Goal: Task Accomplishment & Management: Use online tool/utility

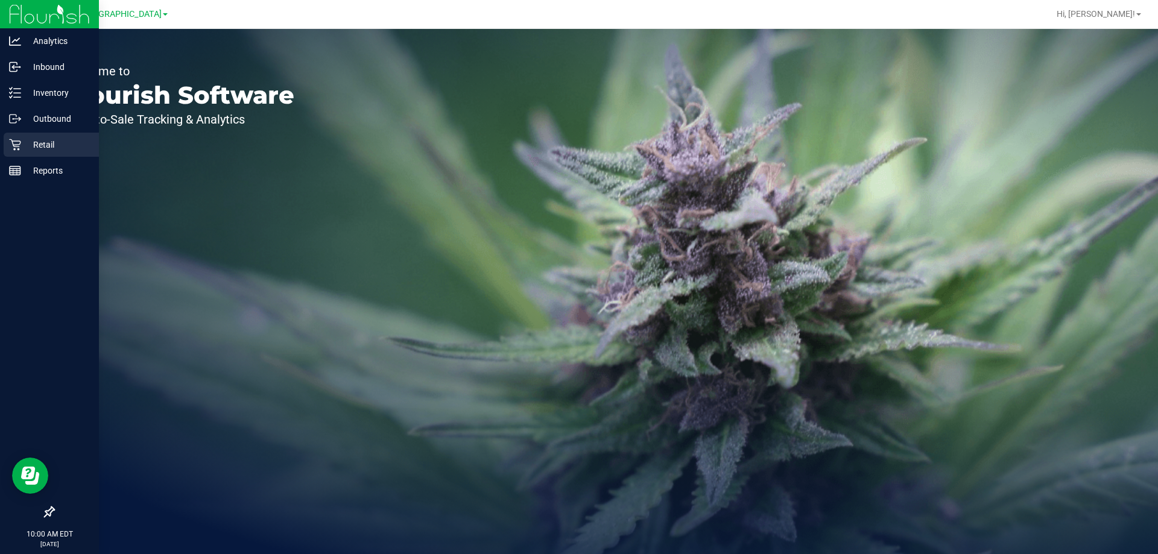
click at [8, 150] on div "Retail" at bounding box center [51, 145] width 95 height 24
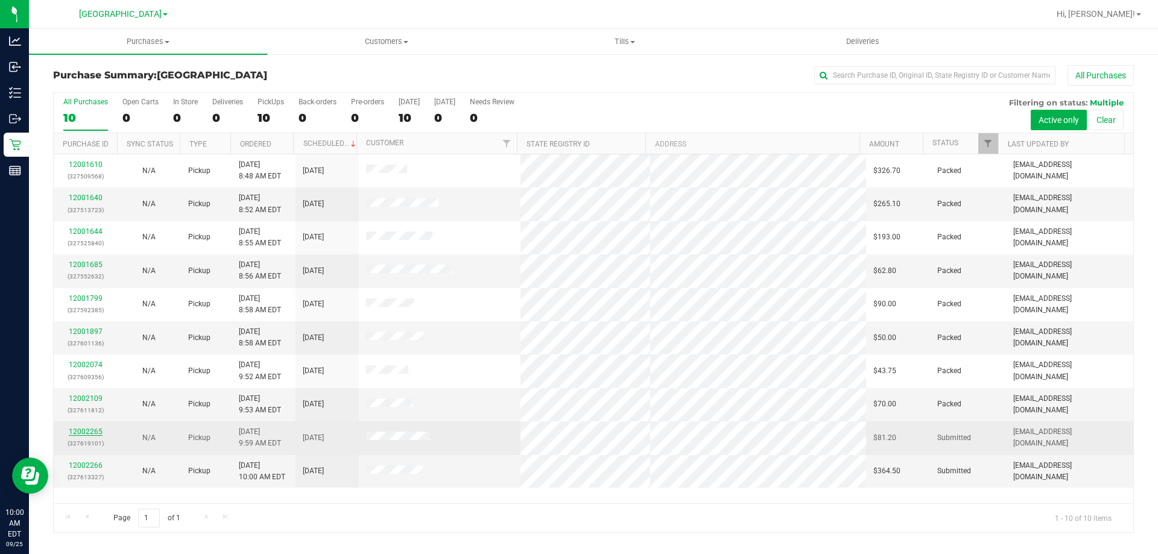
click at [82, 432] on link "12002265" at bounding box center [86, 432] width 34 height 8
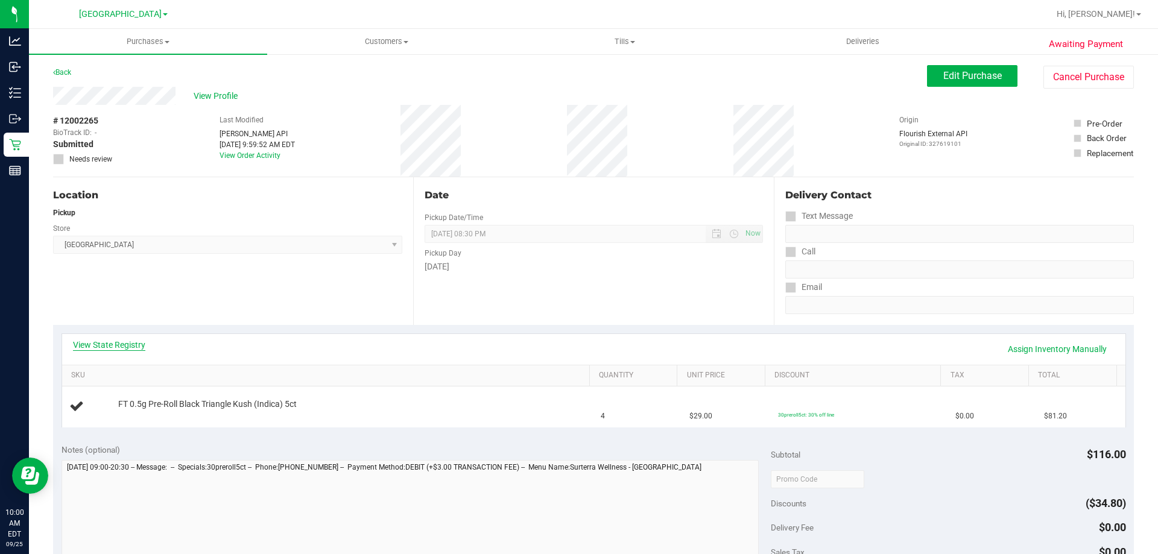
click at [114, 342] on link "View State Registry" at bounding box center [109, 345] width 72 height 12
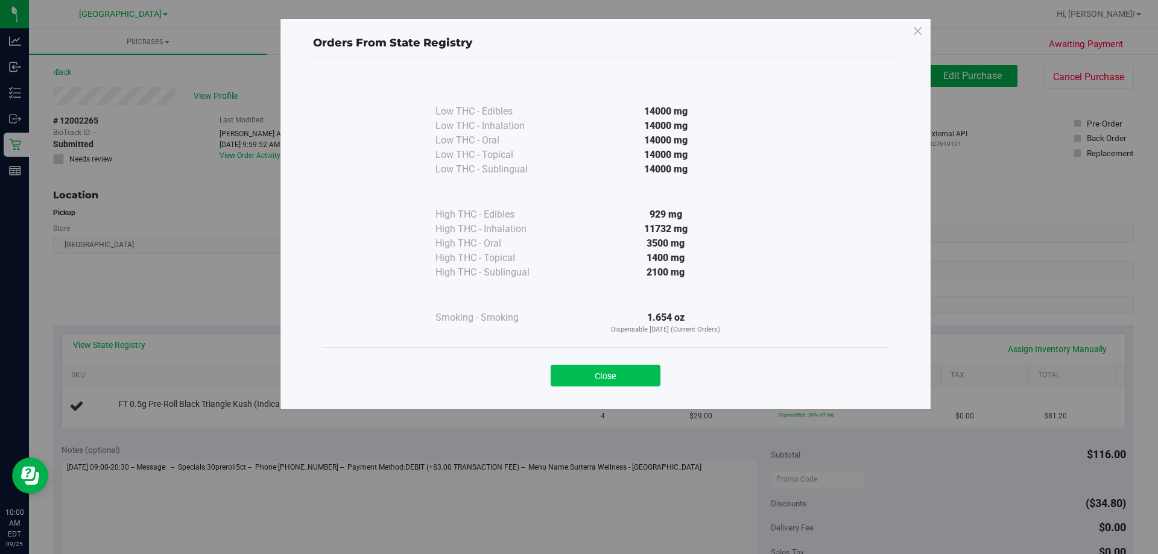
click at [615, 365] on button "Close" at bounding box center [606, 376] width 110 height 22
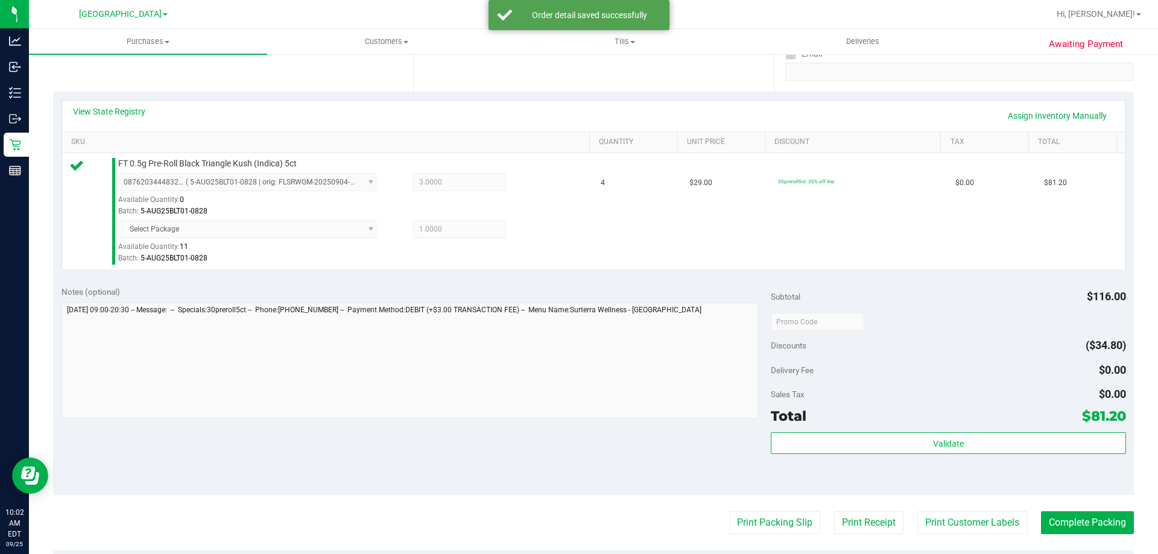
scroll to position [302, 0]
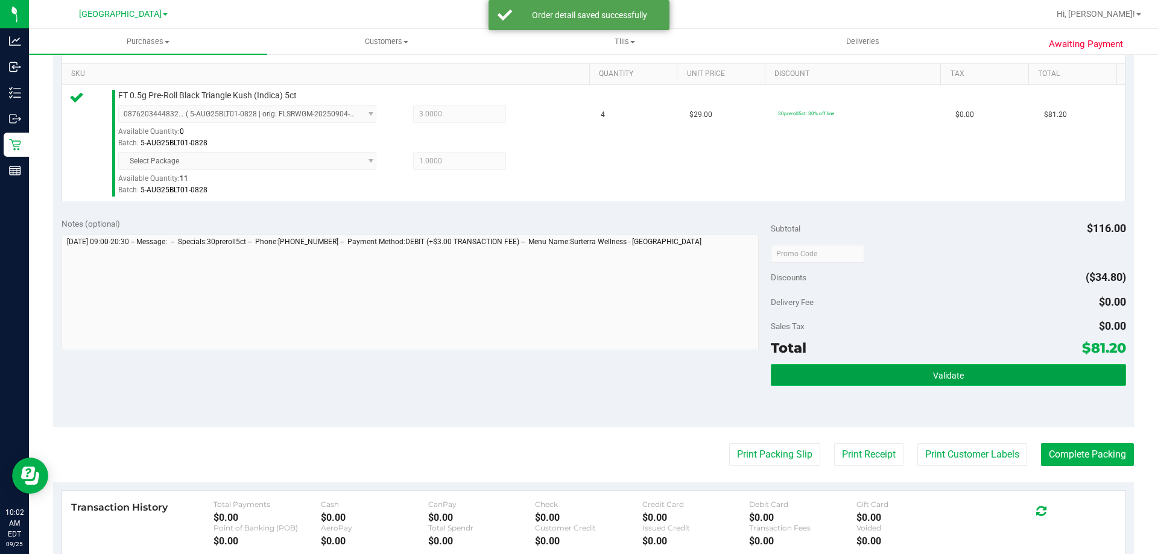
click at [916, 384] on button "Validate" at bounding box center [948, 375] width 355 height 22
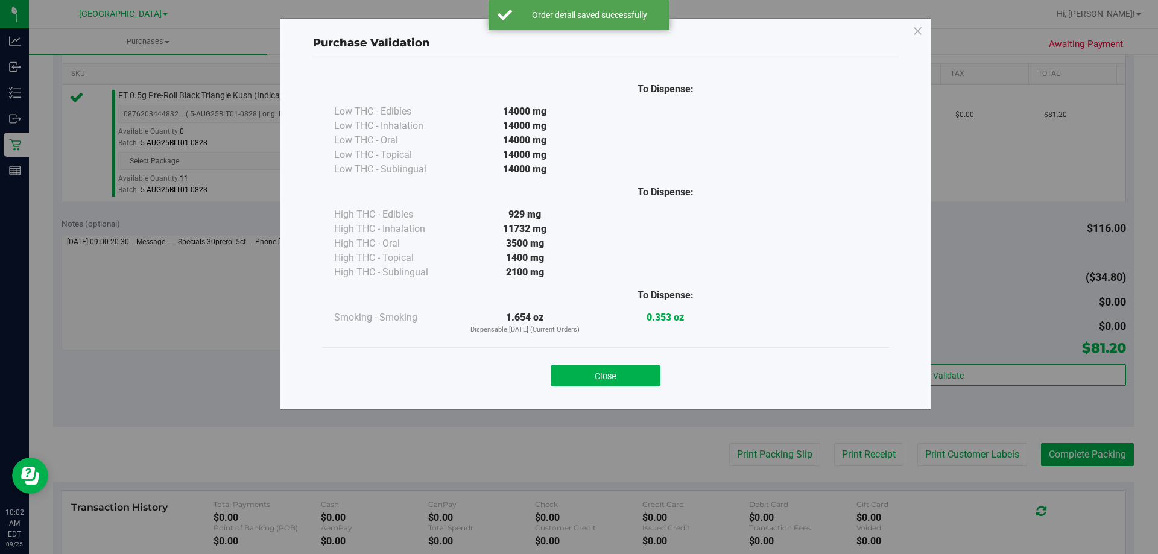
click at [584, 360] on div "Close" at bounding box center [605, 372] width 549 height 30
click at [627, 379] on button "Close" at bounding box center [606, 376] width 110 height 22
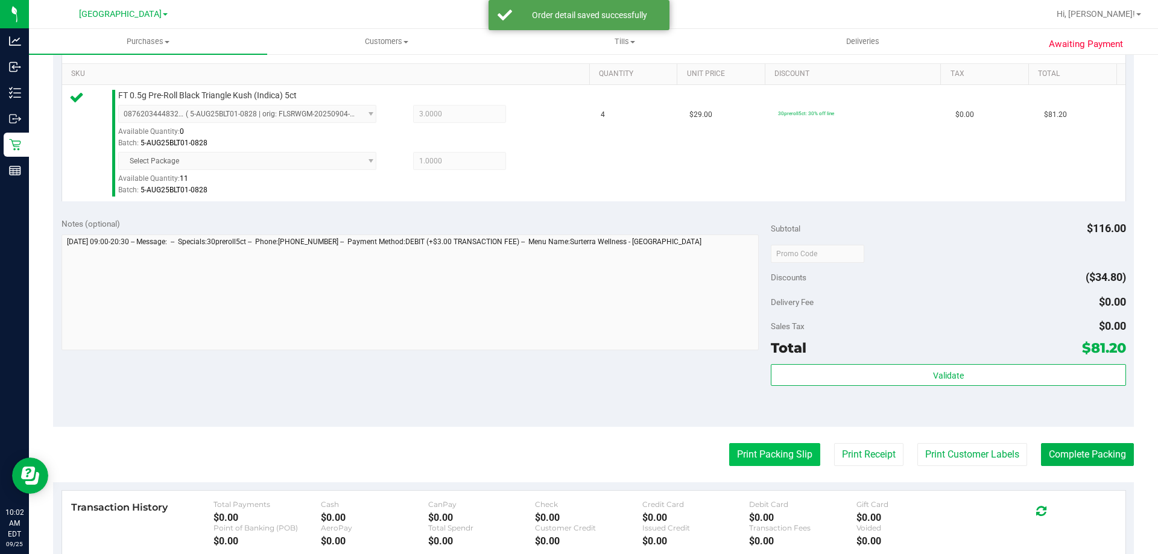
click at [769, 465] on button "Print Packing Slip" at bounding box center [774, 454] width 91 height 23
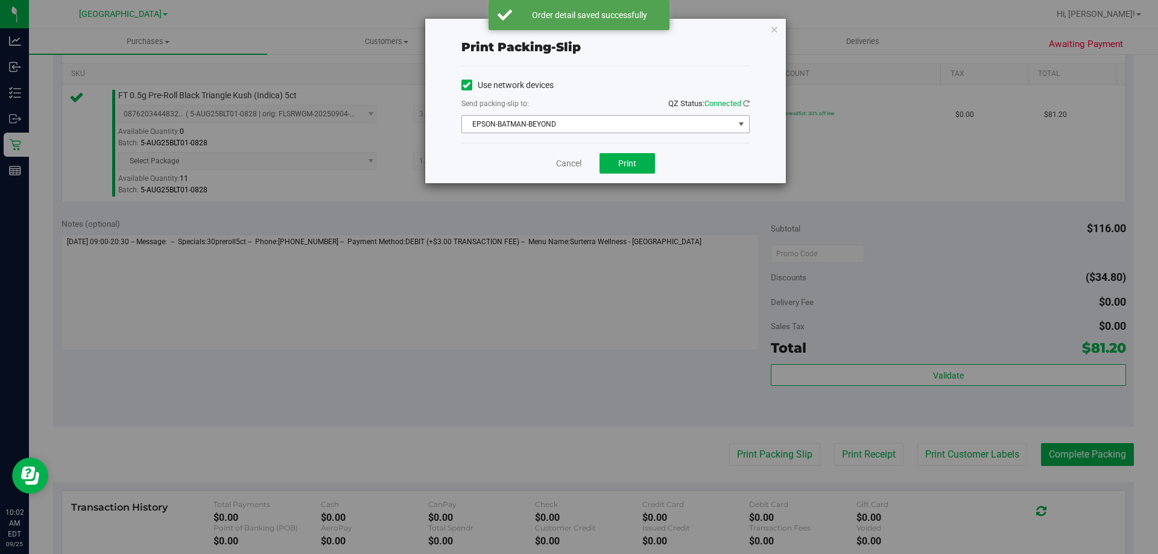
click at [587, 128] on span "EPSON-BATMAN-BEYOND" at bounding box center [598, 124] width 272 height 17
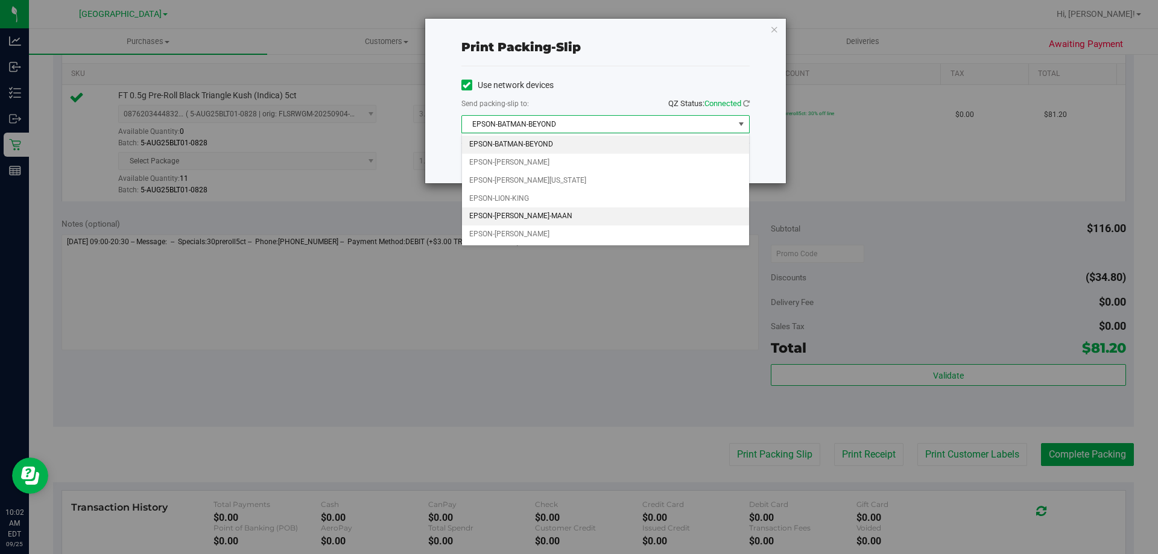
click at [573, 212] on li "EPSON-MEGHA-MAAN" at bounding box center [605, 216] width 287 height 18
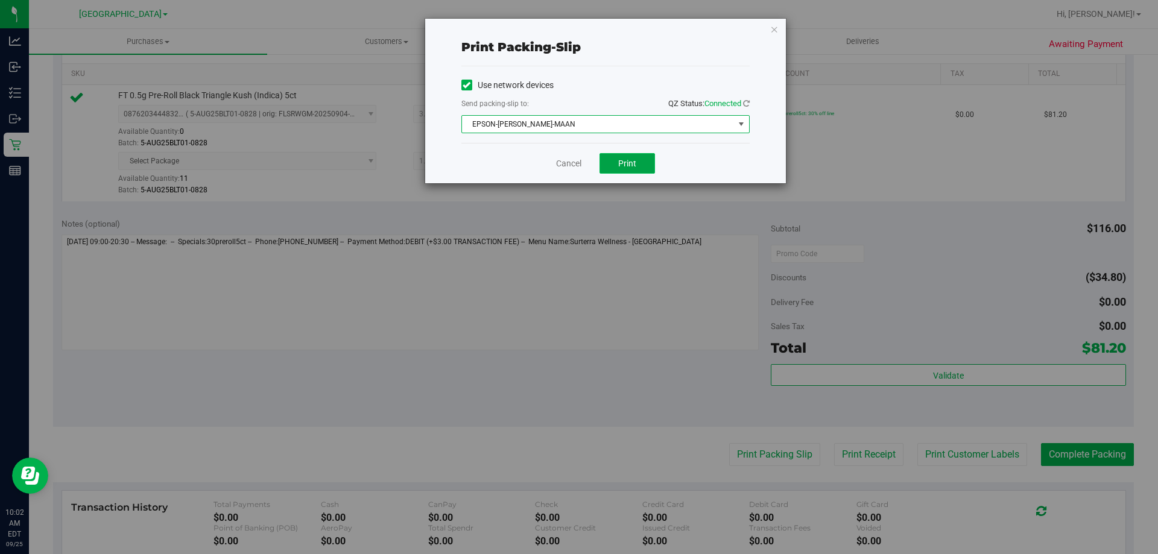
click at [611, 156] on button "Print" at bounding box center [626, 163] width 55 height 21
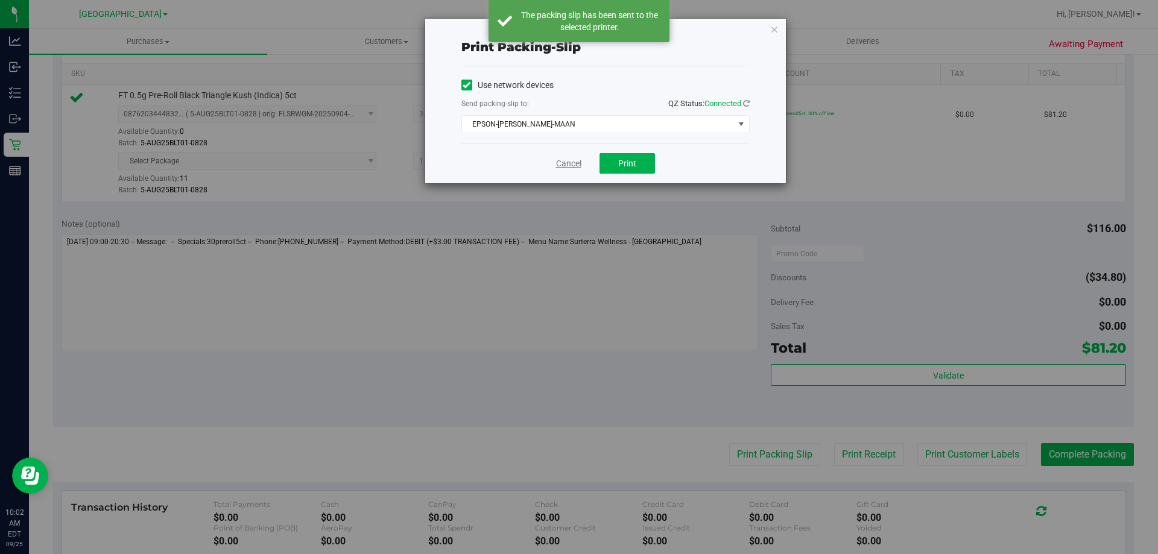
click at [568, 164] on link "Cancel" at bounding box center [568, 163] width 25 height 13
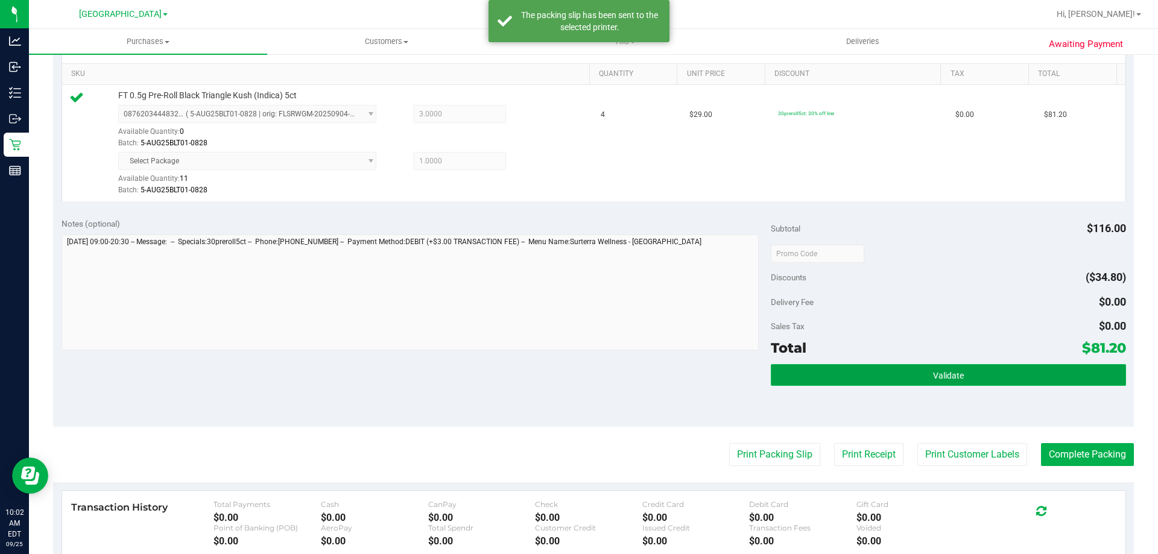
click at [1006, 382] on button "Validate" at bounding box center [948, 375] width 355 height 22
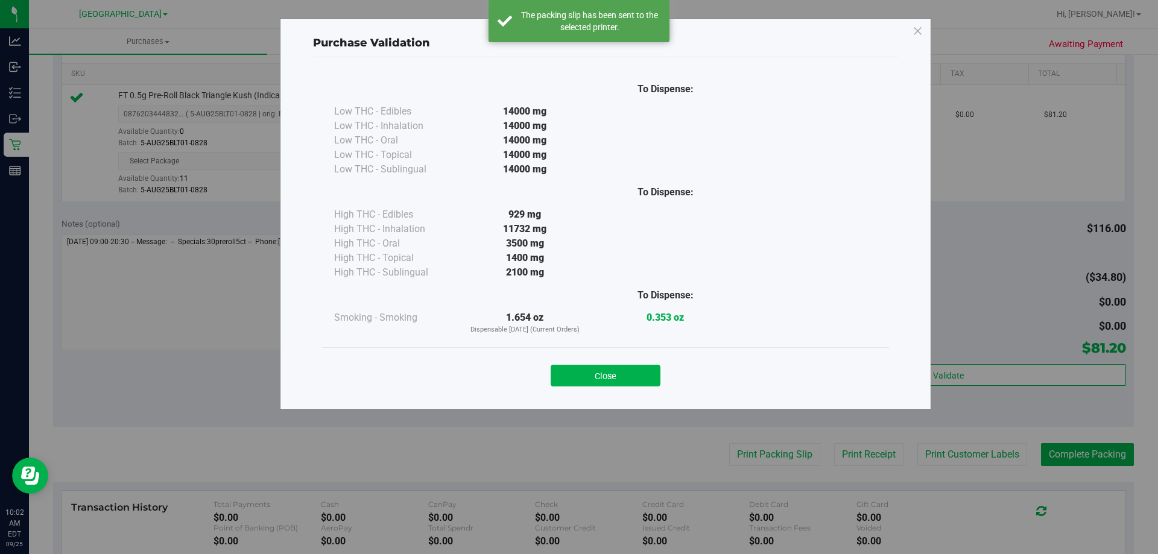
click at [627, 377] on button "Close" at bounding box center [606, 376] width 110 height 22
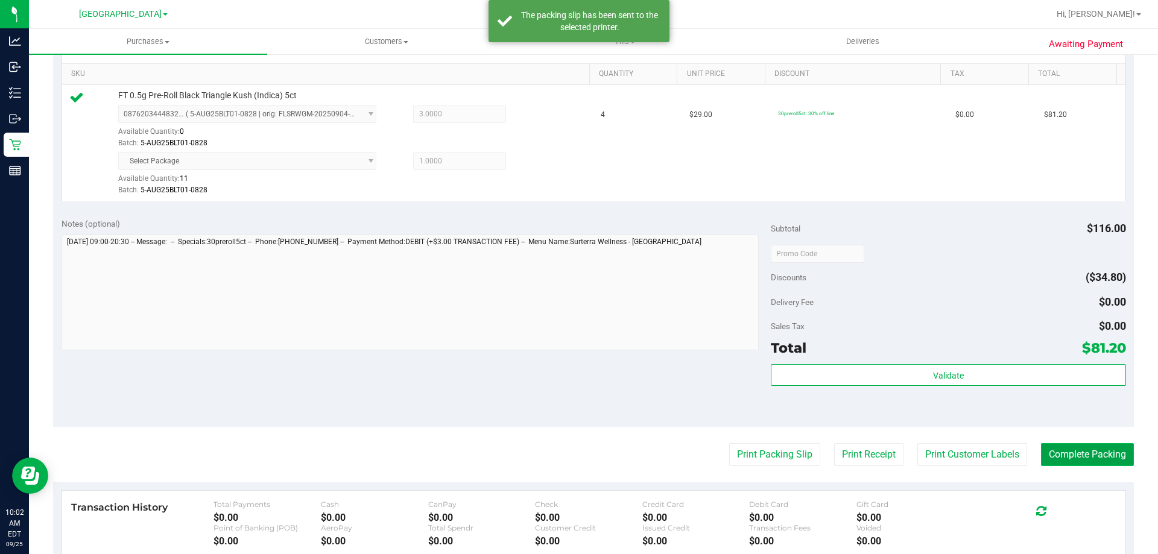
click at [1090, 447] on button "Complete Packing" at bounding box center [1087, 454] width 93 height 23
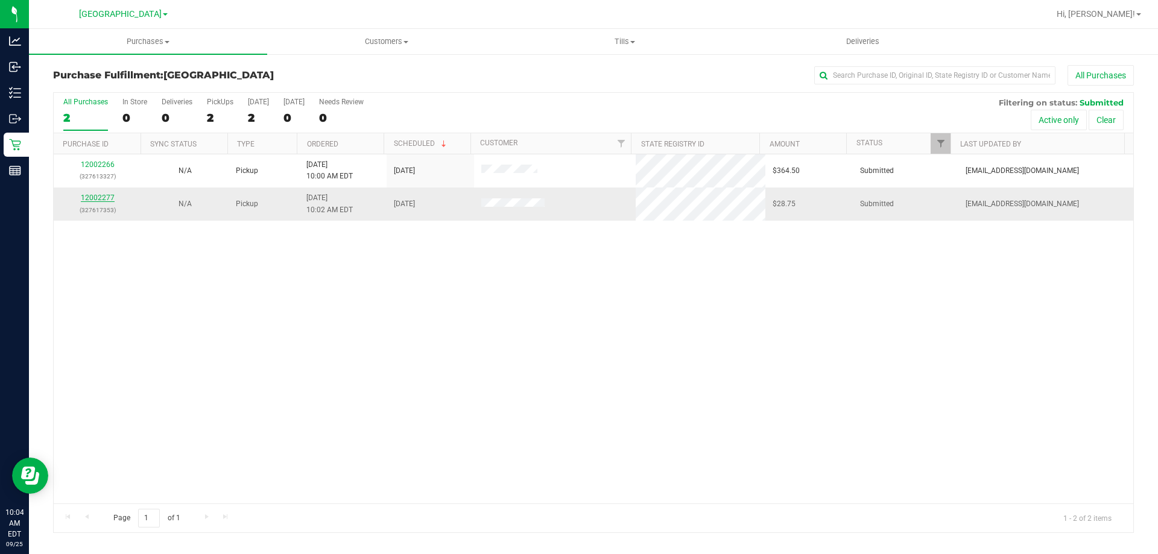
drag, startPoint x: 98, startPoint y: 191, endPoint x: 104, endPoint y: 194, distance: 6.2
click at [99, 191] on td "12002277 (327617353)" at bounding box center [97, 204] width 87 height 33
click at [104, 194] on link "12002277" at bounding box center [98, 198] width 34 height 8
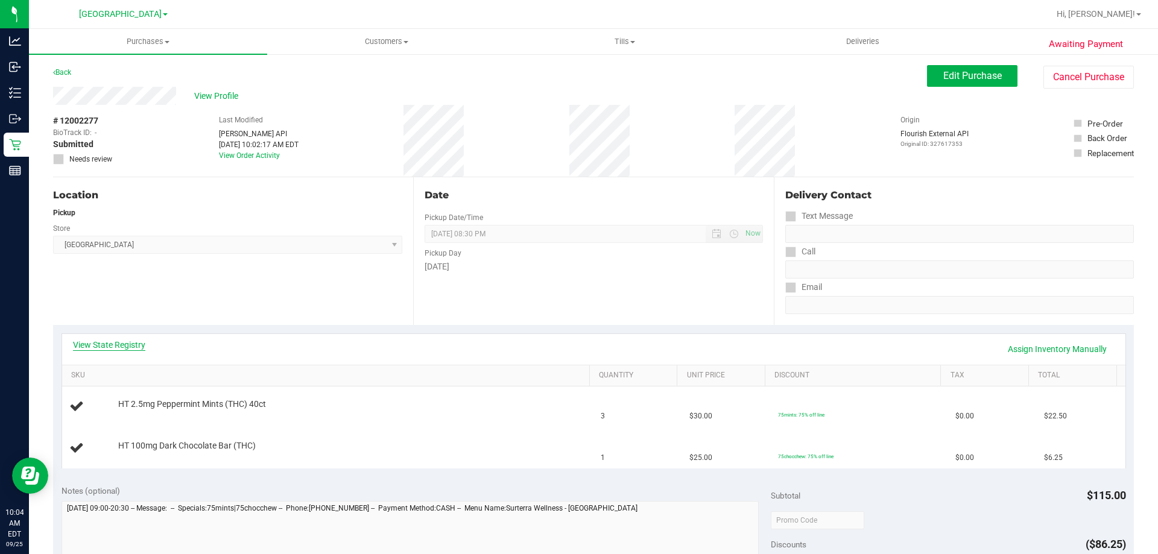
click at [139, 346] on link "View State Registry" at bounding box center [109, 345] width 72 height 12
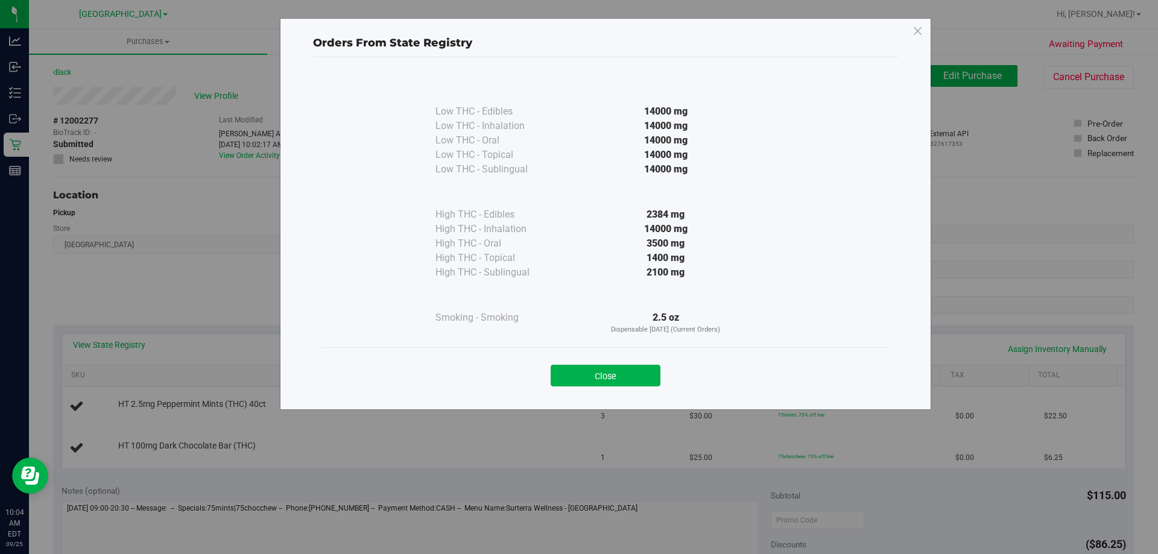
click at [604, 355] on div "Close" at bounding box center [605, 371] width 567 height 49
click at [587, 387] on div "Close" at bounding box center [605, 371] width 567 height 49
click at [589, 377] on button "Close" at bounding box center [606, 376] width 110 height 22
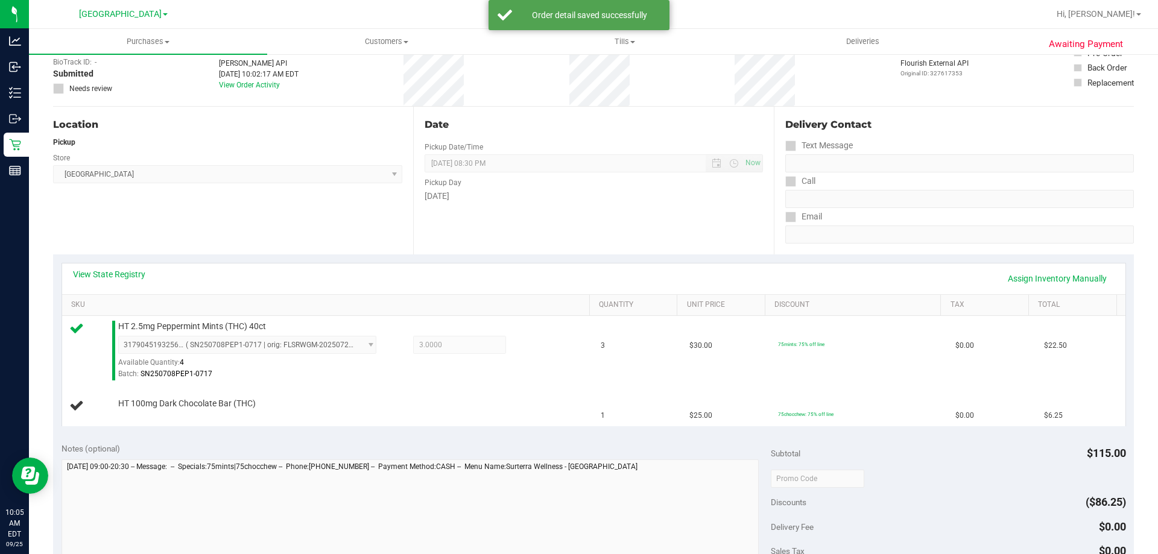
scroll to position [181, 0]
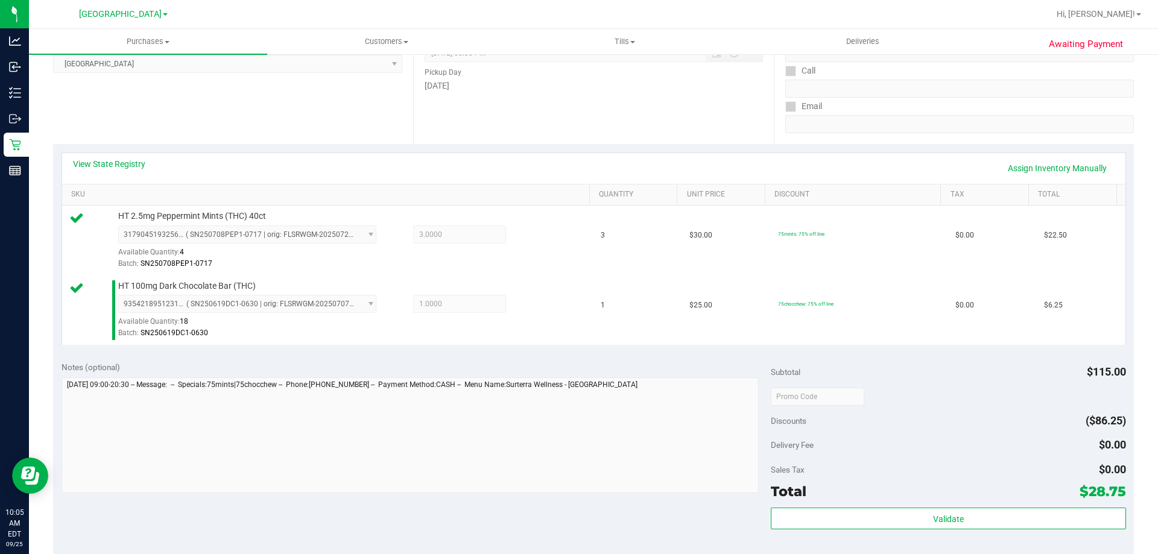
click at [855, 499] on div "Total $28.75" at bounding box center [948, 492] width 355 height 22
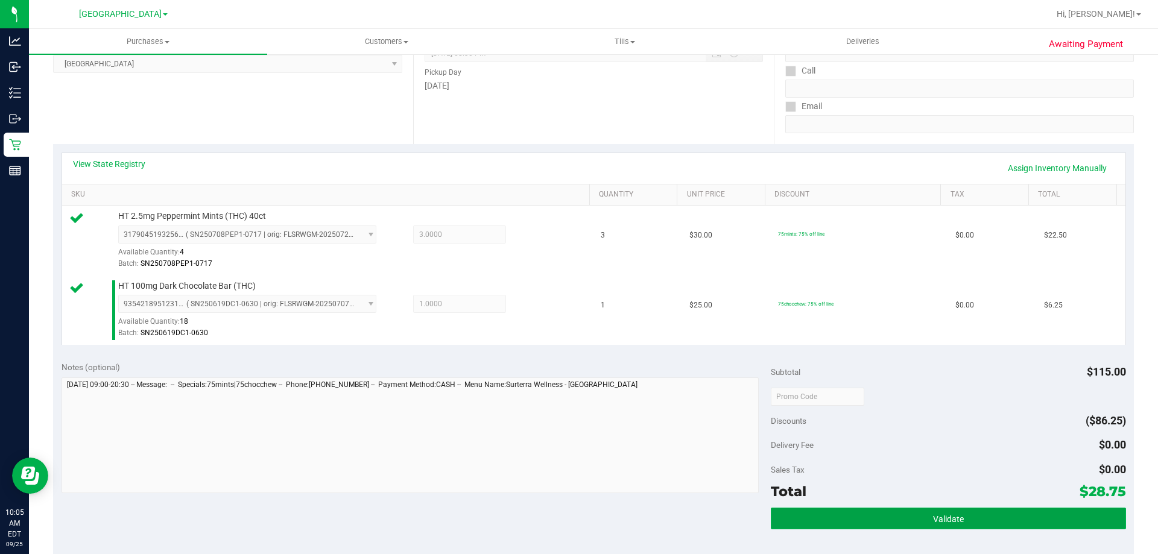
click at [853, 516] on button "Validate" at bounding box center [948, 519] width 355 height 22
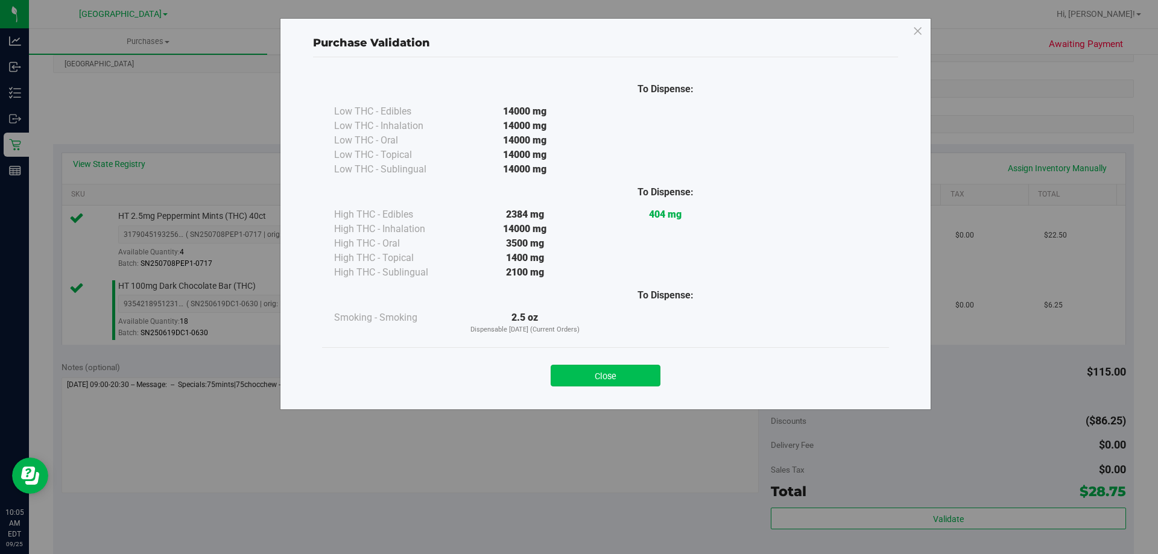
click at [572, 371] on button "Close" at bounding box center [606, 376] width 110 height 22
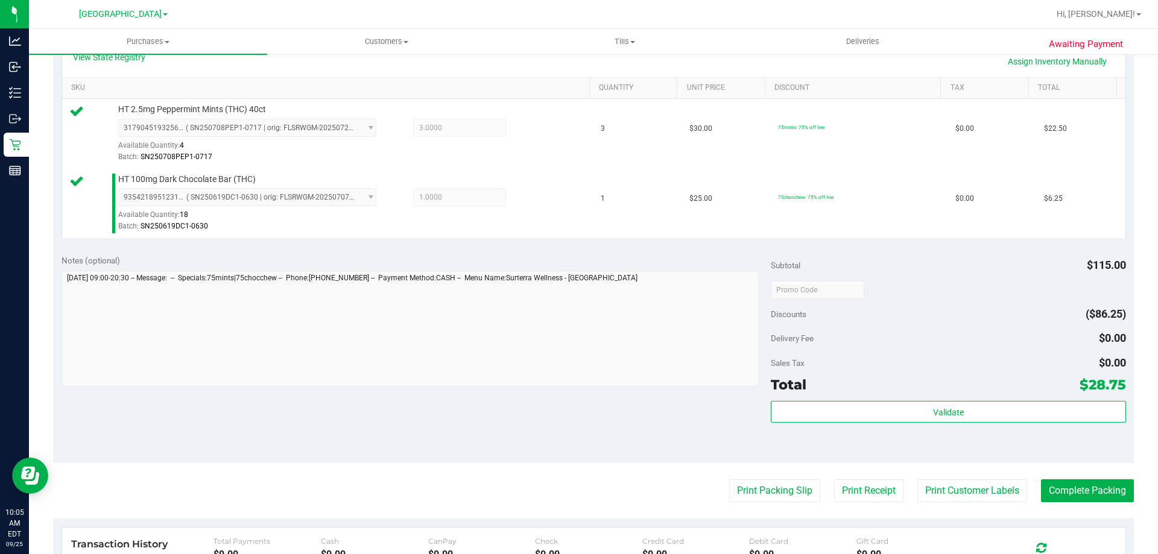
scroll to position [422, 0]
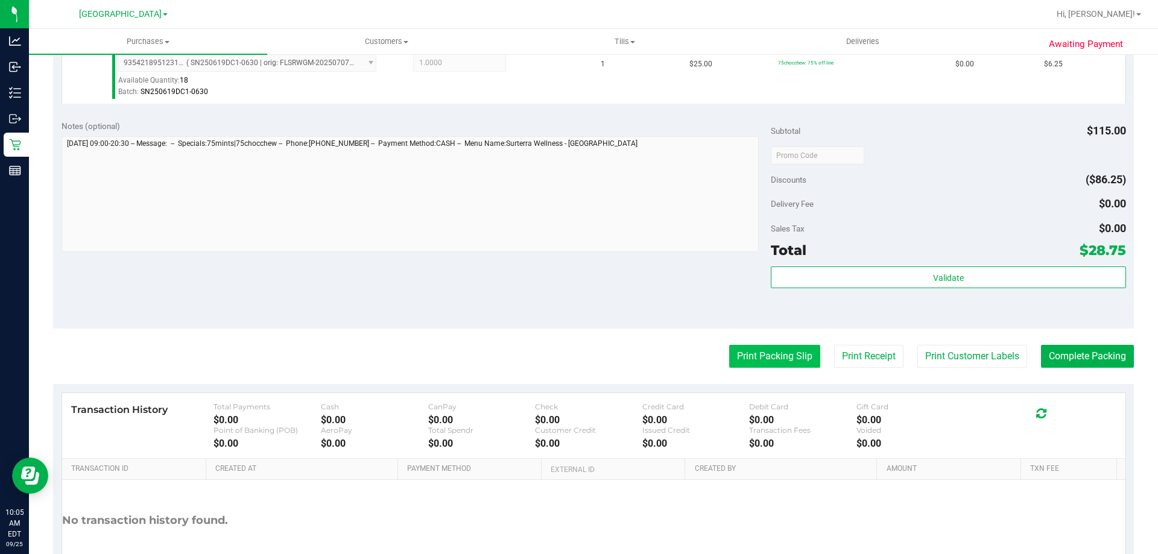
click at [779, 355] on button "Print Packing Slip" at bounding box center [774, 356] width 91 height 23
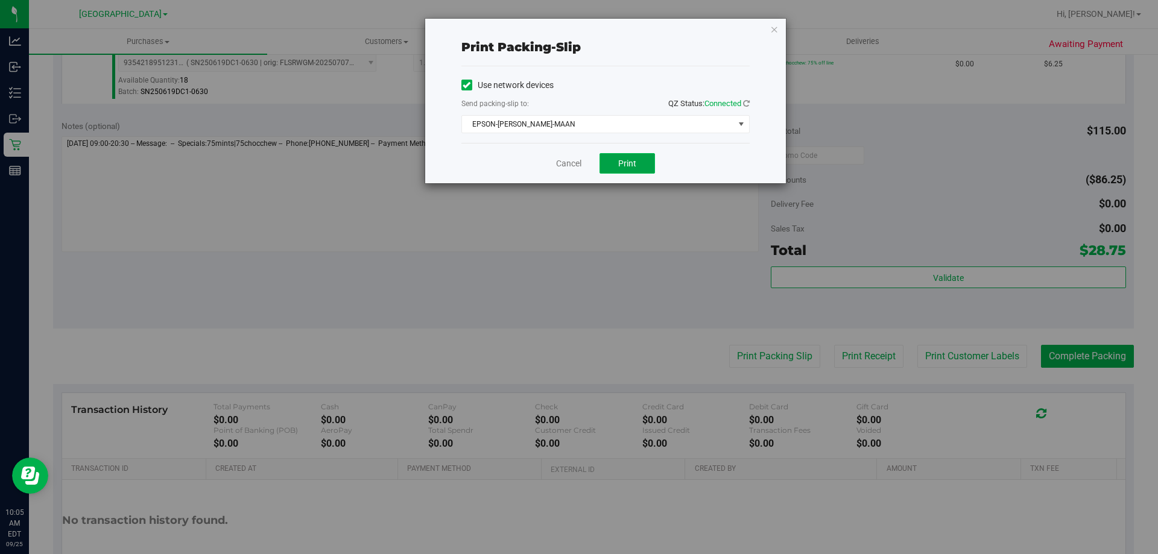
click at [619, 159] on span "Print" at bounding box center [627, 164] width 18 height 10
click at [567, 165] on link "Cancel" at bounding box center [568, 163] width 25 height 13
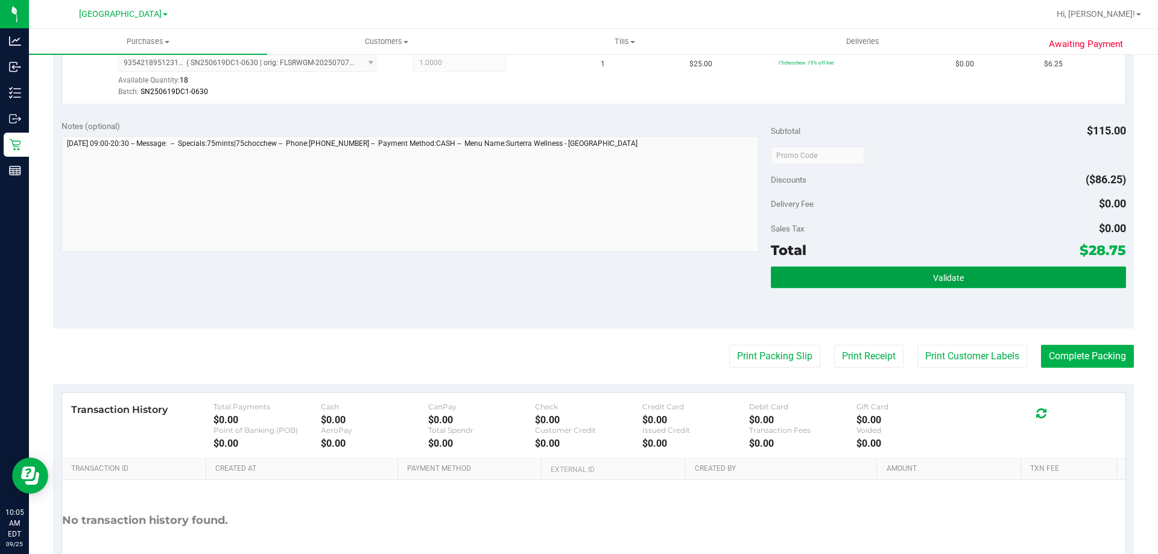
click at [946, 274] on span "Validate" at bounding box center [948, 278] width 31 height 10
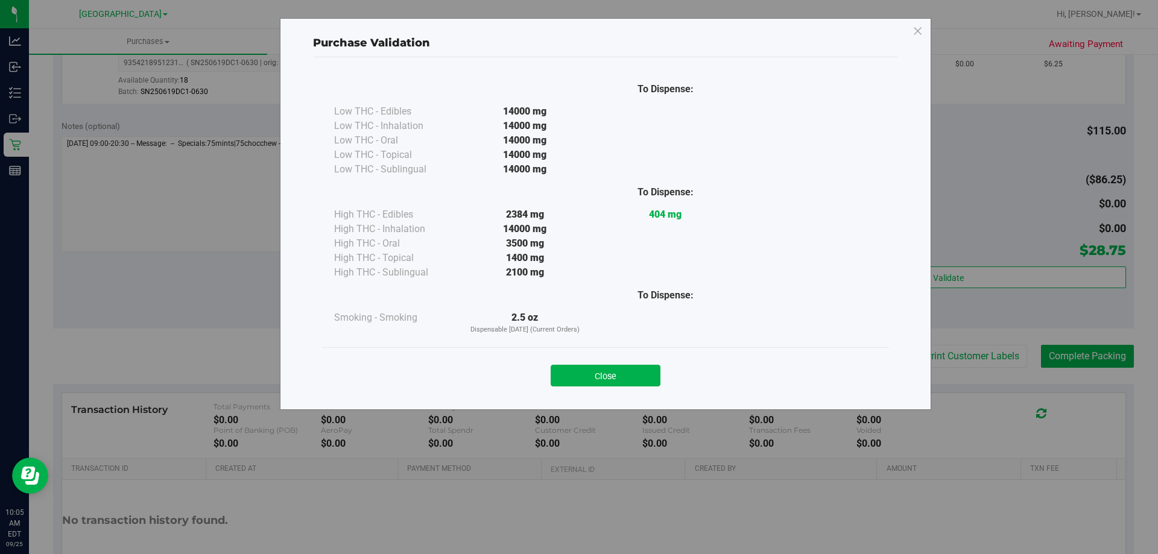
drag, startPoint x: 613, startPoint y: 373, endPoint x: 1064, endPoint y: 319, distance: 454.2
click at [623, 373] on button "Close" at bounding box center [606, 376] width 110 height 22
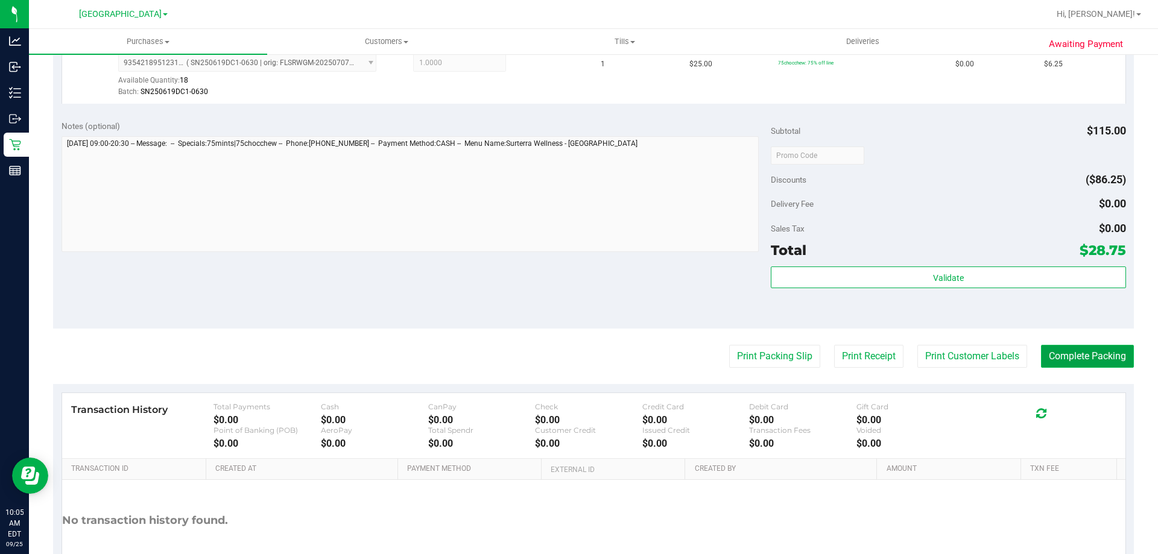
click at [1078, 355] on button "Complete Packing" at bounding box center [1087, 356] width 93 height 23
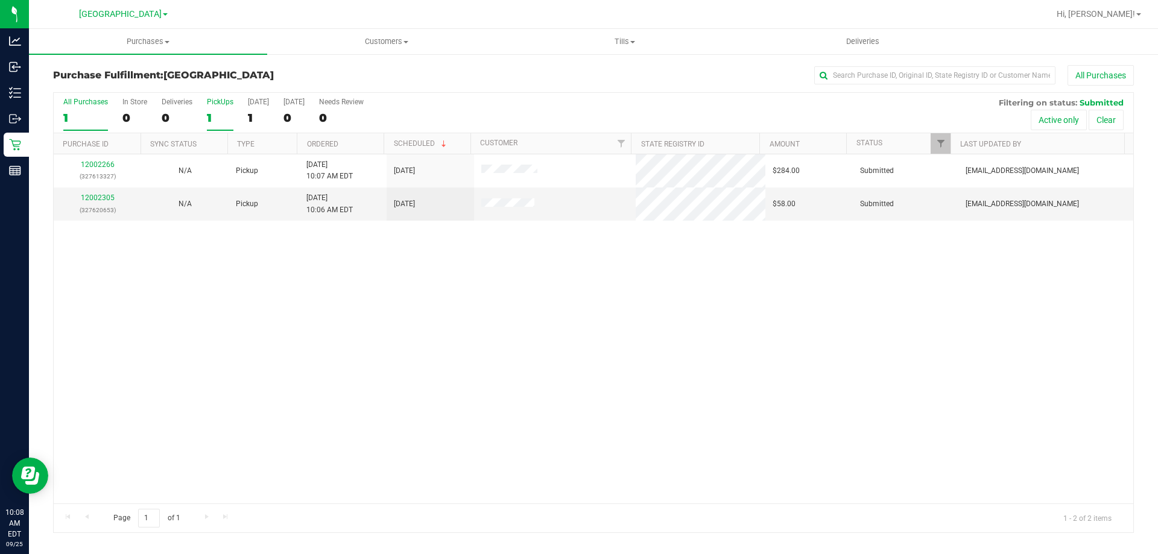
click at [217, 107] on label "PickUps 1" at bounding box center [220, 114] width 27 height 33
click at [0, 0] on input "PickUps 1" at bounding box center [0, 0] width 0 height 0
click at [110, 197] on link "12002305" at bounding box center [98, 198] width 34 height 8
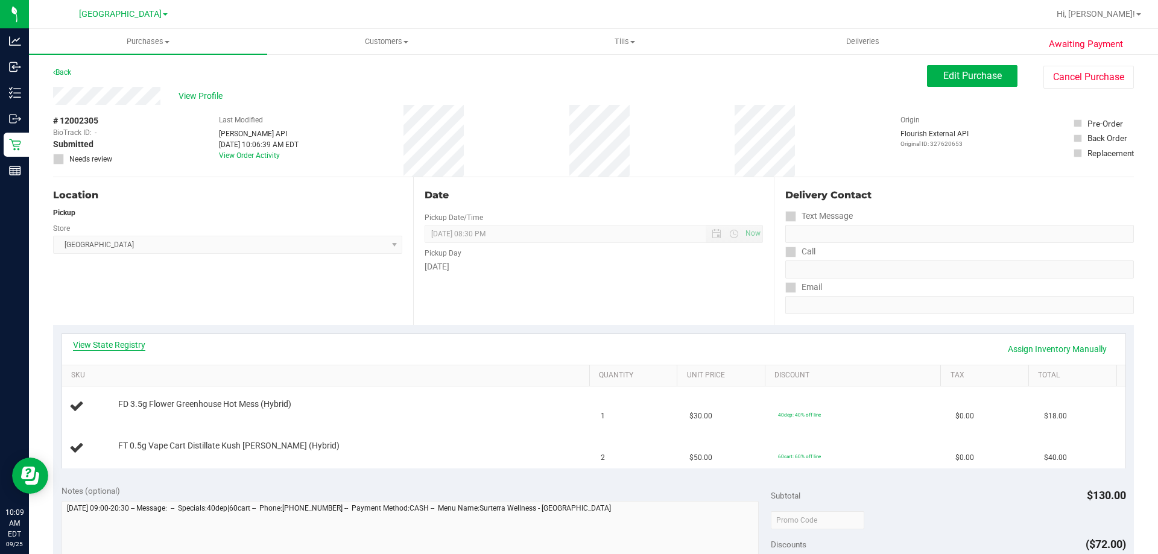
click at [138, 344] on link "View State Registry" at bounding box center [109, 345] width 72 height 12
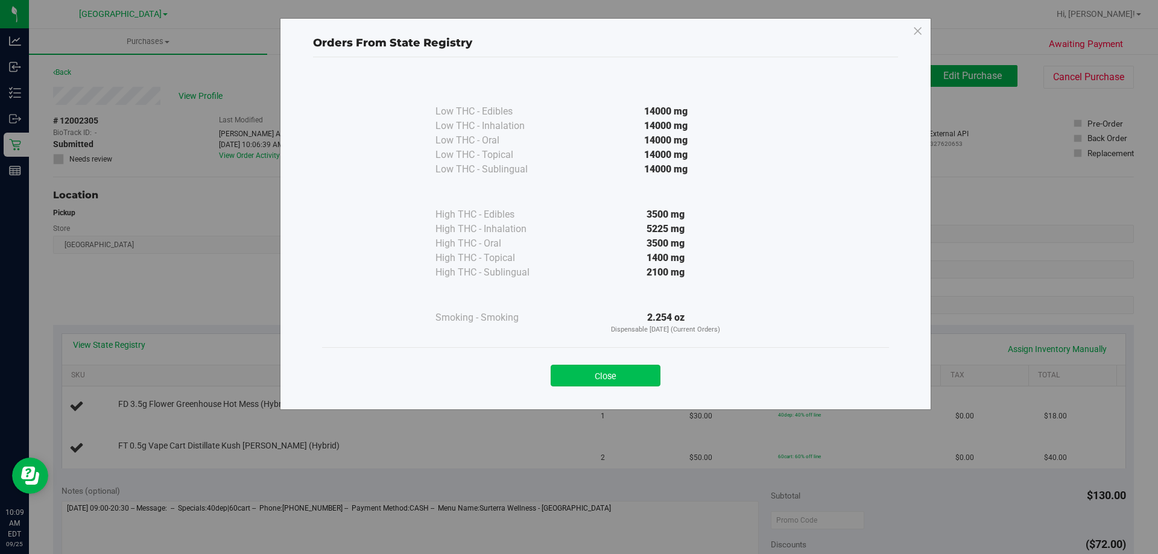
click at [626, 370] on button "Close" at bounding box center [606, 376] width 110 height 22
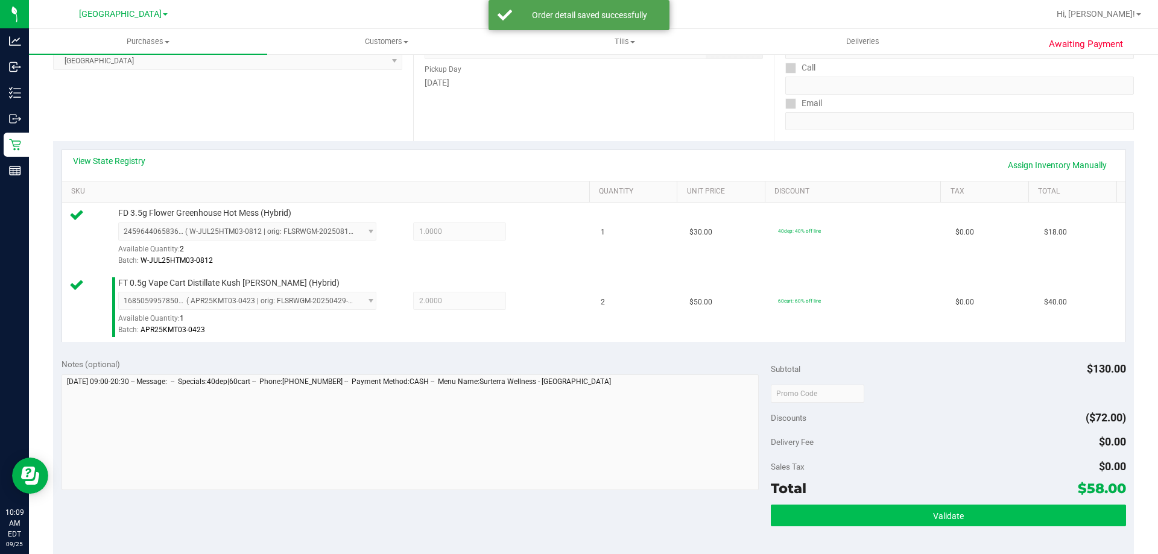
scroll to position [302, 0]
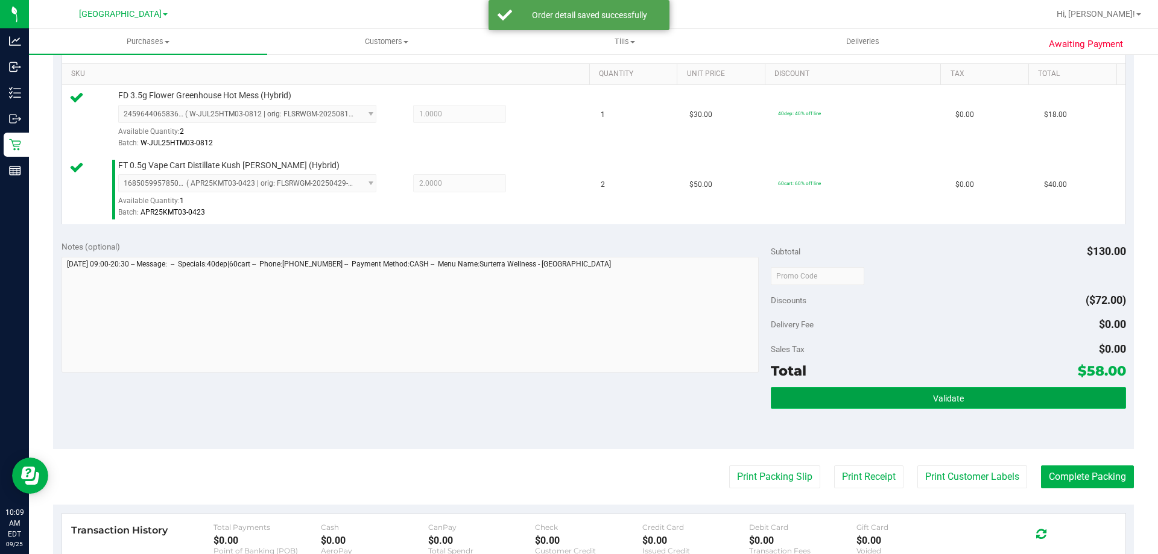
click at [838, 396] on button "Validate" at bounding box center [948, 398] width 355 height 22
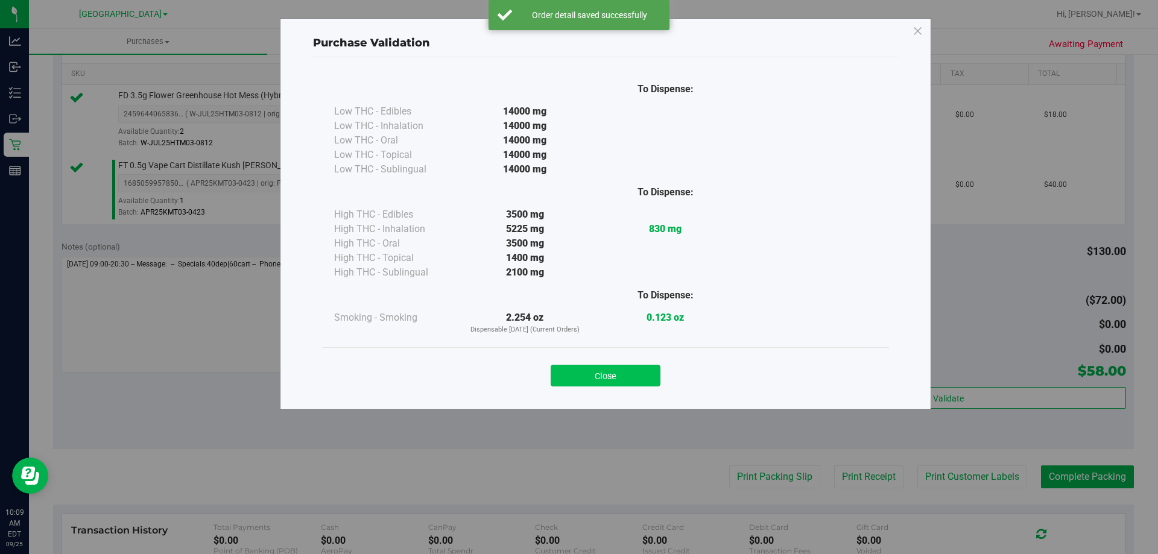
click at [619, 380] on button "Close" at bounding box center [606, 376] width 110 height 22
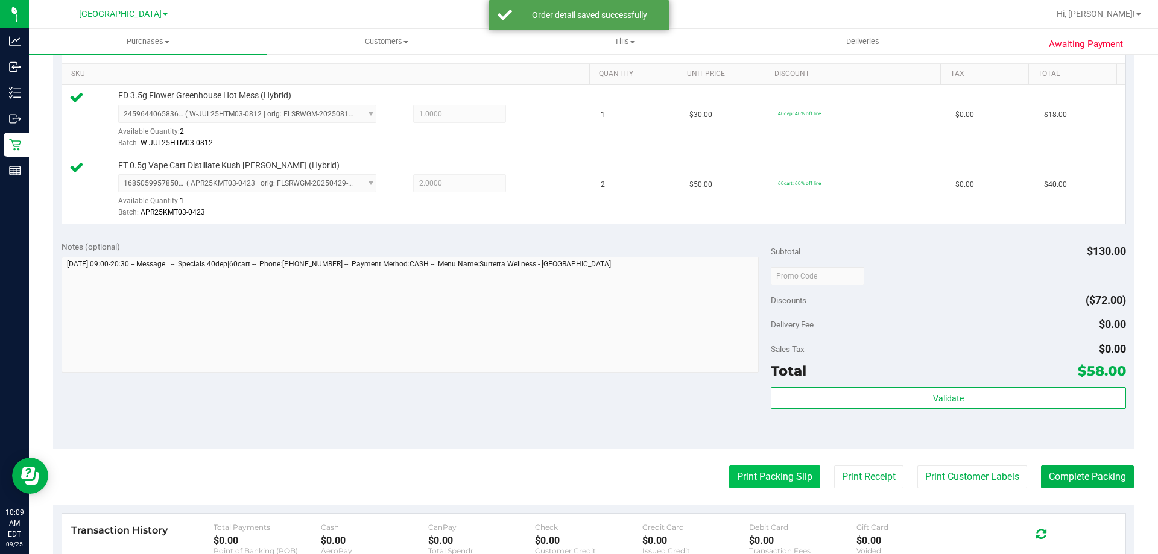
click at [778, 473] on button "Print Packing Slip" at bounding box center [774, 477] width 91 height 23
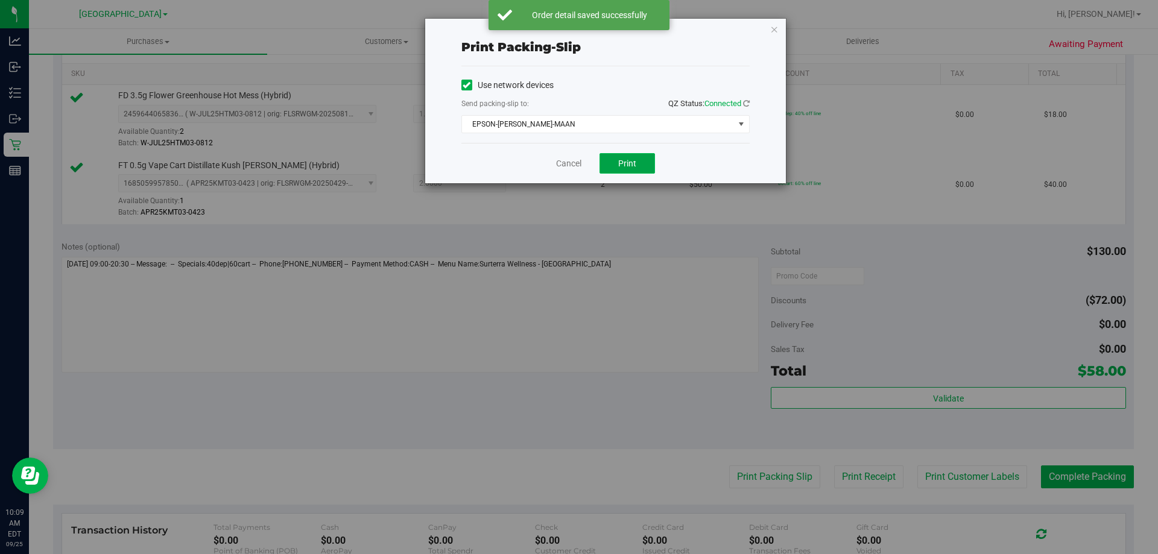
click at [640, 163] on button "Print" at bounding box center [626, 163] width 55 height 21
click at [557, 163] on link "Cancel" at bounding box center [568, 163] width 25 height 13
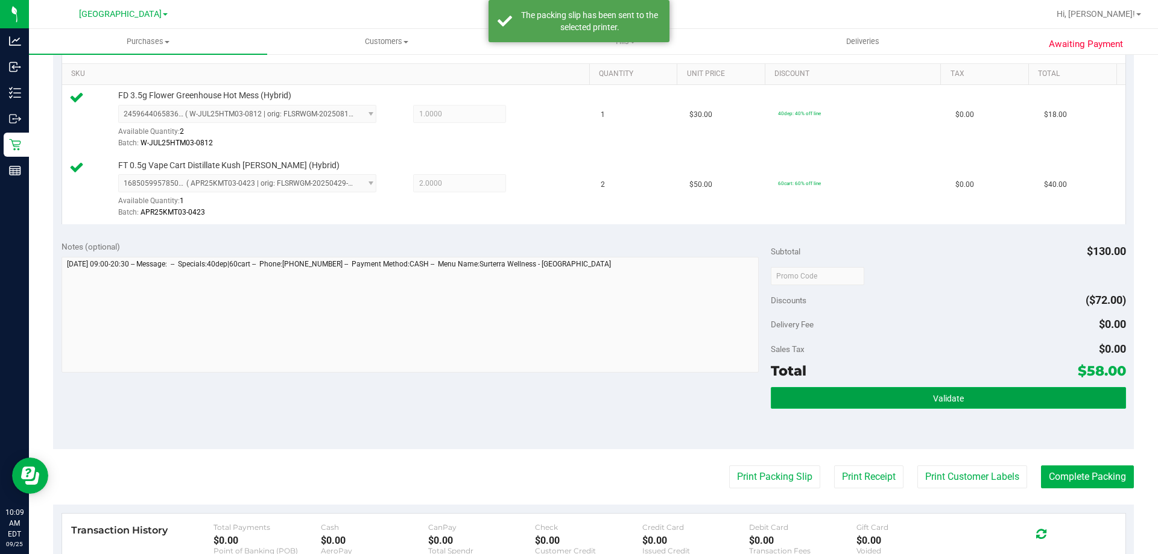
click at [981, 397] on button "Validate" at bounding box center [948, 398] width 355 height 22
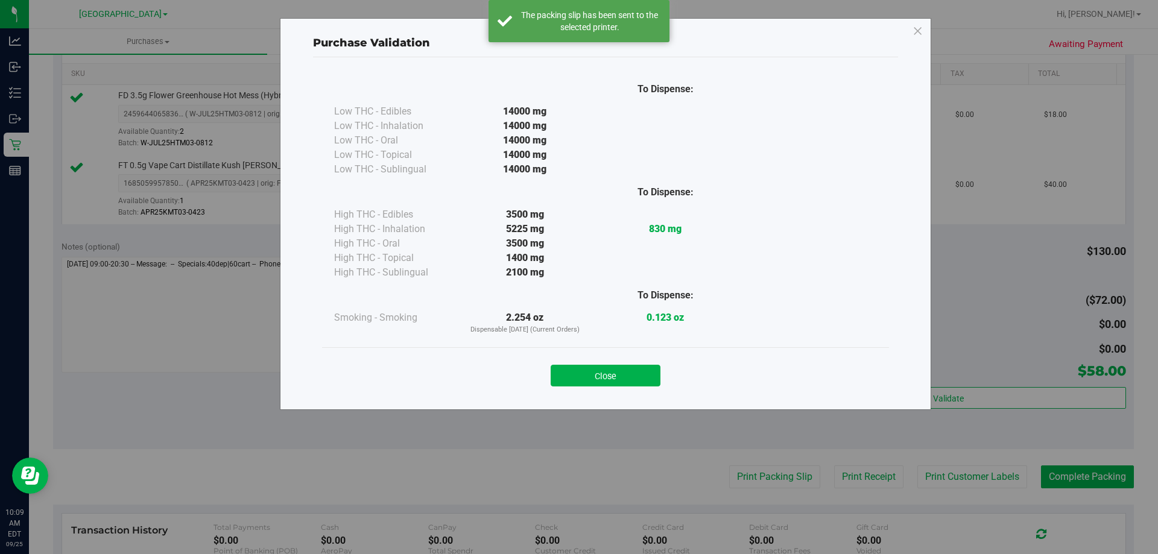
click at [655, 380] on button "Close" at bounding box center [606, 376] width 110 height 22
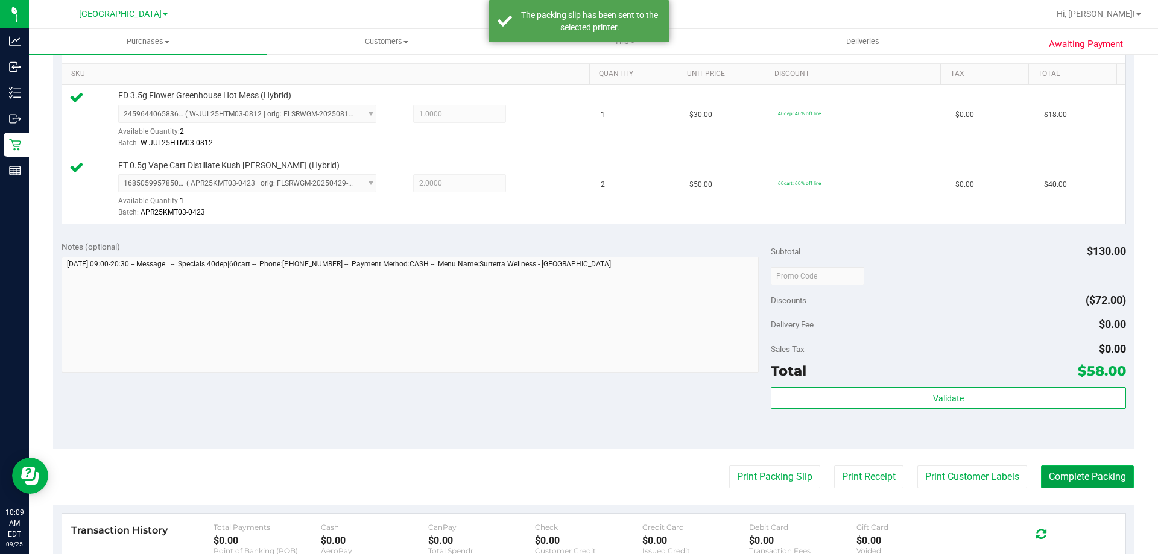
click at [1091, 472] on button "Complete Packing" at bounding box center [1087, 477] width 93 height 23
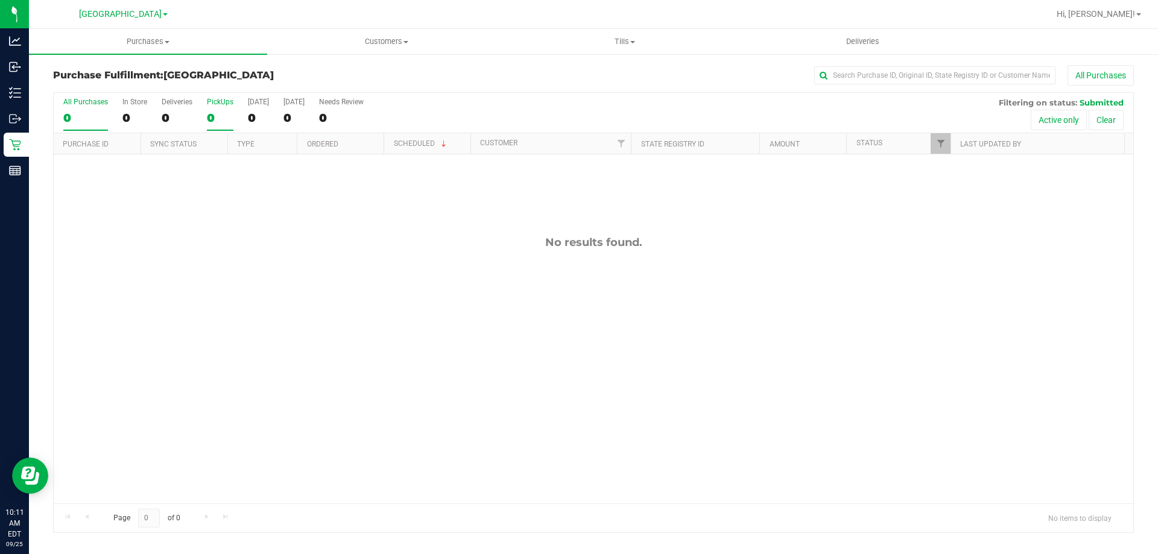
click at [228, 106] on div "PickUps" at bounding box center [220, 102] width 27 height 8
click at [0, 0] on input "PickUps 0" at bounding box center [0, 0] width 0 height 0
click at [223, 115] on div "0" at bounding box center [220, 118] width 27 height 14
click at [0, 0] on input "PickUps 0" at bounding box center [0, 0] width 0 height 0
click at [221, 110] on label "PickUps 0" at bounding box center [220, 114] width 27 height 33
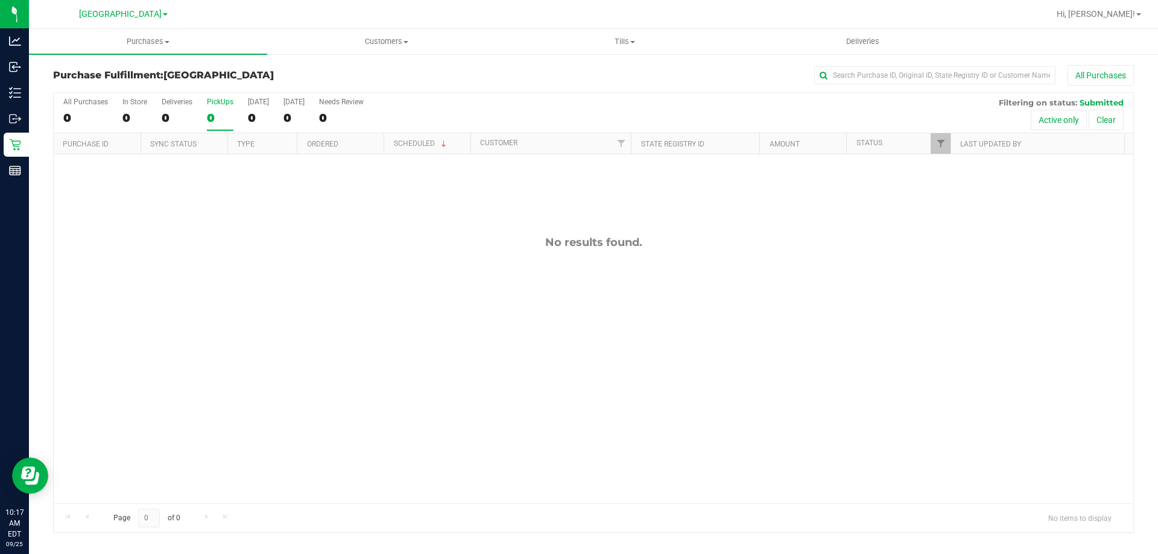
click at [0, 0] on input "PickUps 0" at bounding box center [0, 0] width 0 height 0
click at [216, 108] on label "PickUps 0" at bounding box center [220, 114] width 27 height 33
click at [0, 0] on input "PickUps 0" at bounding box center [0, 0] width 0 height 0
click at [224, 111] on div "0" at bounding box center [220, 118] width 27 height 14
click at [0, 0] on input "PickUps 0" at bounding box center [0, 0] width 0 height 0
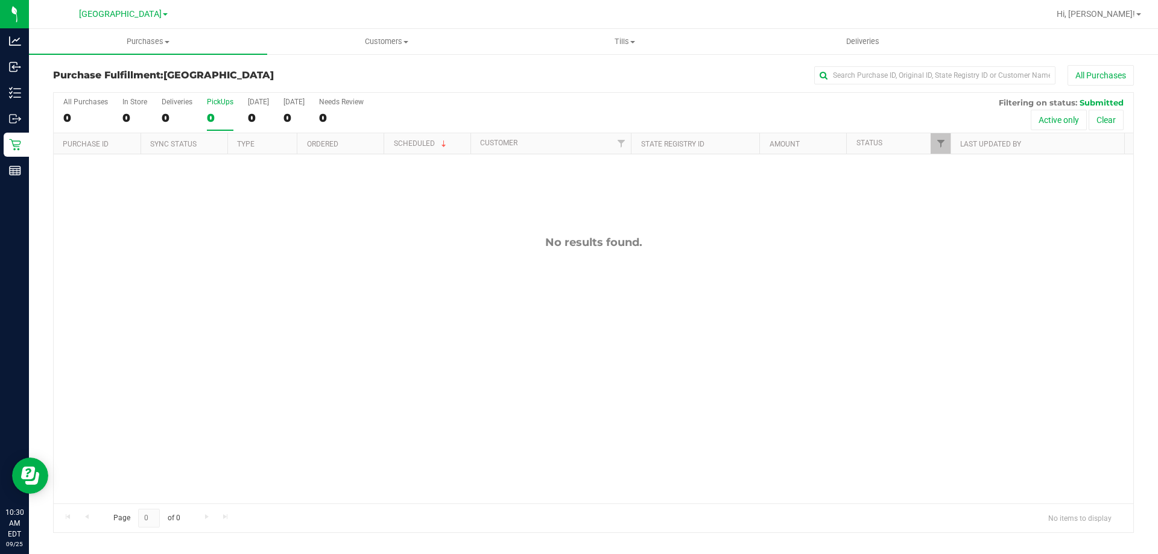
click at [221, 113] on div "0" at bounding box center [220, 118] width 27 height 14
click at [0, 0] on input "PickUps 0" at bounding box center [0, 0] width 0 height 0
click at [208, 116] on div "0" at bounding box center [220, 118] width 27 height 14
click at [0, 0] on input "PickUps 0" at bounding box center [0, 0] width 0 height 0
click at [230, 104] on div "PickUps" at bounding box center [220, 102] width 27 height 8
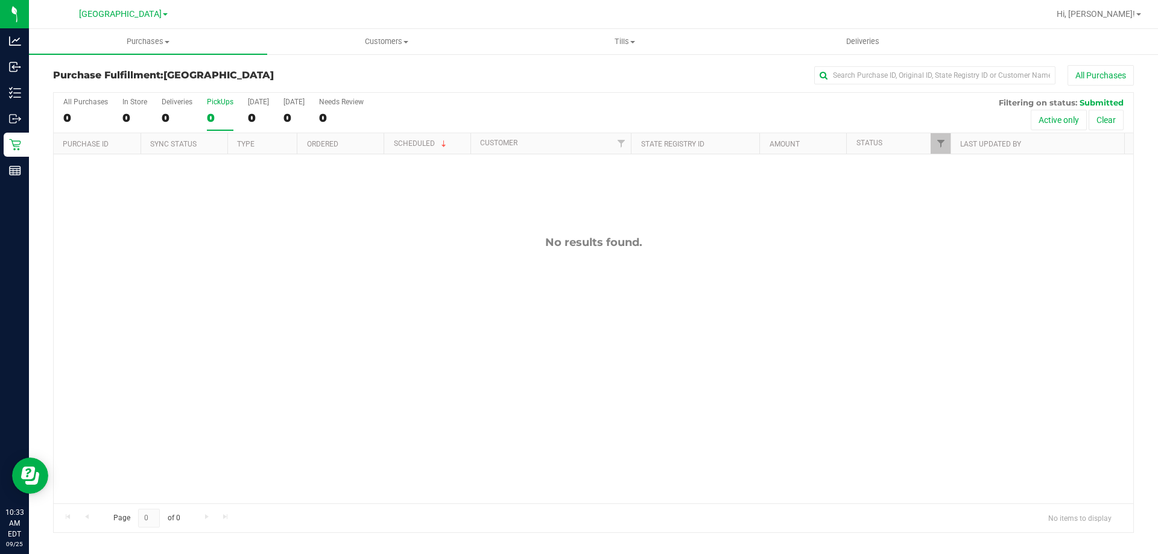
click at [0, 0] on input "PickUps 0" at bounding box center [0, 0] width 0 height 0
click at [217, 122] on div "0" at bounding box center [220, 118] width 27 height 14
click at [0, 0] on input "PickUps 0" at bounding box center [0, 0] width 0 height 0
click at [220, 119] on div "0" at bounding box center [220, 118] width 27 height 14
click at [0, 0] on input "PickUps 0" at bounding box center [0, 0] width 0 height 0
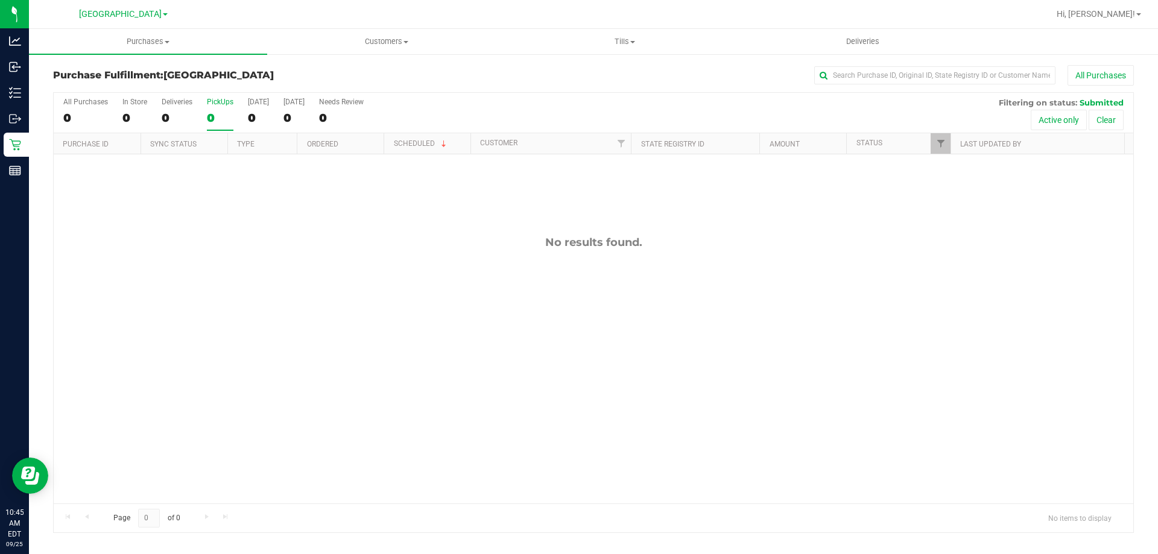
click at [215, 103] on div "PickUps" at bounding box center [220, 102] width 27 height 8
click at [0, 0] on input "PickUps 0" at bounding box center [0, 0] width 0 height 0
click at [229, 113] on div "0" at bounding box center [220, 118] width 27 height 14
click at [0, 0] on input "PickUps 0" at bounding box center [0, 0] width 0 height 0
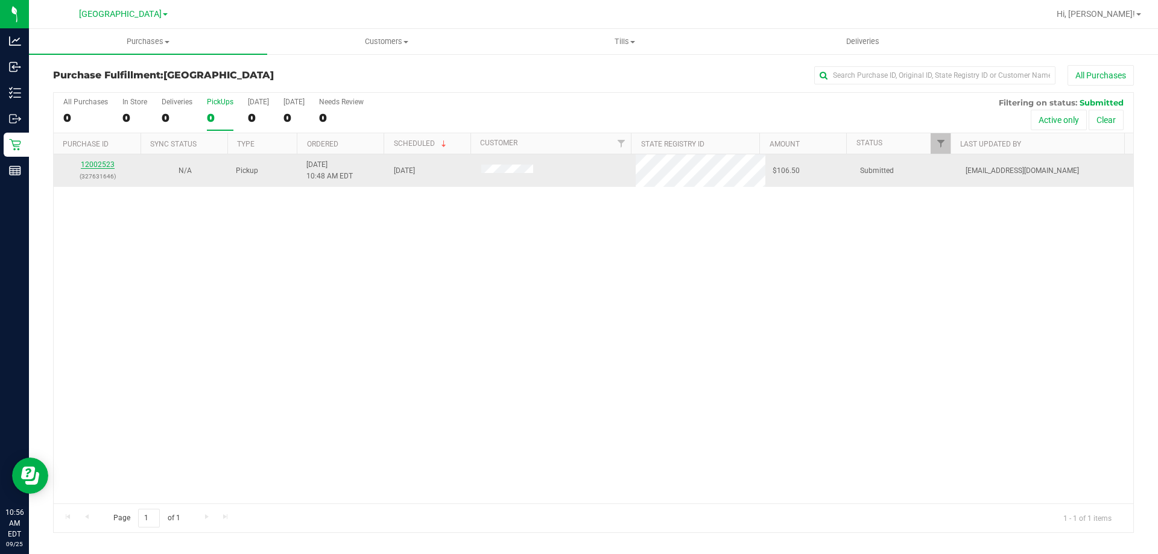
click at [96, 164] on link "12002523" at bounding box center [98, 164] width 34 height 8
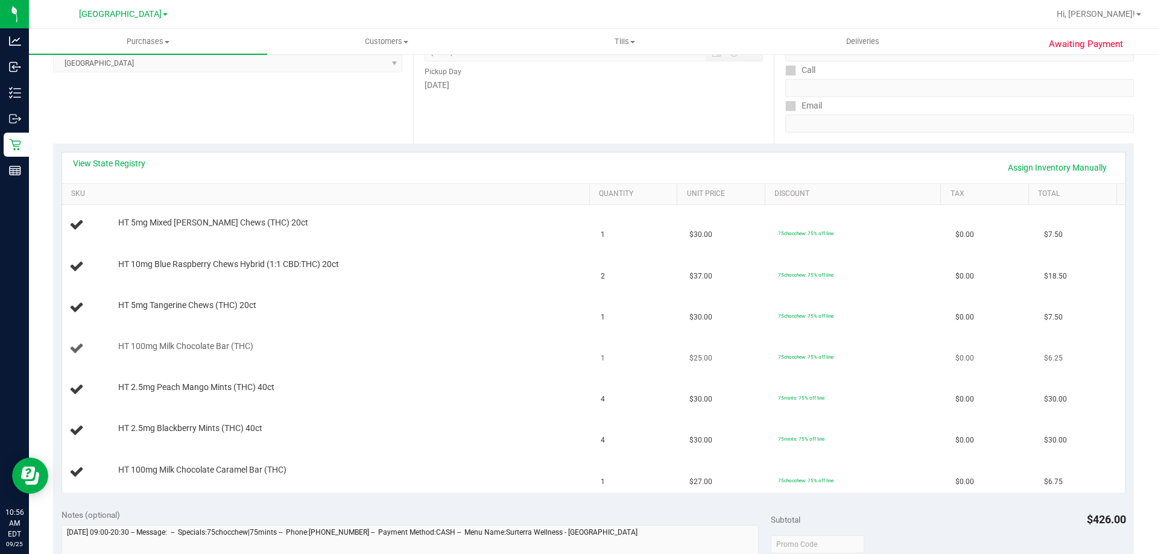
scroll to position [181, 0]
click at [112, 159] on link "View State Registry" at bounding box center [109, 164] width 72 height 12
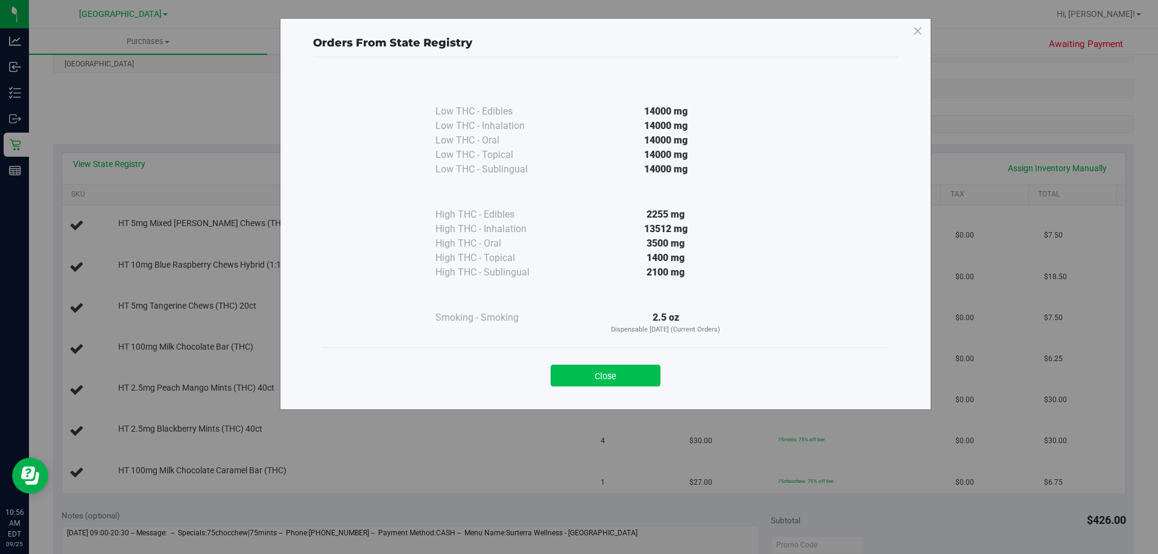
click at [627, 368] on button "Close" at bounding box center [606, 376] width 110 height 22
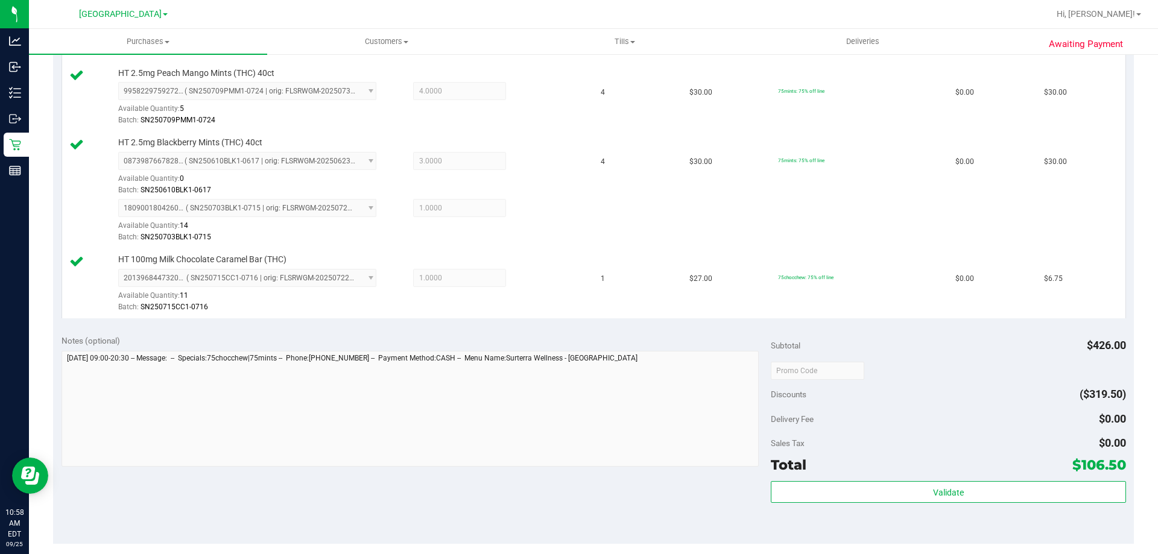
scroll to position [784, 0]
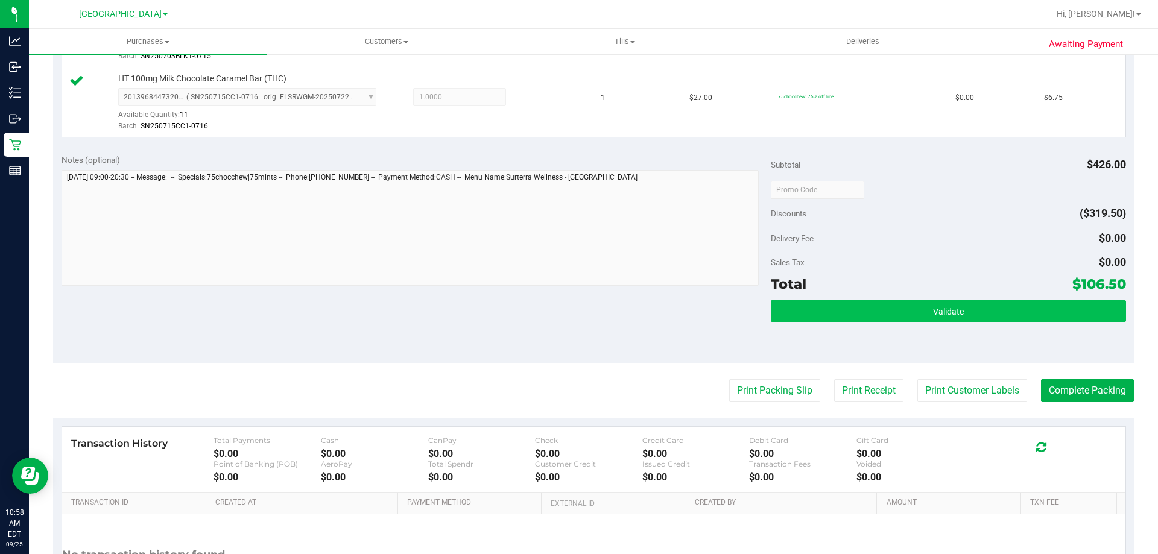
drag, startPoint x: 860, startPoint y: 323, endPoint x: 862, endPoint y: 314, distance: 9.8
click at [860, 322] on div "Validate" at bounding box center [948, 327] width 355 height 54
click at [862, 311] on button "Validate" at bounding box center [948, 311] width 355 height 22
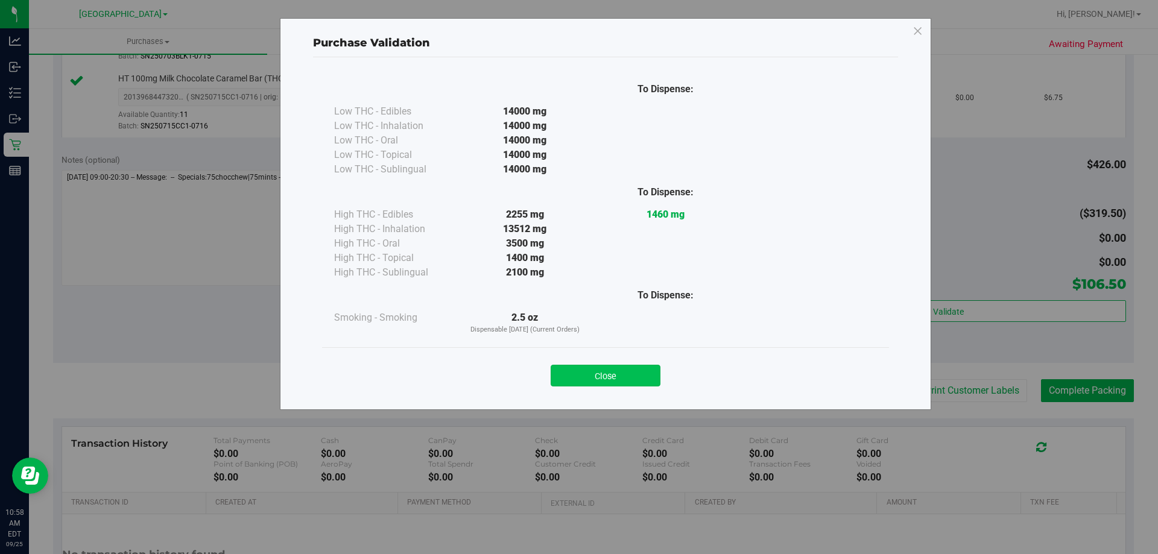
click at [637, 384] on button "Close" at bounding box center [606, 376] width 110 height 22
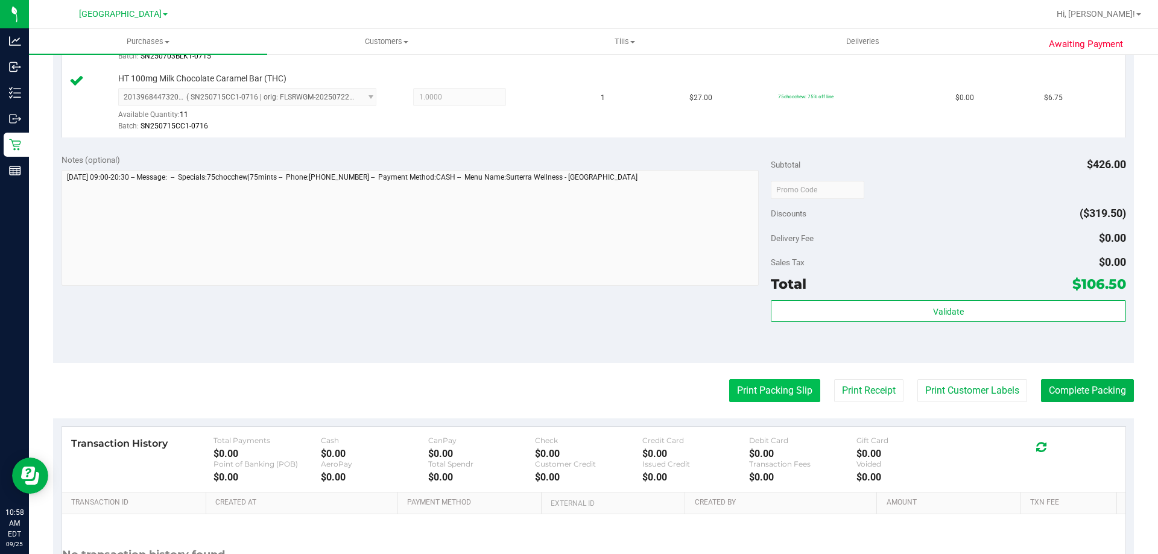
click at [745, 391] on button "Print Packing Slip" at bounding box center [774, 390] width 91 height 23
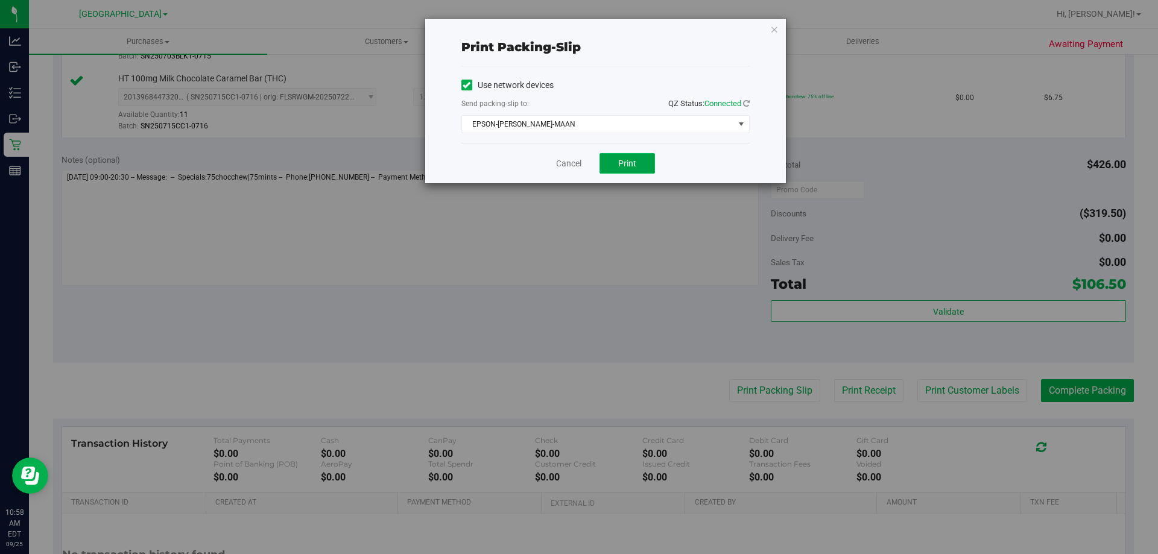
click at [631, 169] on button "Print" at bounding box center [626, 163] width 55 height 21
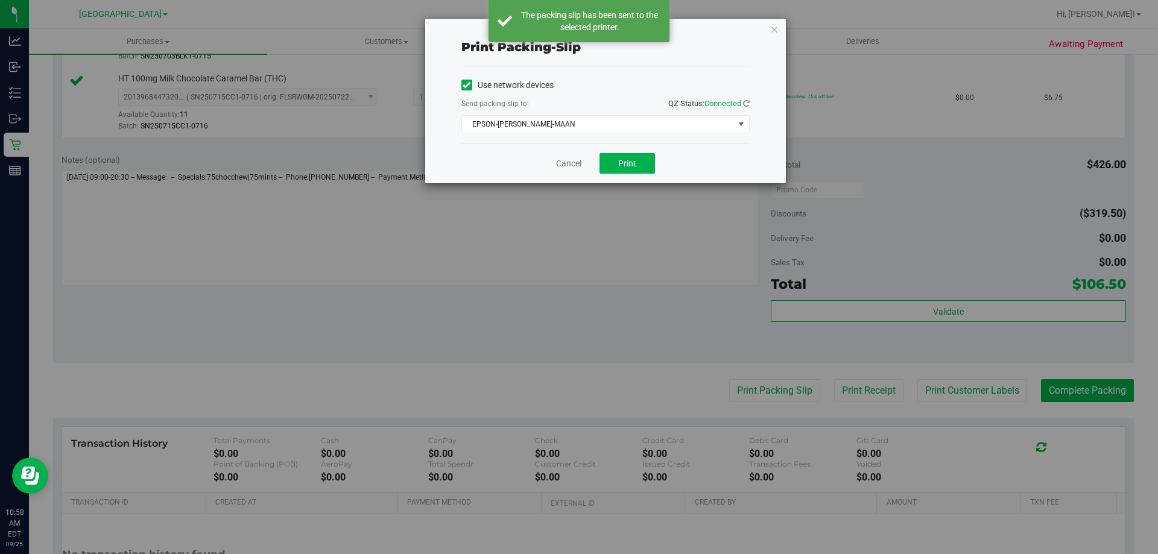
click at [602, 236] on div "Print packing-slip Use network devices Send packing-slip to: QZ Status: Connect…" at bounding box center [583, 277] width 1167 height 554
click at [570, 157] on link "Cancel" at bounding box center [568, 163] width 25 height 13
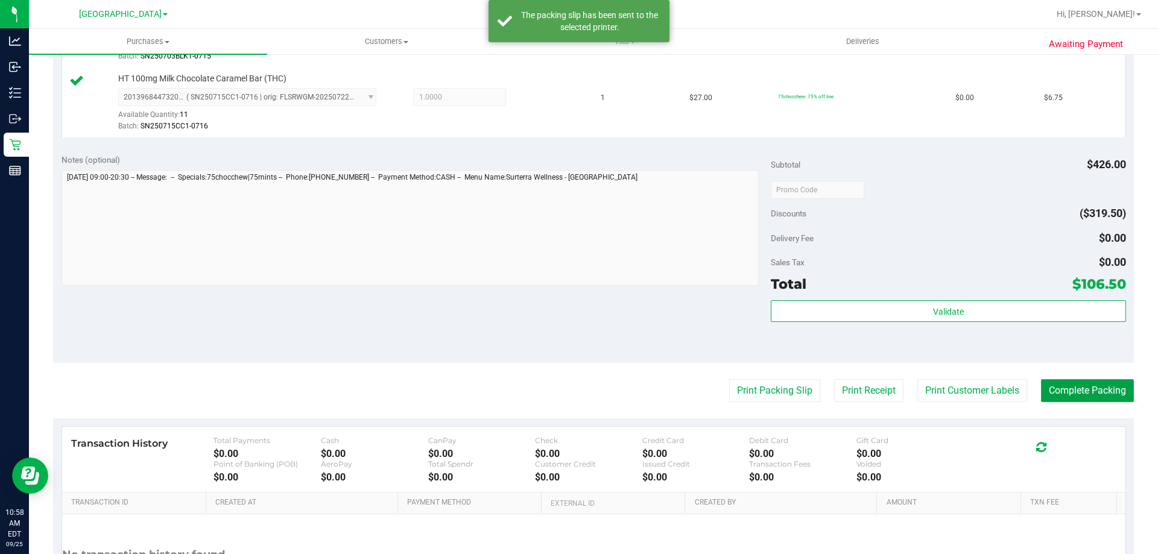
click at [1095, 396] on button "Complete Packing" at bounding box center [1087, 390] width 93 height 23
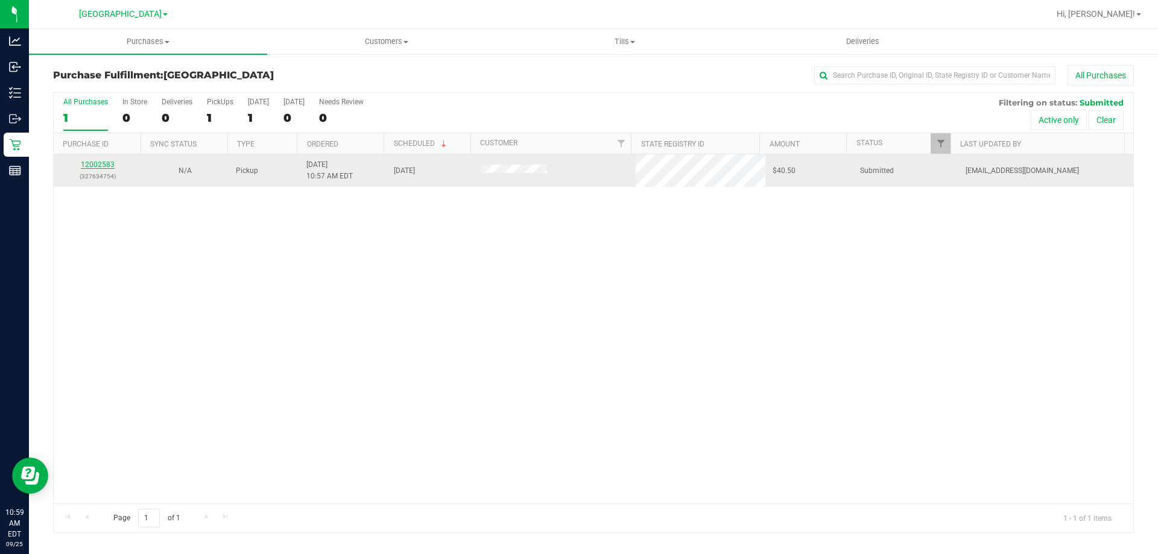
click at [96, 164] on link "12002583" at bounding box center [98, 164] width 34 height 8
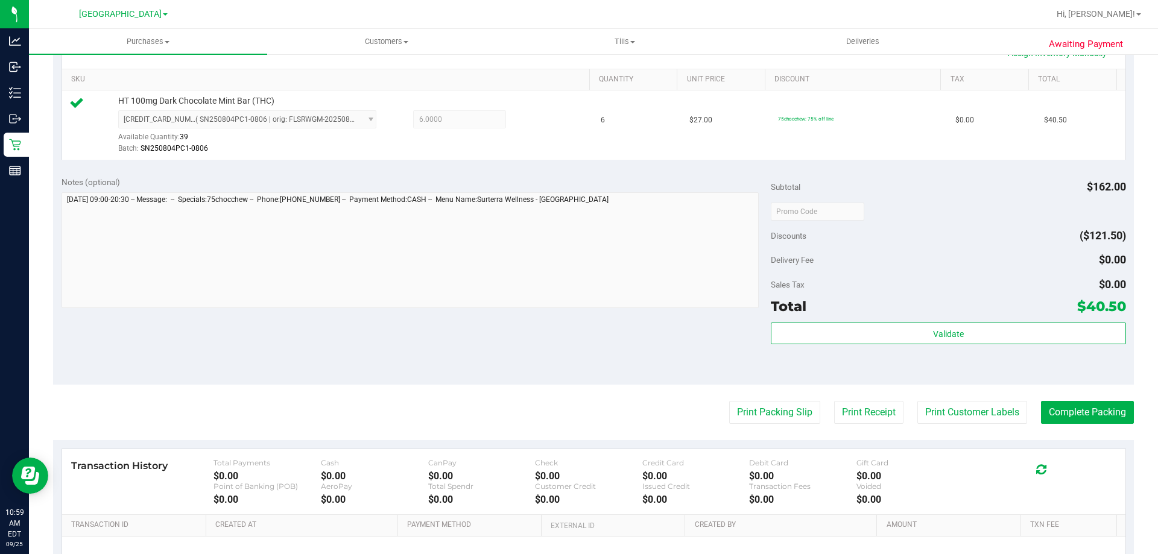
scroll to position [422, 0]
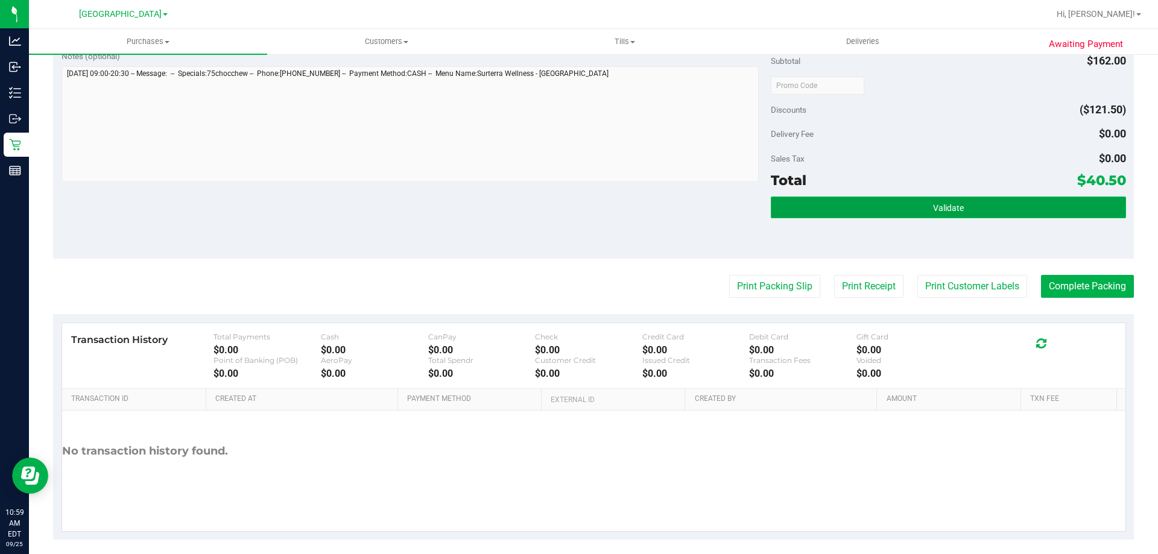
click at [824, 212] on button "Validate" at bounding box center [948, 208] width 355 height 22
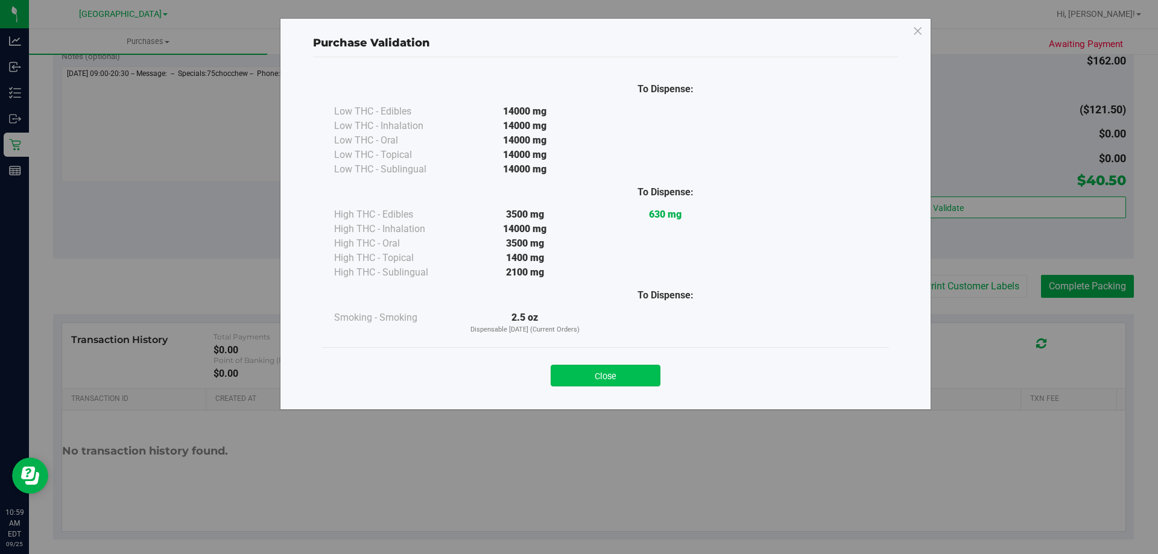
click at [589, 369] on button "Close" at bounding box center [606, 376] width 110 height 22
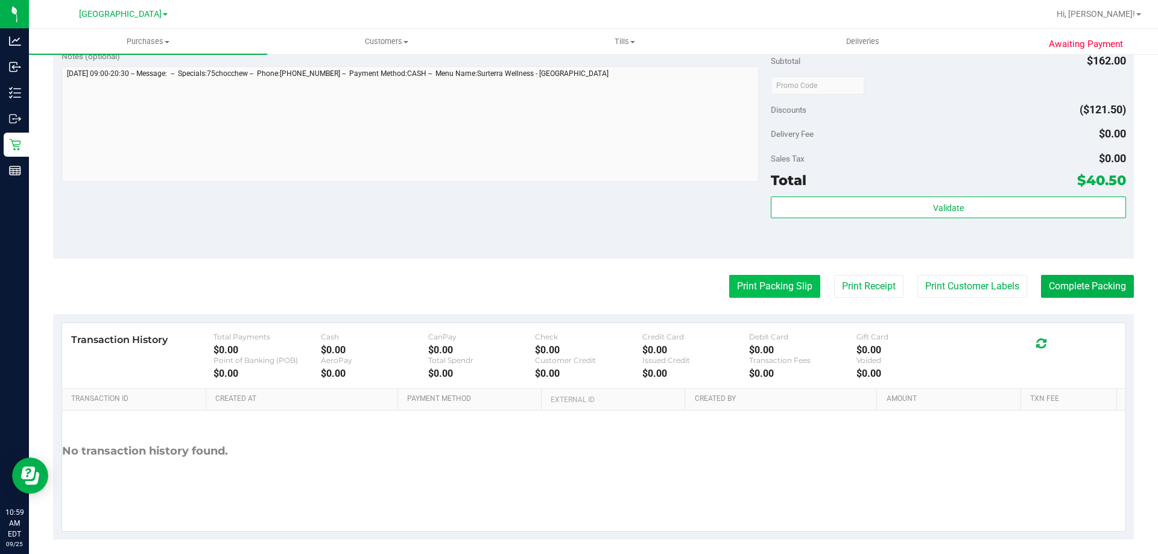
click at [751, 282] on button "Print Packing Slip" at bounding box center [774, 286] width 91 height 23
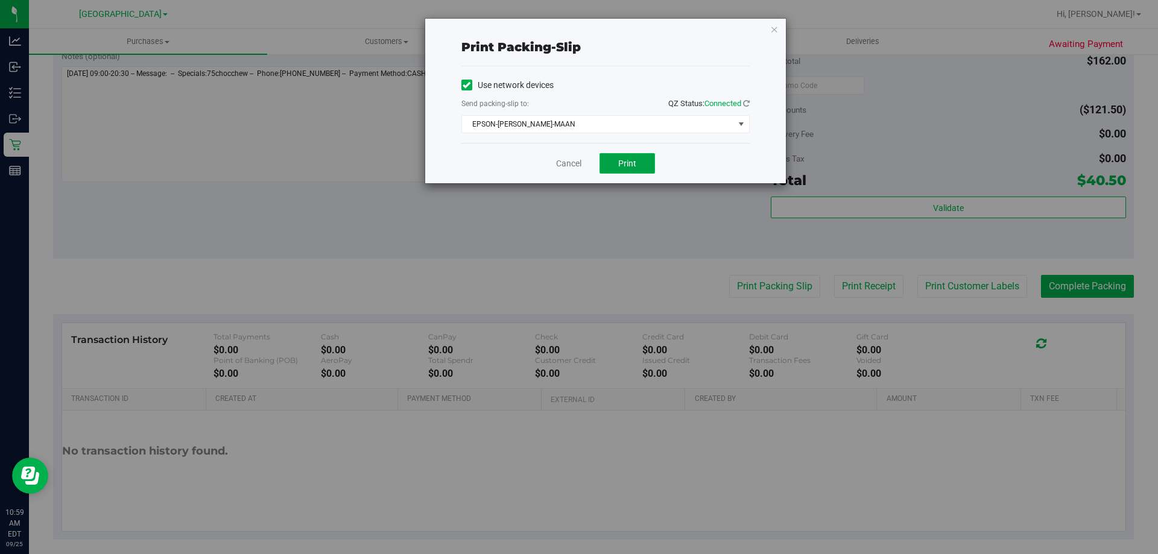
click at [611, 167] on button "Print" at bounding box center [626, 163] width 55 height 21
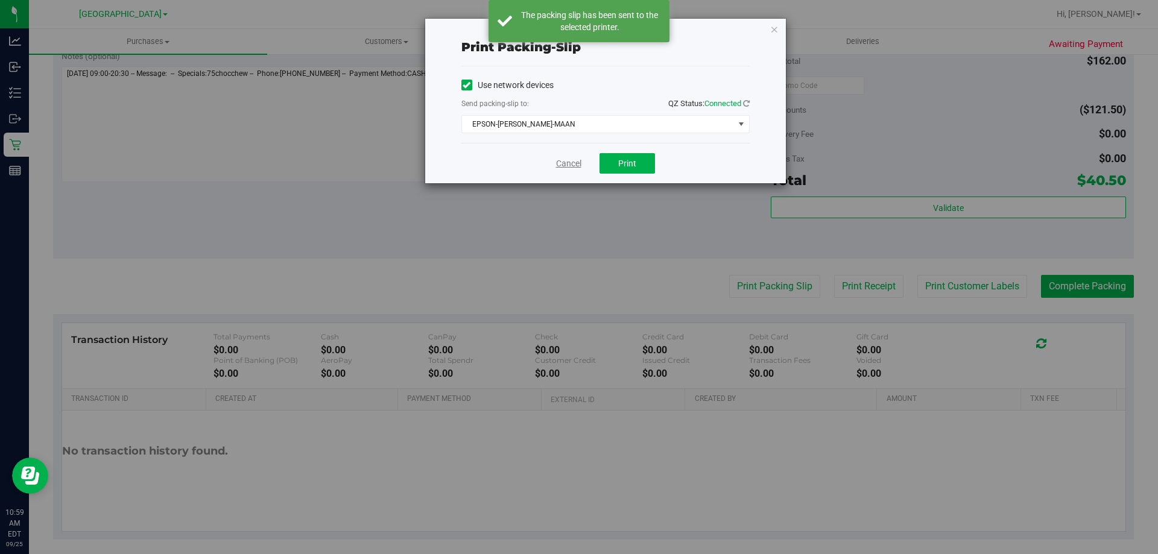
click at [575, 162] on link "Cancel" at bounding box center [568, 163] width 25 height 13
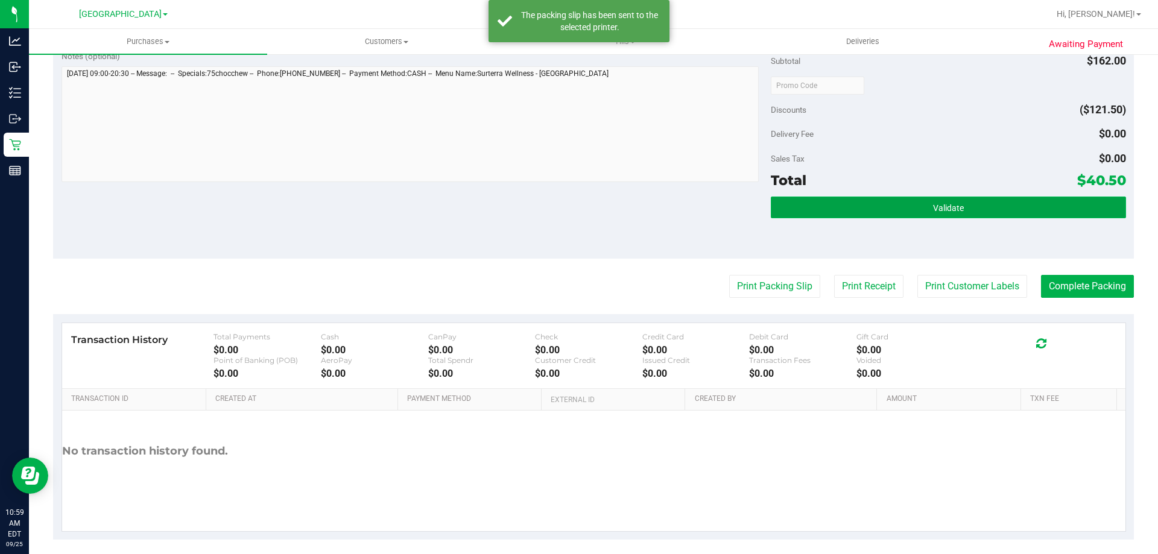
drag, startPoint x: 1023, startPoint y: 204, endPoint x: 994, endPoint y: 213, distance: 29.8
click at [1023, 204] on button "Validate" at bounding box center [948, 208] width 355 height 22
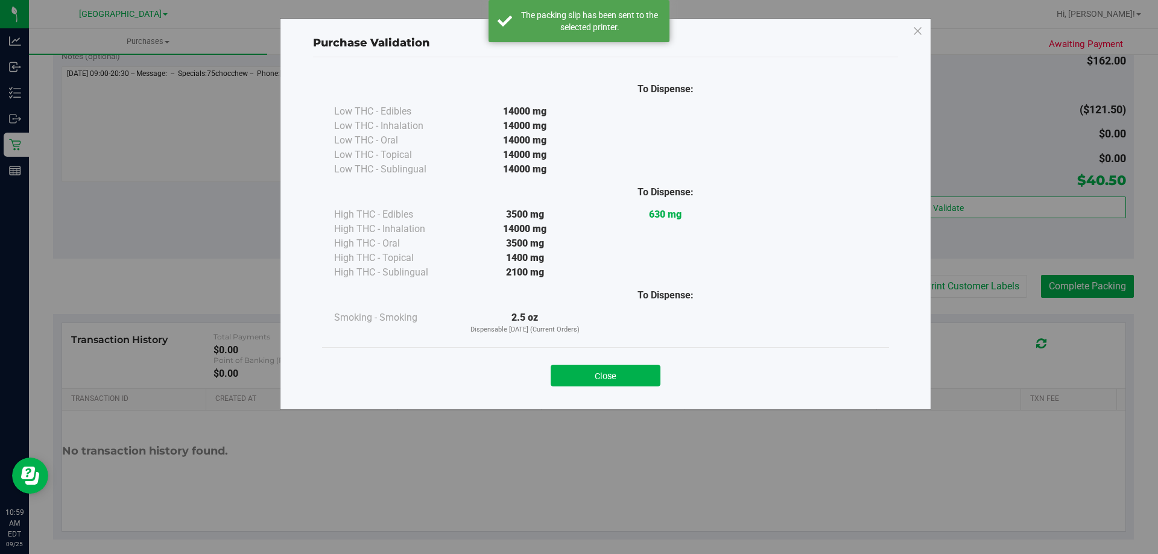
drag, startPoint x: 619, startPoint y: 373, endPoint x: 642, endPoint y: 368, distance: 23.4
click at [620, 373] on button "Close" at bounding box center [606, 376] width 110 height 22
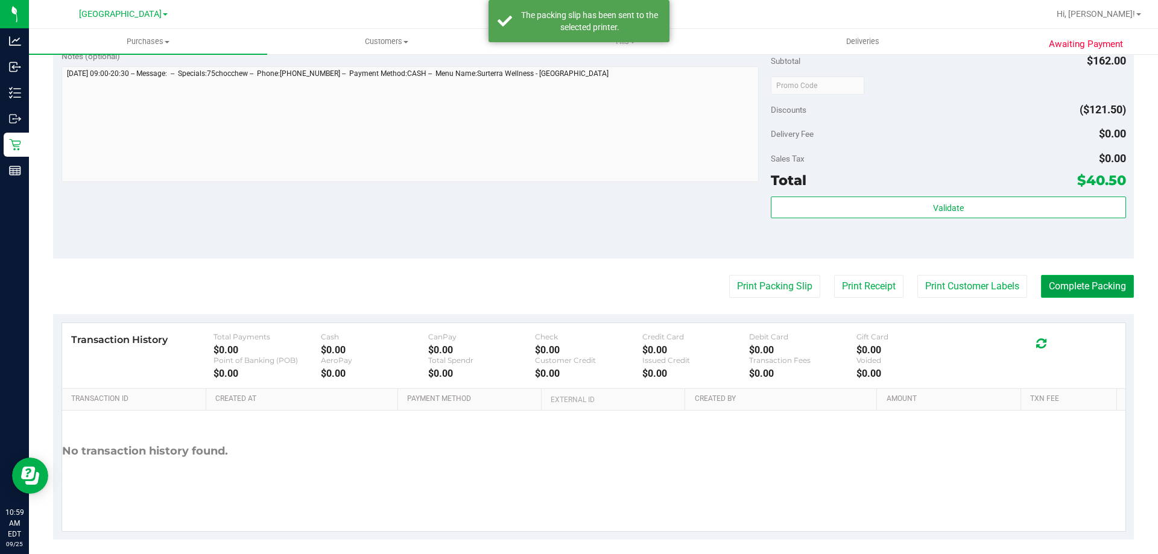
click at [1097, 286] on button "Complete Packing" at bounding box center [1087, 286] width 93 height 23
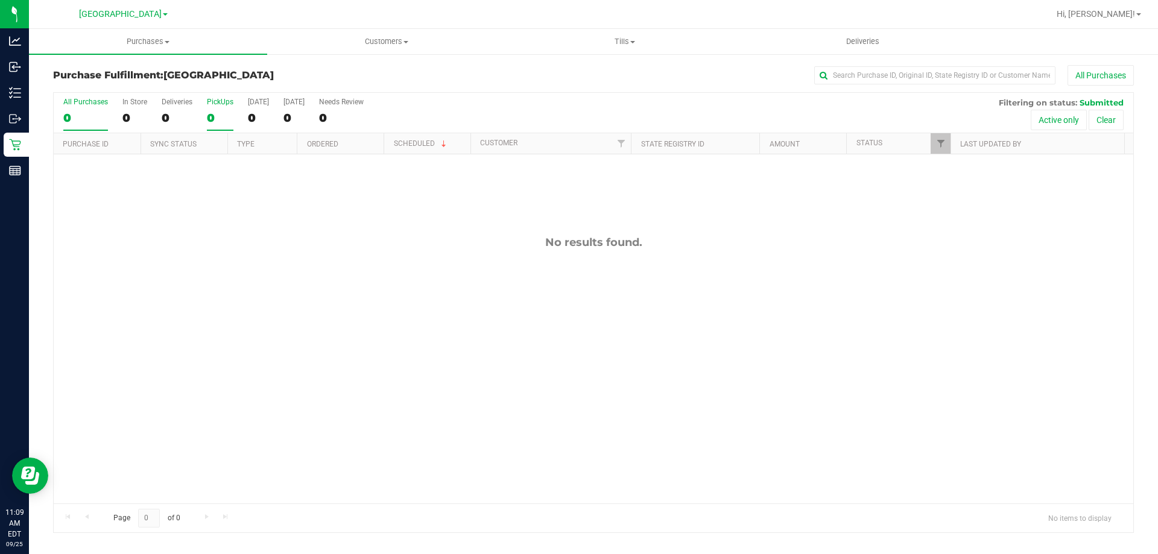
click at [221, 107] on label "PickUps 0" at bounding box center [220, 114] width 27 height 33
click at [0, 0] on input "PickUps 0" at bounding box center [0, 0] width 0 height 0
click at [224, 119] on div "0" at bounding box center [220, 118] width 27 height 14
click at [0, 0] on input "PickUps 0" at bounding box center [0, 0] width 0 height 0
click at [231, 110] on label "PickUps 0" at bounding box center [220, 114] width 27 height 33
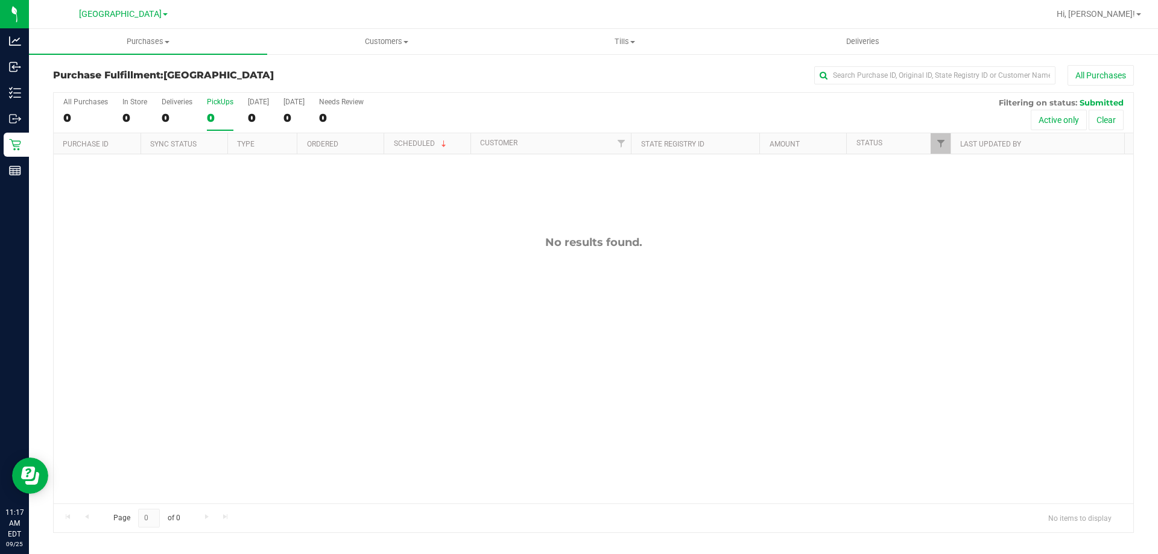
click at [0, 0] on input "PickUps 0" at bounding box center [0, 0] width 0 height 0
click at [228, 104] on div "PickUps" at bounding box center [220, 102] width 27 height 8
click at [0, 0] on input "PickUps 0" at bounding box center [0, 0] width 0 height 0
click at [214, 127] on label "PickUps 0" at bounding box center [220, 114] width 27 height 33
click at [0, 0] on input "PickUps 0" at bounding box center [0, 0] width 0 height 0
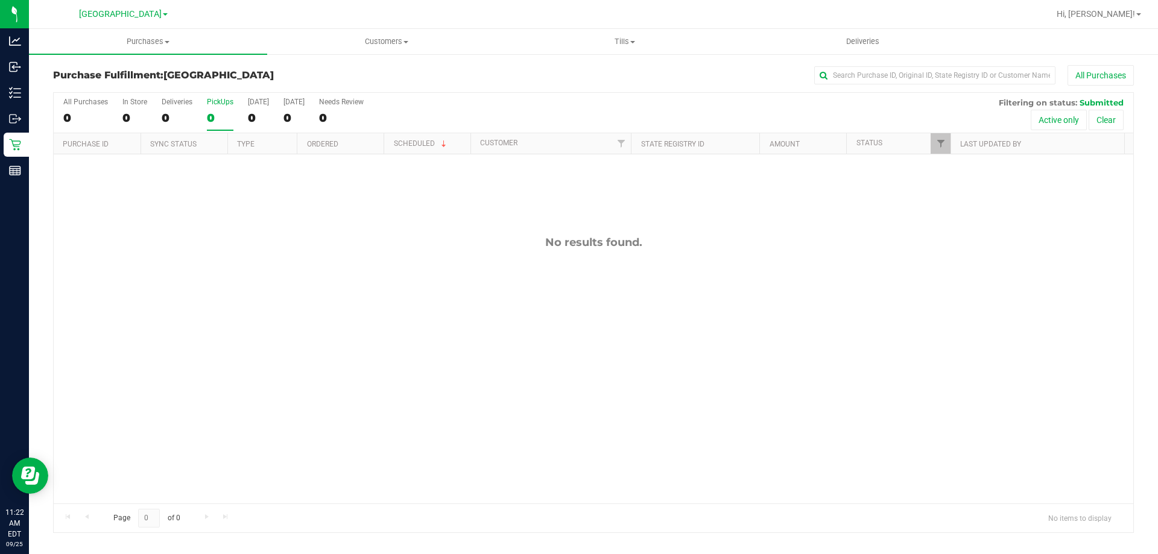
click at [228, 119] on div "0" at bounding box center [220, 118] width 27 height 14
click at [0, 0] on input "PickUps 0" at bounding box center [0, 0] width 0 height 0
click at [222, 107] on label "PickUps 0" at bounding box center [220, 114] width 27 height 33
click at [0, 0] on input "PickUps 0" at bounding box center [0, 0] width 0 height 0
click at [222, 110] on label "PickUps 0" at bounding box center [220, 114] width 27 height 33
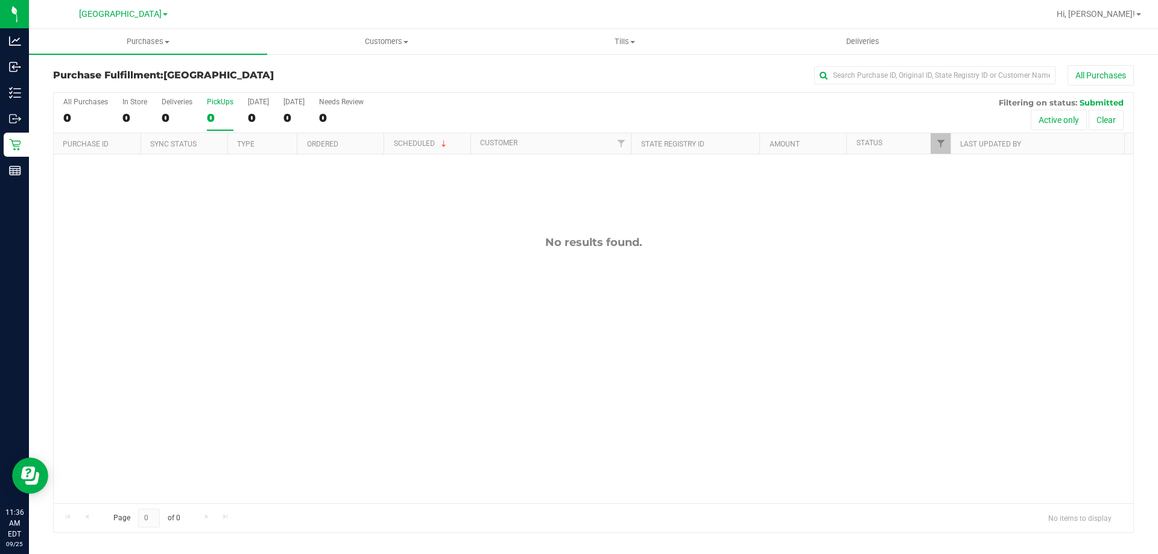
click at [0, 0] on input "PickUps 0" at bounding box center [0, 0] width 0 height 0
click at [227, 112] on div "0" at bounding box center [220, 118] width 27 height 14
click at [0, 0] on input "PickUps 0" at bounding box center [0, 0] width 0 height 0
click at [204, 110] on div "All Purchases 0 In Store 0 Deliveries 0 PickUps 0 Today 0 Tomorrow 0 Needs Revi…" at bounding box center [593, 113] width 1079 height 40
click at [225, 121] on div "0" at bounding box center [220, 118] width 27 height 14
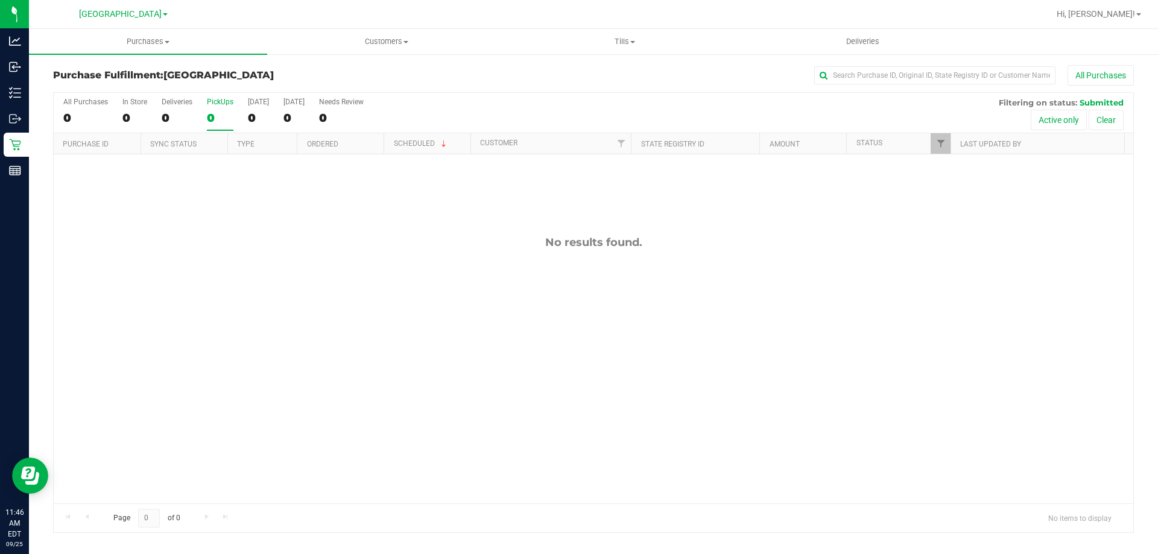
click at [0, 0] on input "PickUps 0" at bounding box center [0, 0] width 0 height 0
click at [227, 121] on div "0" at bounding box center [220, 118] width 27 height 14
click at [0, 0] on input "PickUps 0" at bounding box center [0, 0] width 0 height 0
click at [217, 103] on div "PickUps" at bounding box center [220, 102] width 27 height 8
click at [0, 0] on input "PickUps 0" at bounding box center [0, 0] width 0 height 0
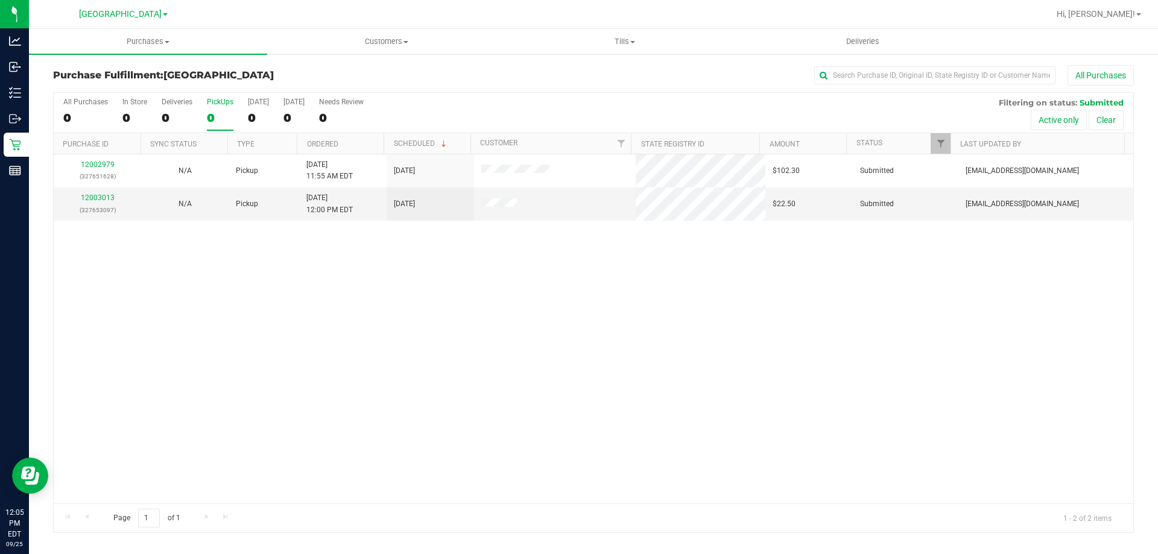
click at [221, 112] on div "0" at bounding box center [220, 118] width 27 height 14
click at [0, 0] on input "PickUps 0" at bounding box center [0, 0] width 0 height 0
click at [223, 119] on div "2" at bounding box center [220, 118] width 27 height 14
click at [0, 0] on input "PickUps 2" at bounding box center [0, 0] width 0 height 0
click at [231, 124] on div "2" at bounding box center [220, 118] width 27 height 14
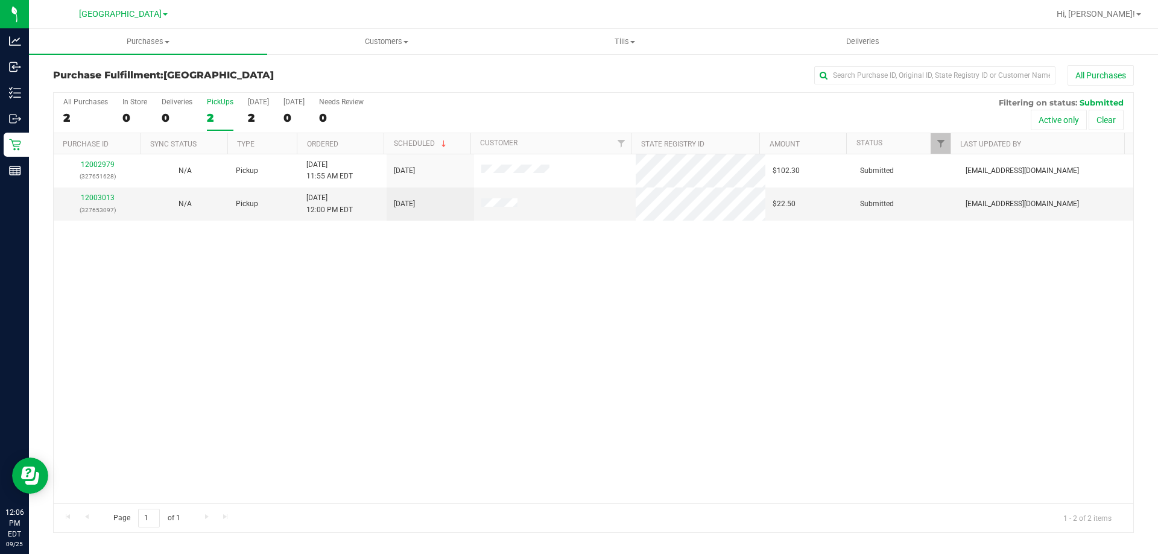
click at [0, 0] on input "PickUps 2" at bounding box center [0, 0] width 0 height 0
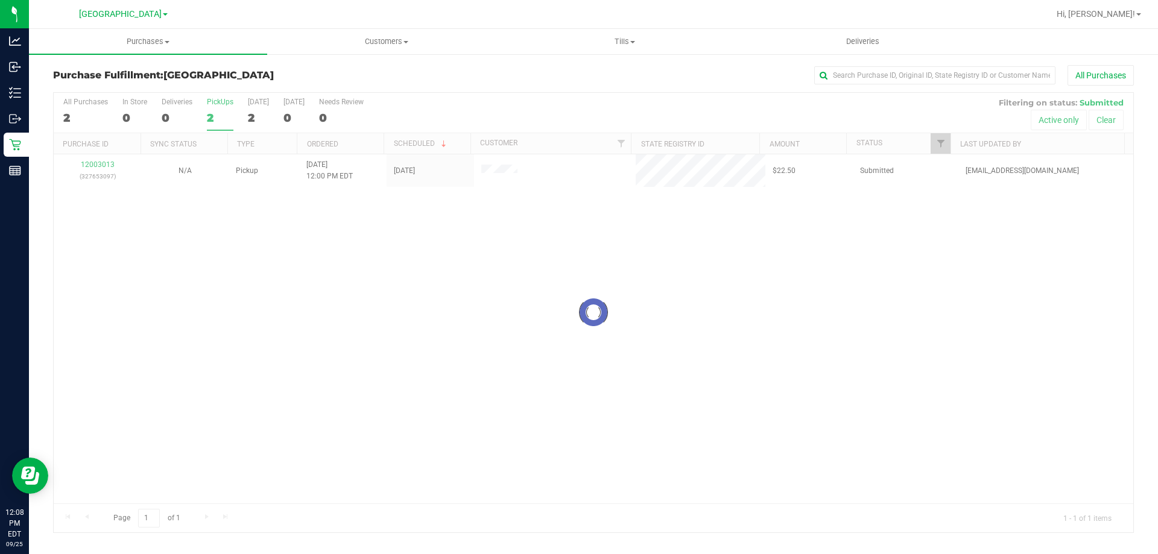
click at [235, 117] on div at bounding box center [593, 313] width 1079 height 440
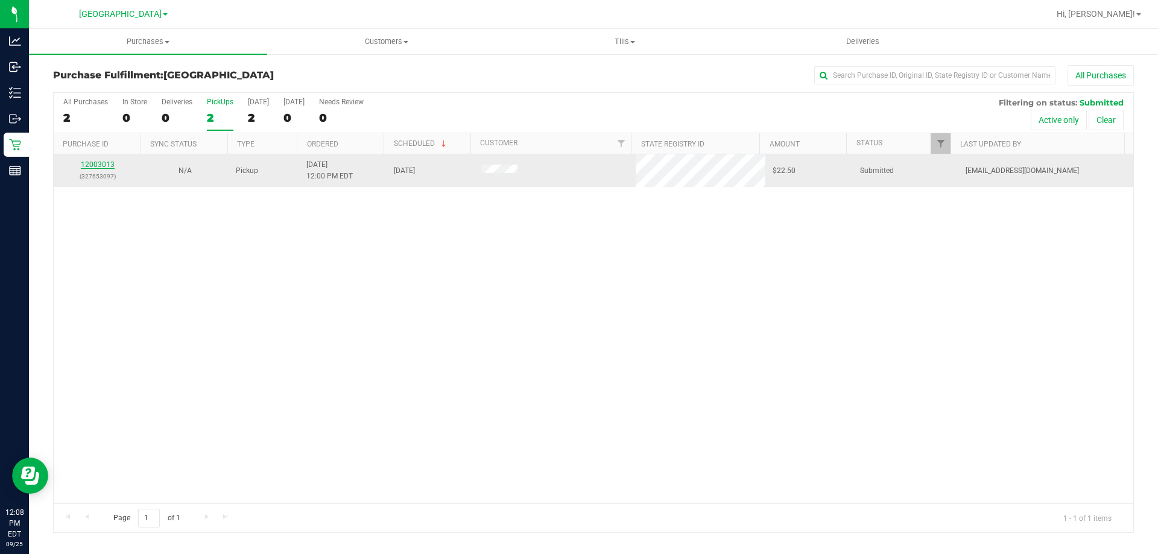
click at [106, 162] on link "12003013" at bounding box center [98, 164] width 34 height 8
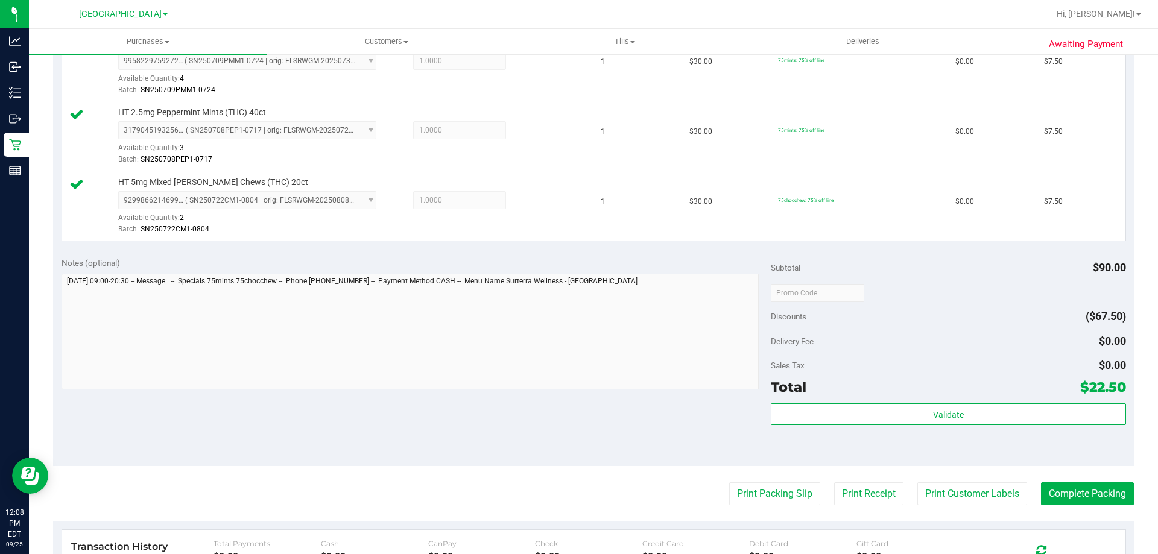
scroll to position [422, 0]
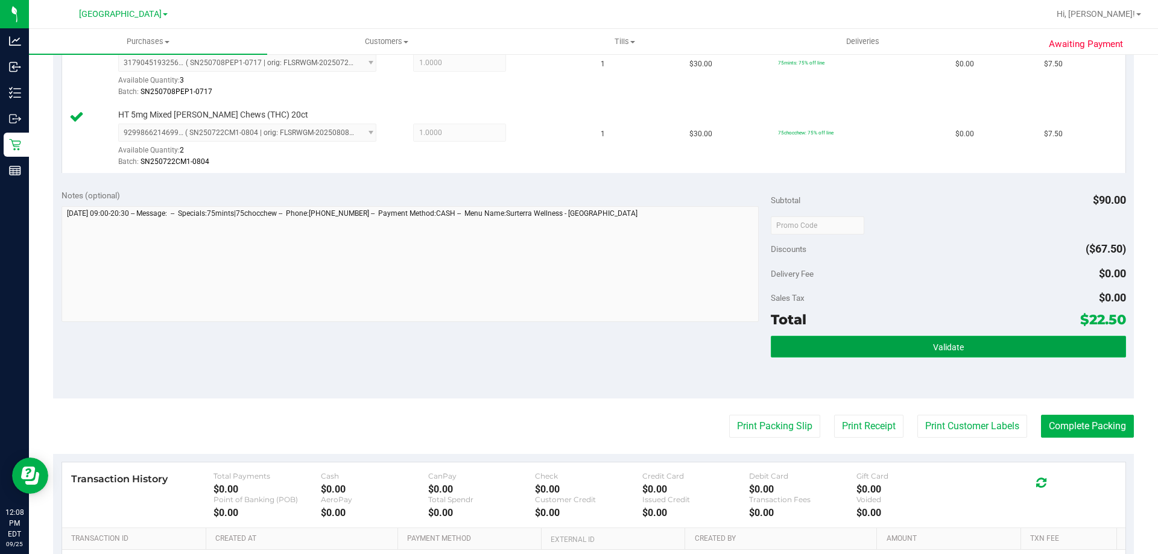
click at [883, 356] on button "Validate" at bounding box center [948, 347] width 355 height 22
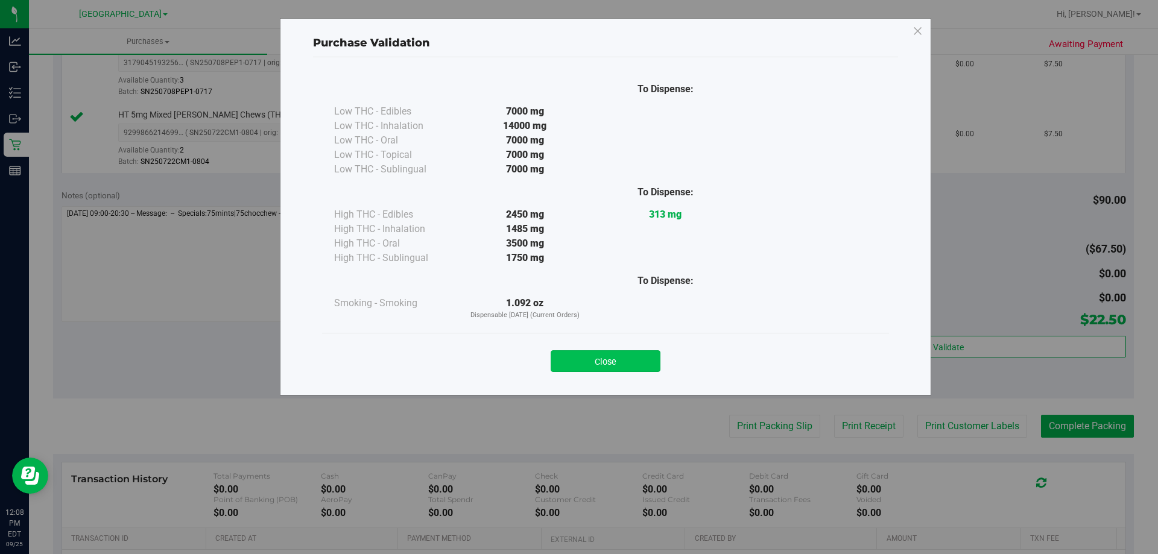
click at [624, 353] on button "Close" at bounding box center [606, 361] width 110 height 22
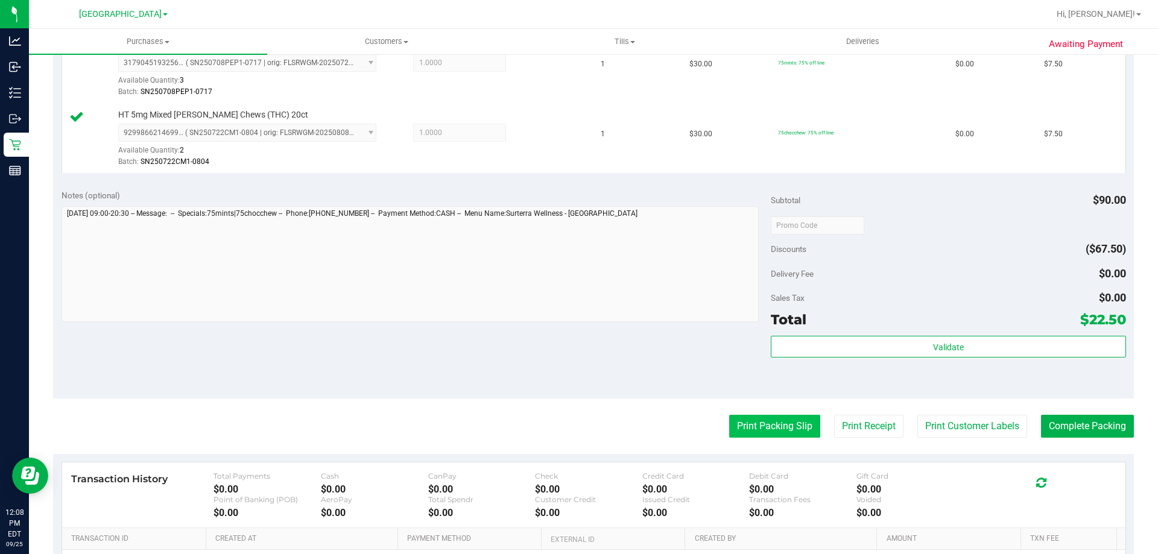
click at [762, 433] on button "Print Packing Slip" at bounding box center [774, 426] width 91 height 23
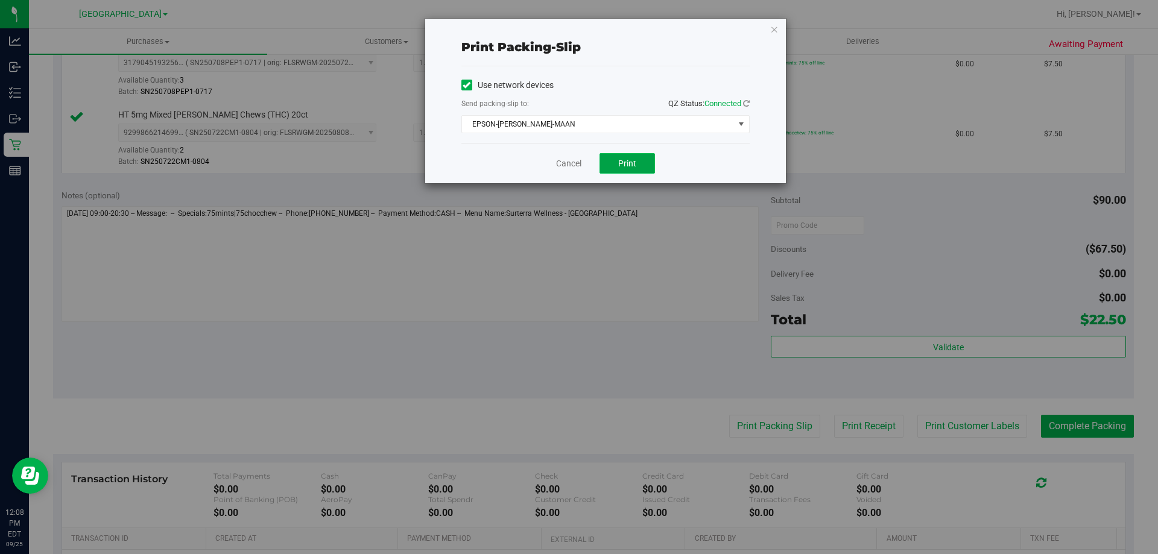
click at [622, 161] on span "Print" at bounding box center [627, 164] width 18 height 10
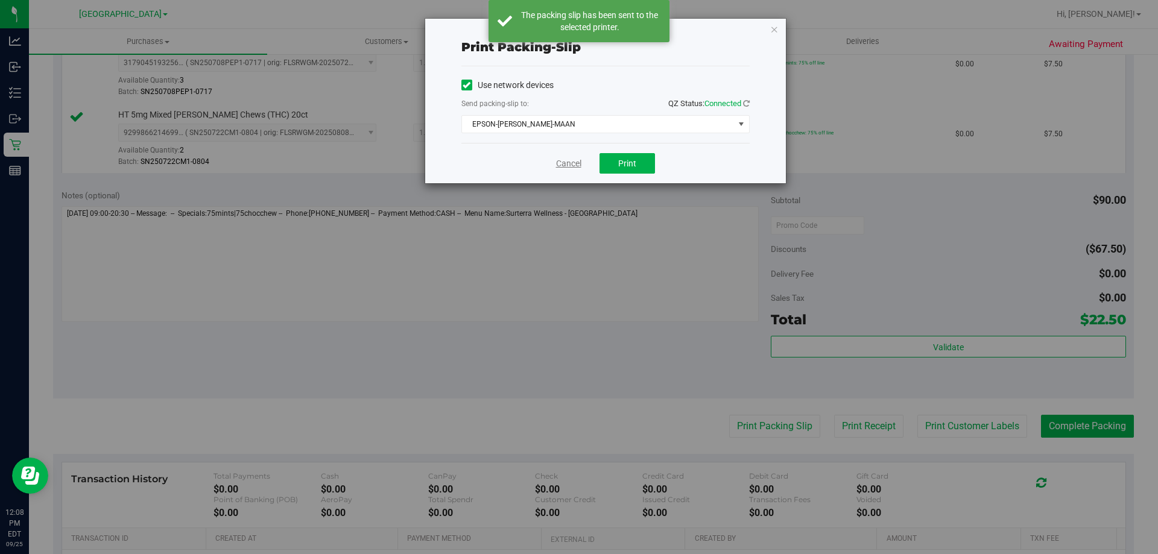
click at [576, 161] on link "Cancel" at bounding box center [568, 163] width 25 height 13
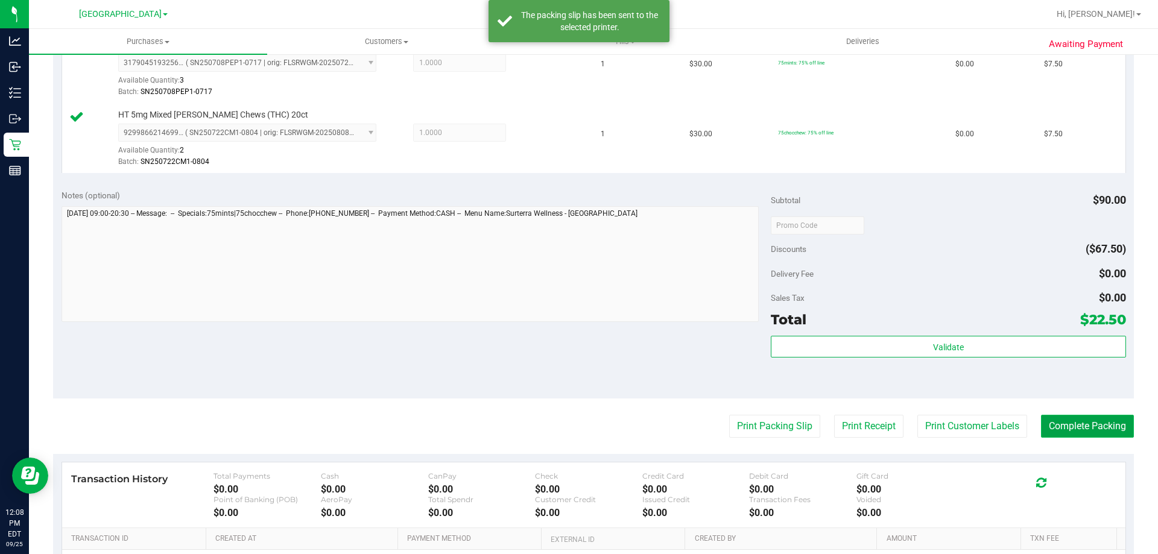
click at [1096, 422] on button "Complete Packing" at bounding box center [1087, 426] width 93 height 23
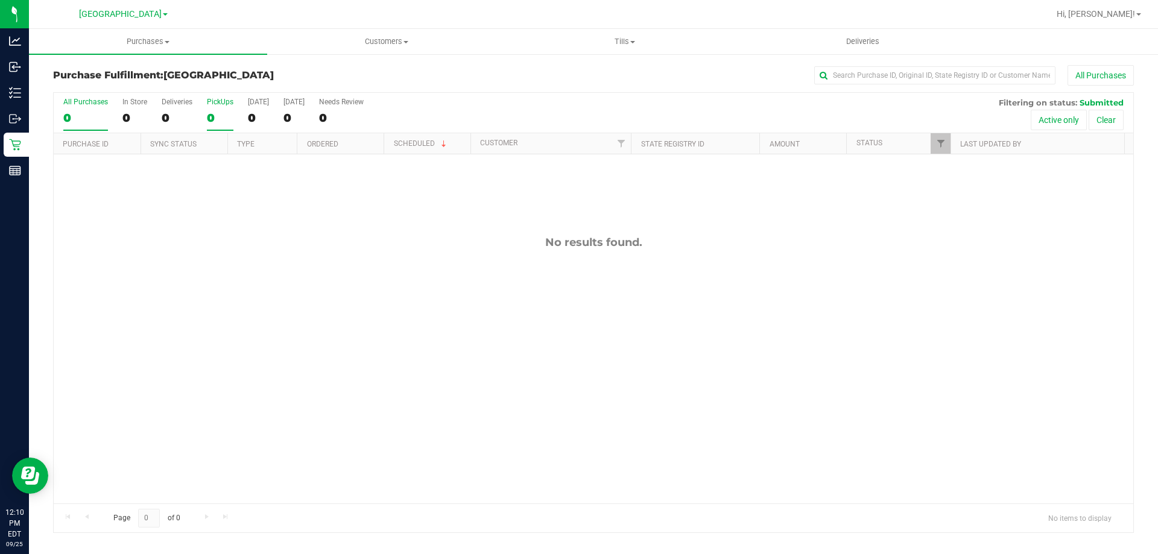
click at [226, 115] on div "0" at bounding box center [220, 118] width 27 height 14
click at [0, 0] on input "PickUps 0" at bounding box center [0, 0] width 0 height 0
click at [221, 107] on label "PickUps 0" at bounding box center [220, 114] width 27 height 33
click at [0, 0] on input "PickUps 0" at bounding box center [0, 0] width 0 height 0
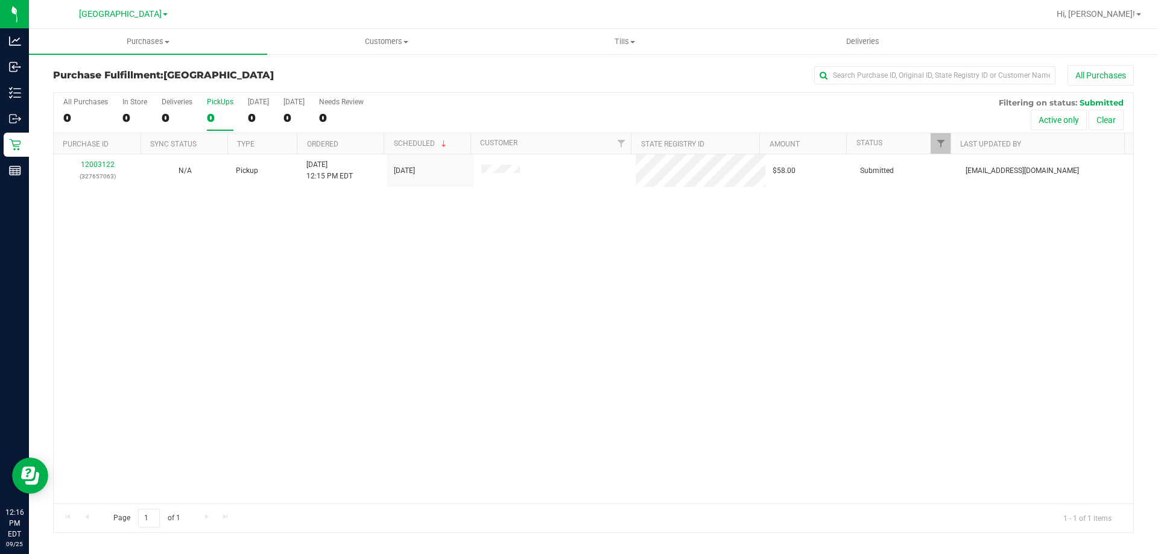
click at [229, 116] on div "0" at bounding box center [220, 118] width 27 height 14
click at [0, 0] on input "PickUps 0" at bounding box center [0, 0] width 0 height 0
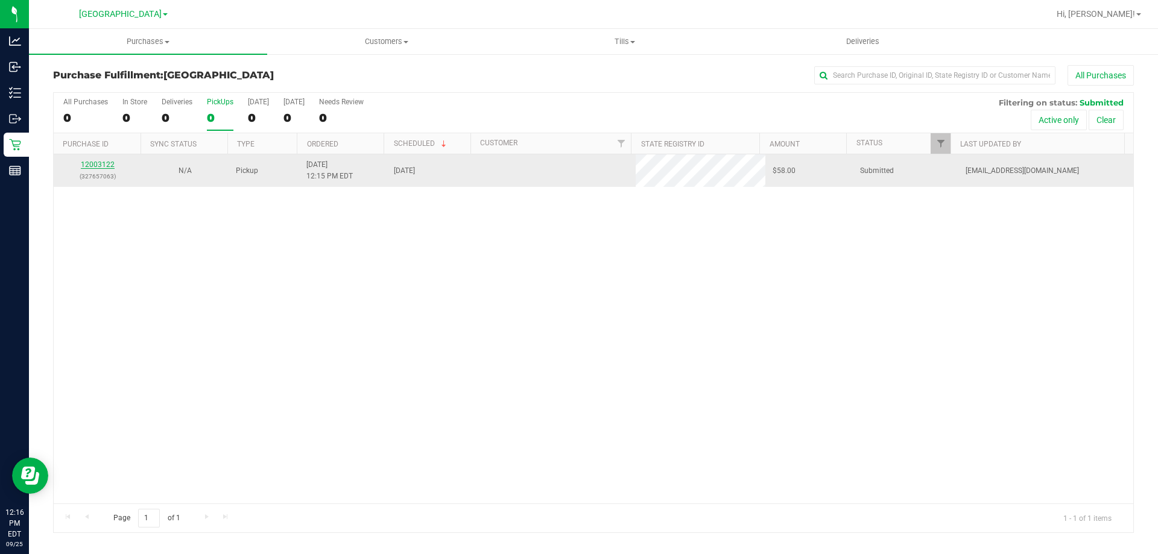
click at [101, 165] on link "12003122" at bounding box center [98, 164] width 34 height 8
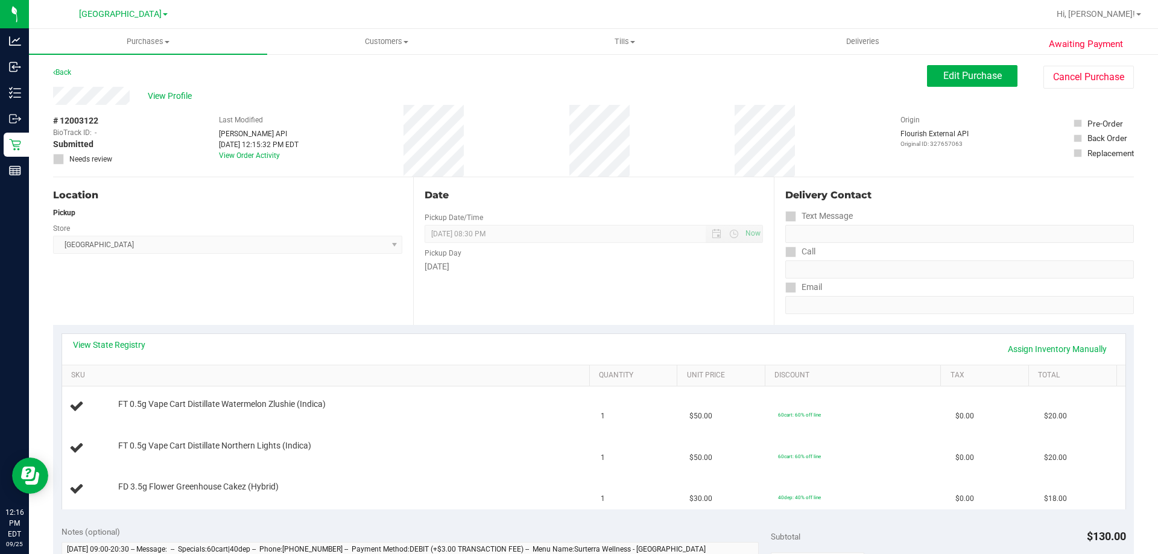
scroll to position [60, 0]
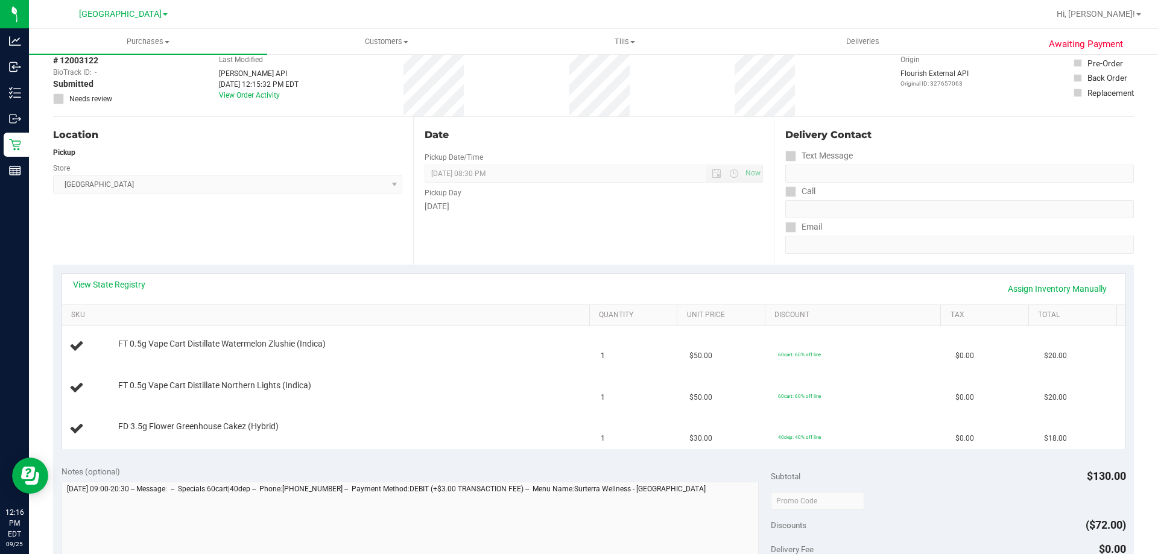
click at [122, 278] on div "View State Registry Assign Inventory Manually" at bounding box center [593, 289] width 1063 height 31
click at [125, 286] on link "View State Registry" at bounding box center [109, 285] width 72 height 12
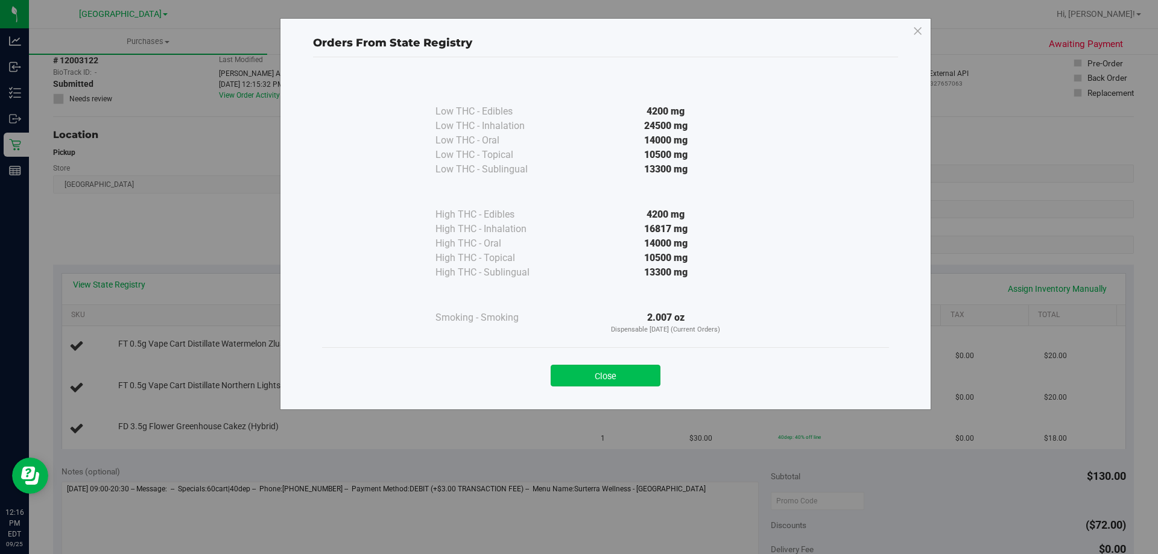
click at [615, 373] on button "Close" at bounding box center [606, 376] width 110 height 22
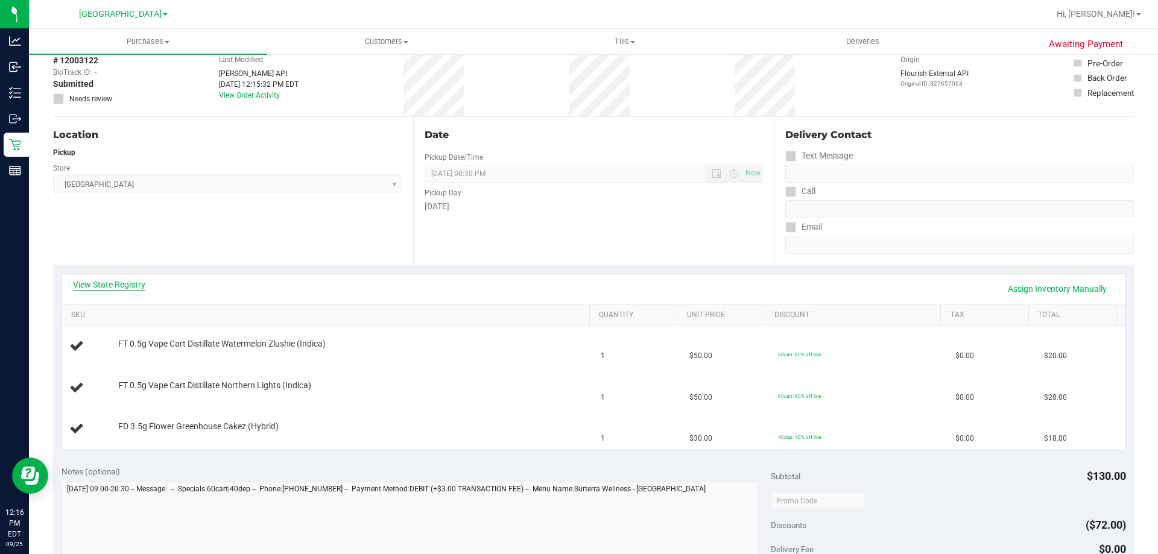
click at [128, 282] on link "View State Registry" at bounding box center [109, 285] width 72 height 12
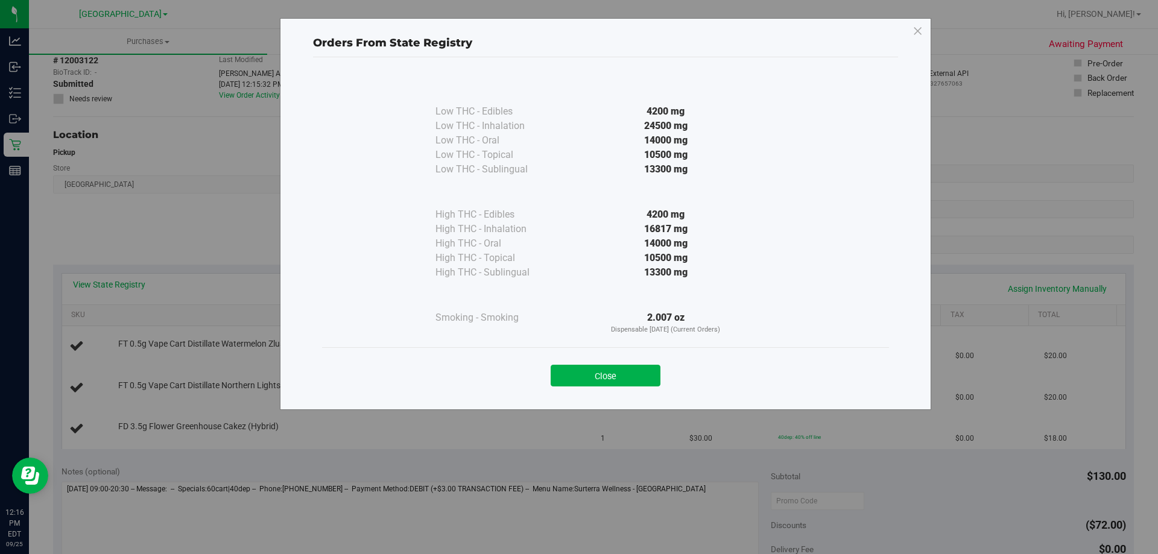
click at [641, 406] on div "Orders From State Registry Low THC - Edibles 4200 mg" at bounding box center [605, 214] width 651 height 392
click at [633, 376] on button "Close" at bounding box center [606, 376] width 110 height 22
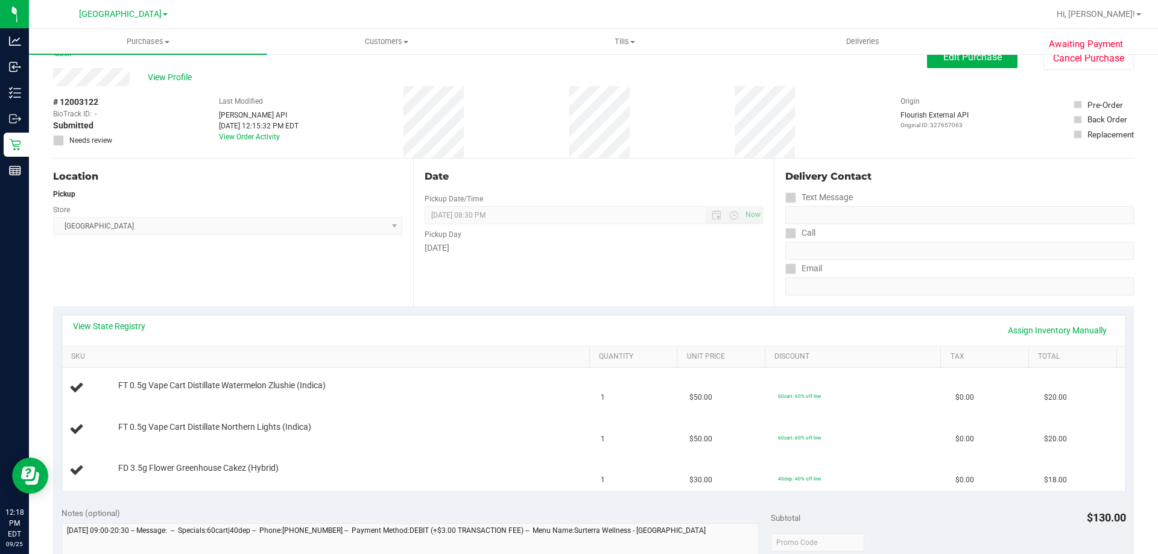
scroll to position [0, 0]
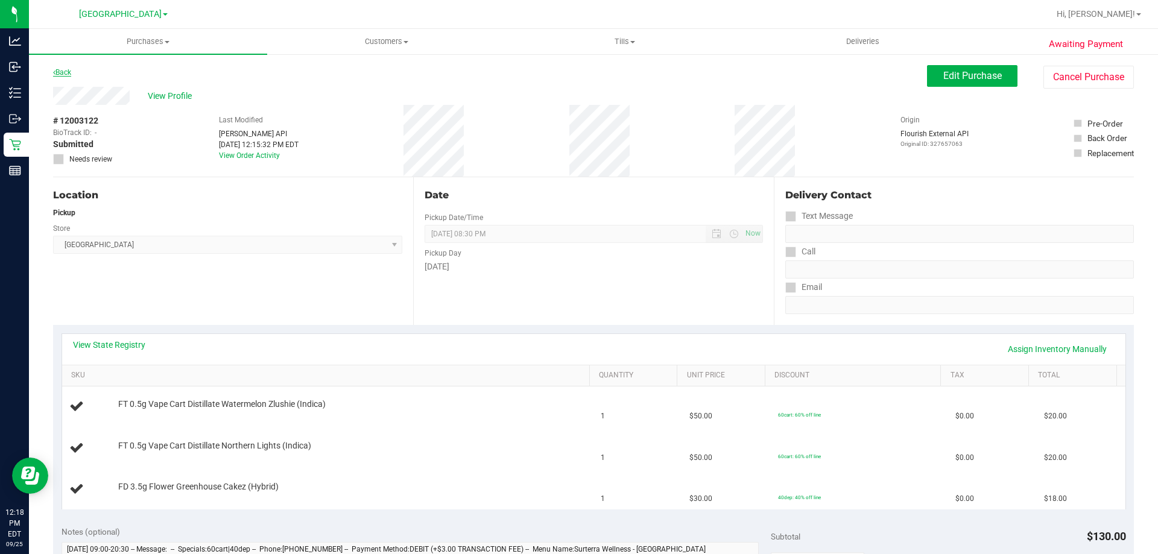
click at [68, 74] on link "Back" at bounding box center [62, 72] width 18 height 8
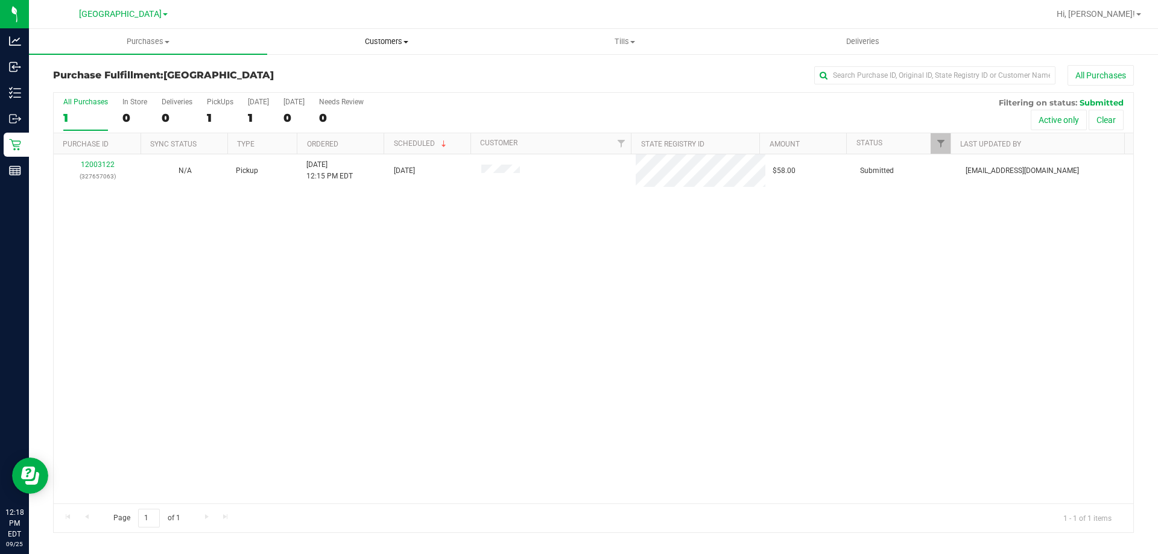
click at [395, 44] on span "Customers" at bounding box center [386, 41] width 237 height 11
click at [216, 104] on div "PickUps" at bounding box center [220, 102] width 27 height 8
click at [0, 0] on input "PickUps 1" at bounding box center [0, 0] width 0 height 0
click at [221, 116] on div "1" at bounding box center [220, 118] width 27 height 14
click at [0, 0] on input "PickUps 1" at bounding box center [0, 0] width 0 height 0
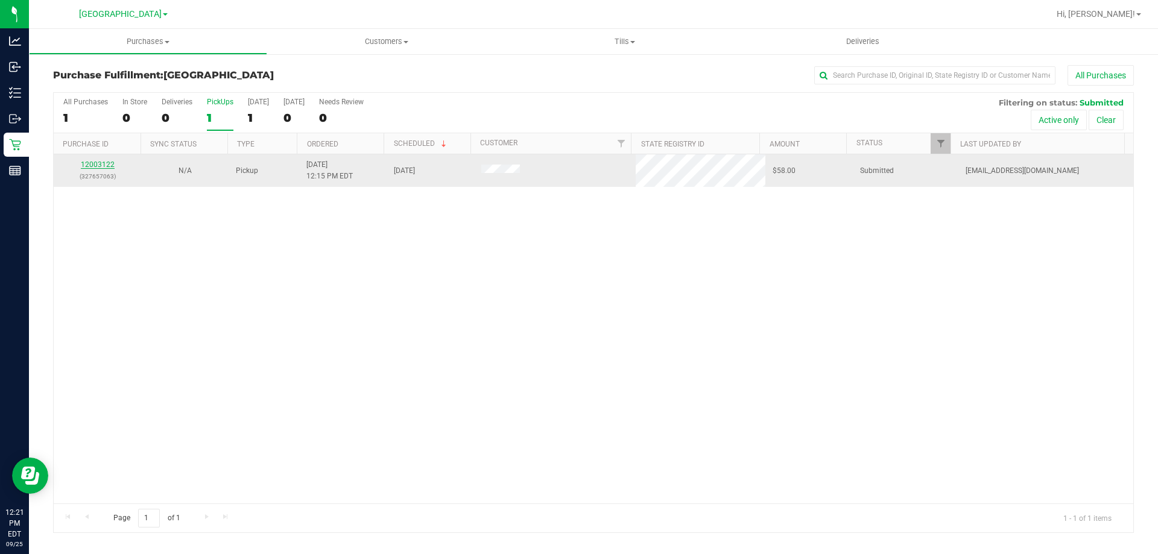
click at [100, 168] on link "12003122" at bounding box center [98, 164] width 34 height 8
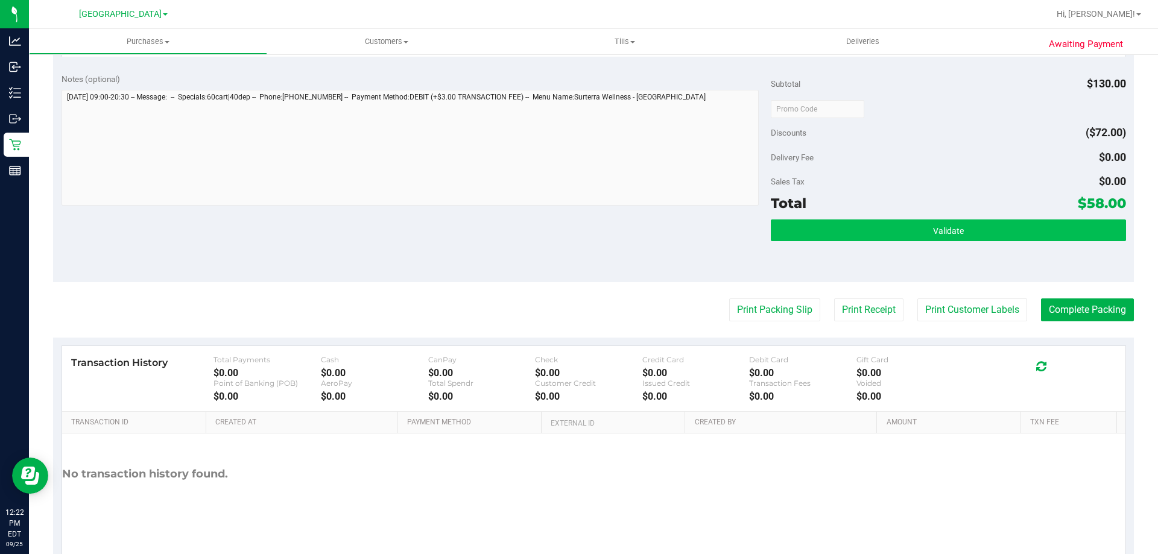
scroll to position [543, 0]
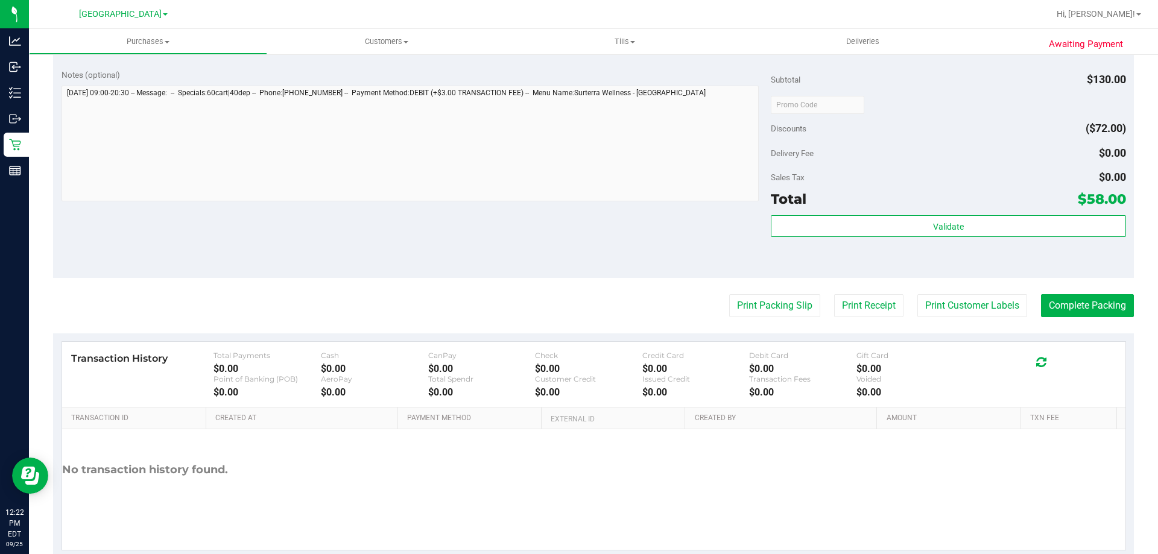
click at [876, 211] on div "Subtotal $130.00 Discounts ($72.00) Delivery Fee $0.00 Sales Tax $0.00 Total $5…" at bounding box center [948, 169] width 355 height 201
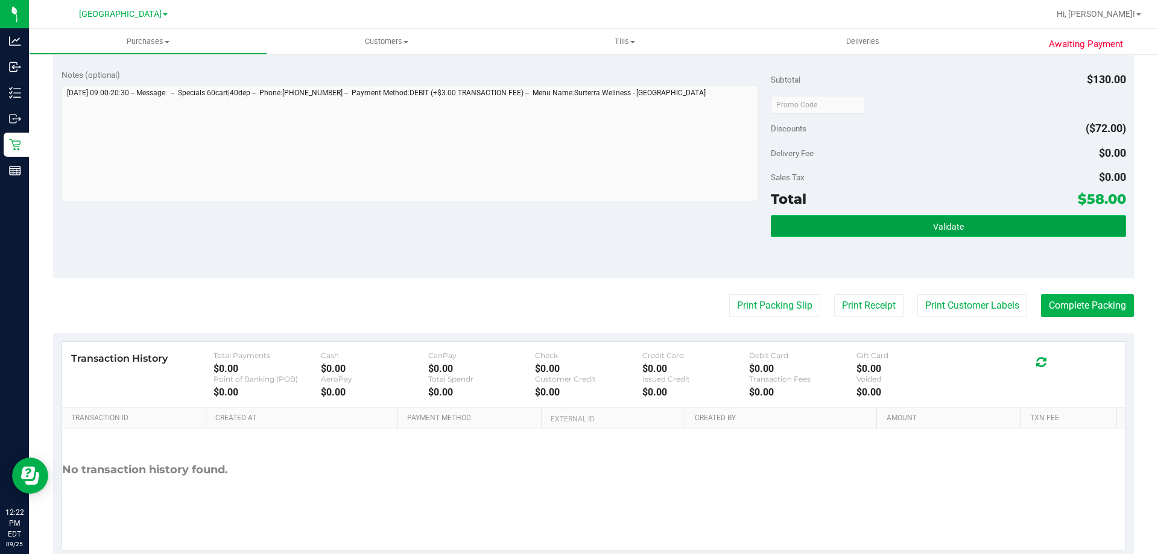
click at [881, 221] on button "Validate" at bounding box center [948, 226] width 355 height 22
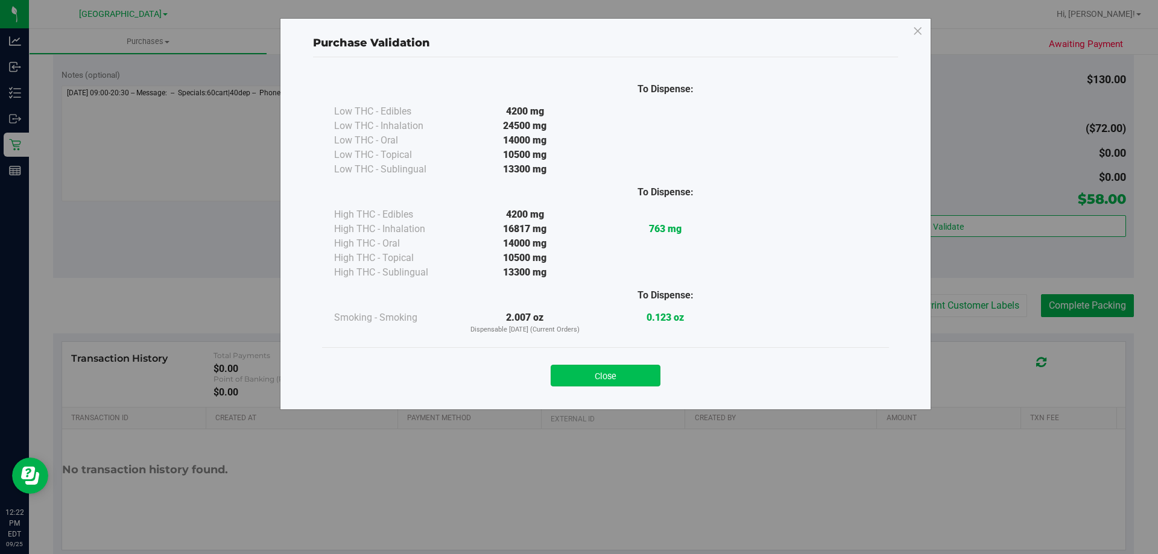
click at [625, 385] on button "Close" at bounding box center [606, 376] width 110 height 22
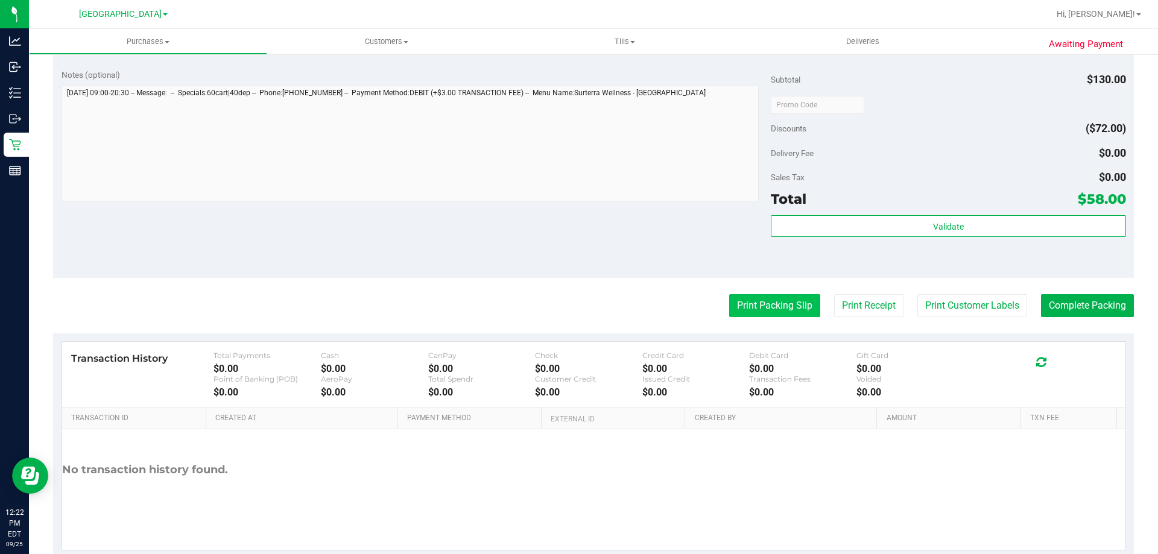
click at [779, 305] on button "Print Packing Slip" at bounding box center [774, 305] width 91 height 23
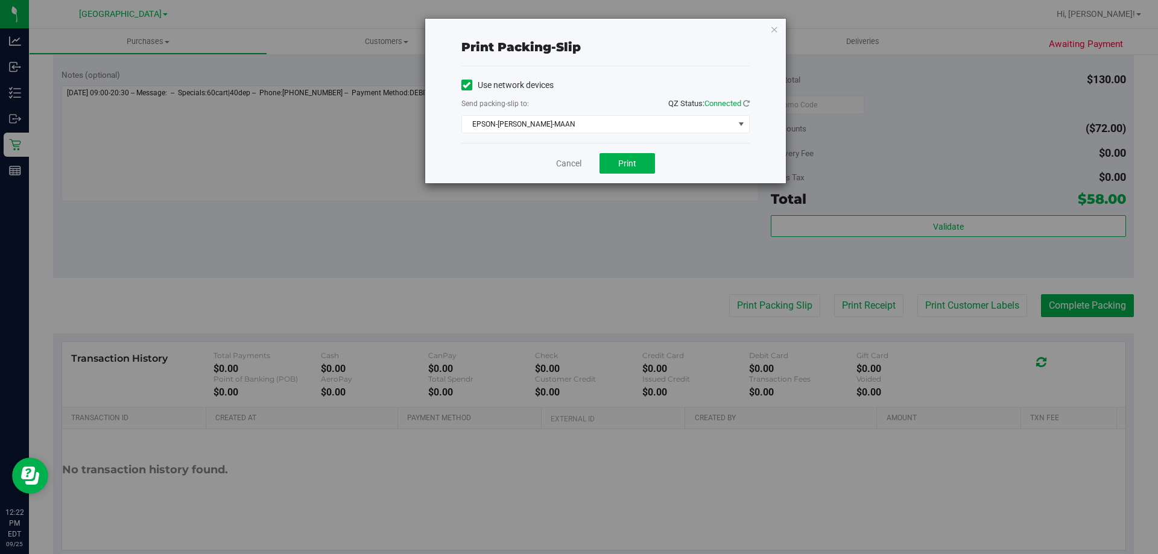
click at [596, 160] on div "Cancel Print" at bounding box center [605, 163] width 288 height 40
click at [610, 164] on button "Print" at bounding box center [626, 163] width 55 height 21
click at [571, 165] on link "Cancel" at bounding box center [568, 163] width 25 height 13
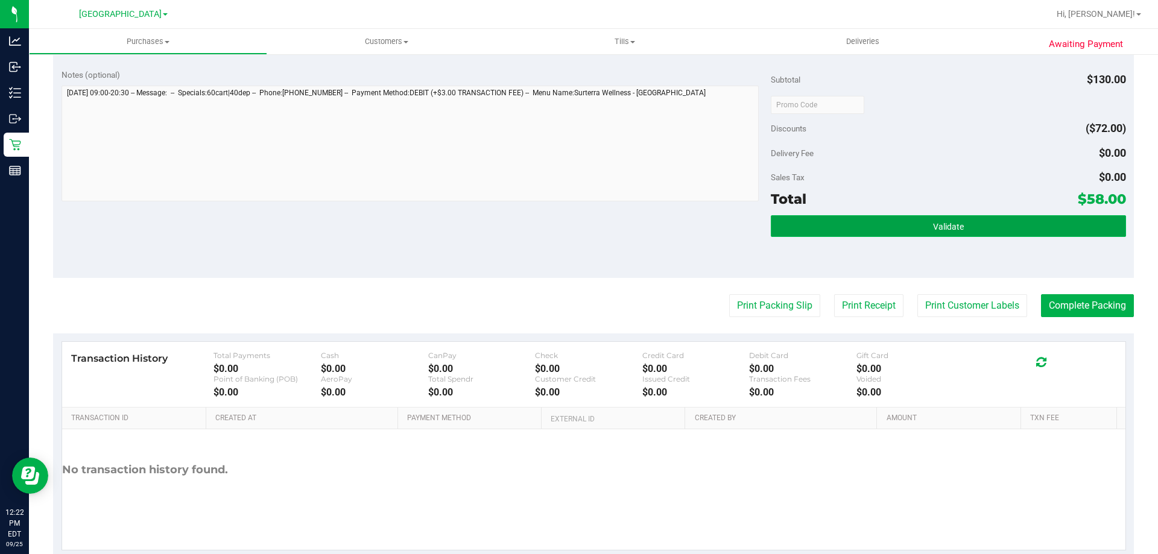
click at [965, 226] on button "Validate" at bounding box center [948, 226] width 355 height 22
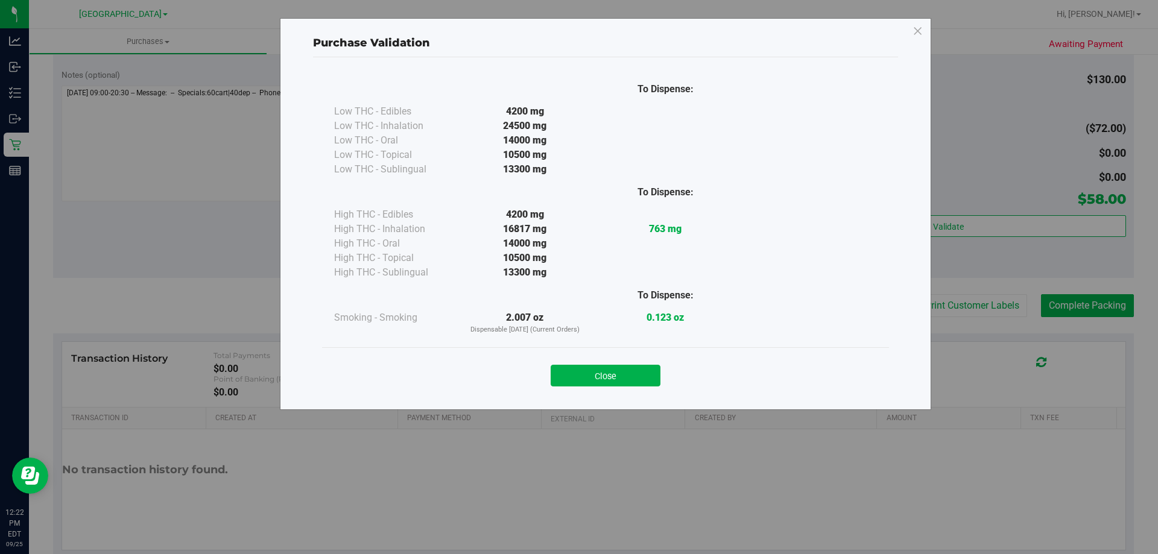
click at [560, 351] on div "Close" at bounding box center [605, 371] width 567 height 49
click at [574, 371] on button "Close" at bounding box center [606, 376] width 110 height 22
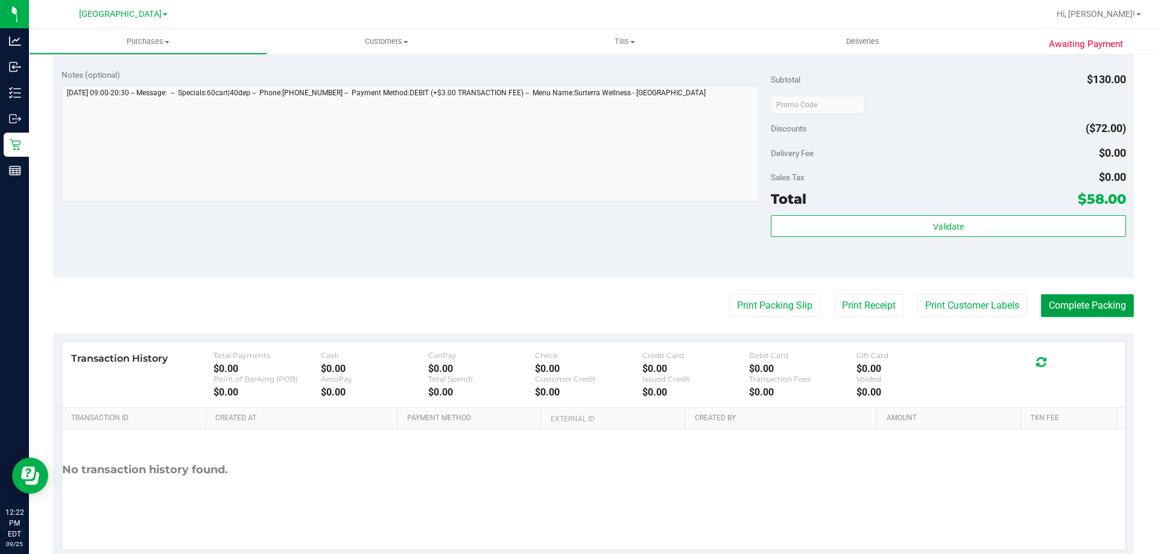
click at [1105, 305] on button "Complete Packing" at bounding box center [1087, 305] width 93 height 23
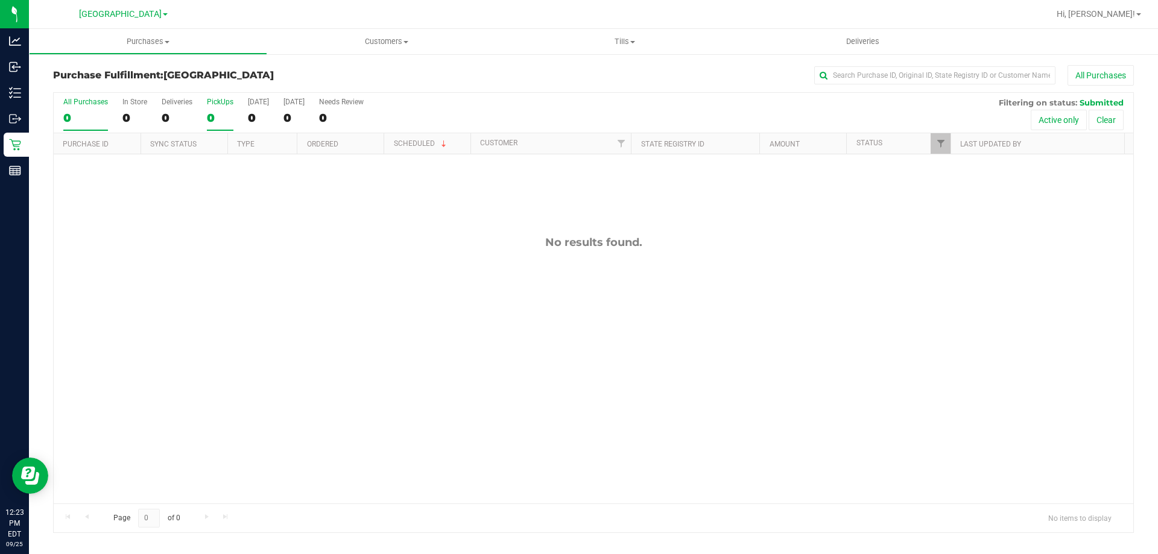
click at [214, 115] on div "0" at bounding box center [220, 118] width 27 height 14
click at [0, 0] on input "PickUps 0" at bounding box center [0, 0] width 0 height 0
click at [227, 124] on div "0" at bounding box center [220, 118] width 27 height 14
click at [0, 0] on input "PickUps 0" at bounding box center [0, 0] width 0 height 0
click at [199, 115] on div "All Purchases 0 In Store 0 Deliveries 0 PickUps 0 Today 0 Tomorrow 0 Needs Revi…" at bounding box center [593, 113] width 1079 height 40
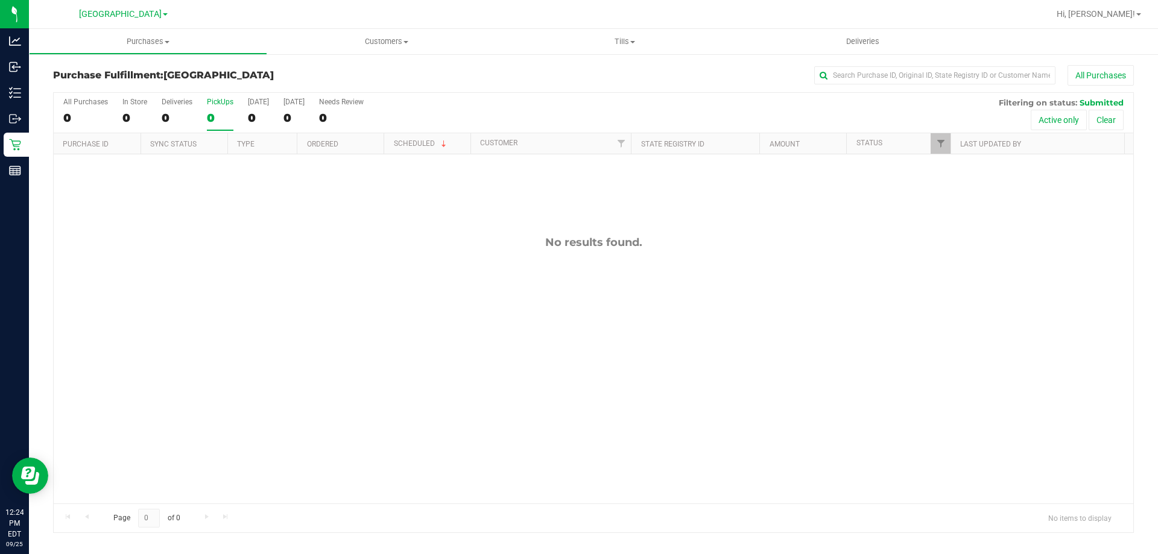
click at [207, 115] on div "0" at bounding box center [220, 118] width 27 height 14
click at [0, 0] on input "PickUps 0" at bounding box center [0, 0] width 0 height 0
click at [239, 113] on div "All Purchases 0 In Store 0 Deliveries 0 PickUps 0 Today 0 Tomorrow 0 Needs Revi…" at bounding box center [593, 113] width 1079 height 40
click at [221, 113] on div "0" at bounding box center [220, 118] width 27 height 14
click at [0, 0] on input "PickUps 0" at bounding box center [0, 0] width 0 height 0
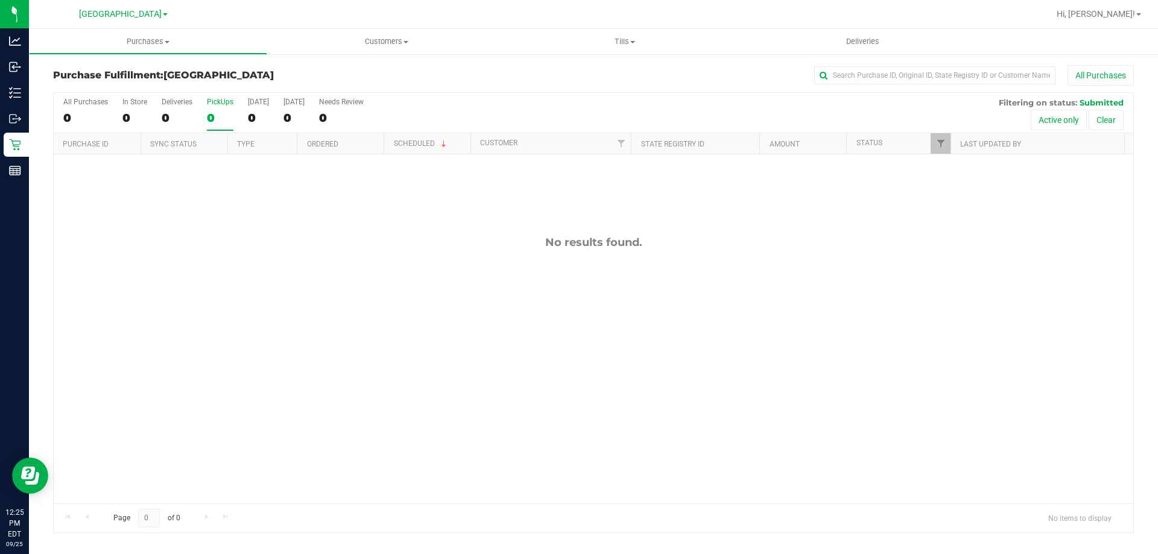
click at [218, 111] on div "0" at bounding box center [220, 118] width 27 height 14
click at [0, 0] on input "PickUps 0" at bounding box center [0, 0] width 0 height 0
click at [221, 111] on div "0" at bounding box center [220, 118] width 27 height 14
click at [0, 0] on input "PickUps 0" at bounding box center [0, 0] width 0 height 0
click at [213, 115] on div "0" at bounding box center [220, 118] width 27 height 14
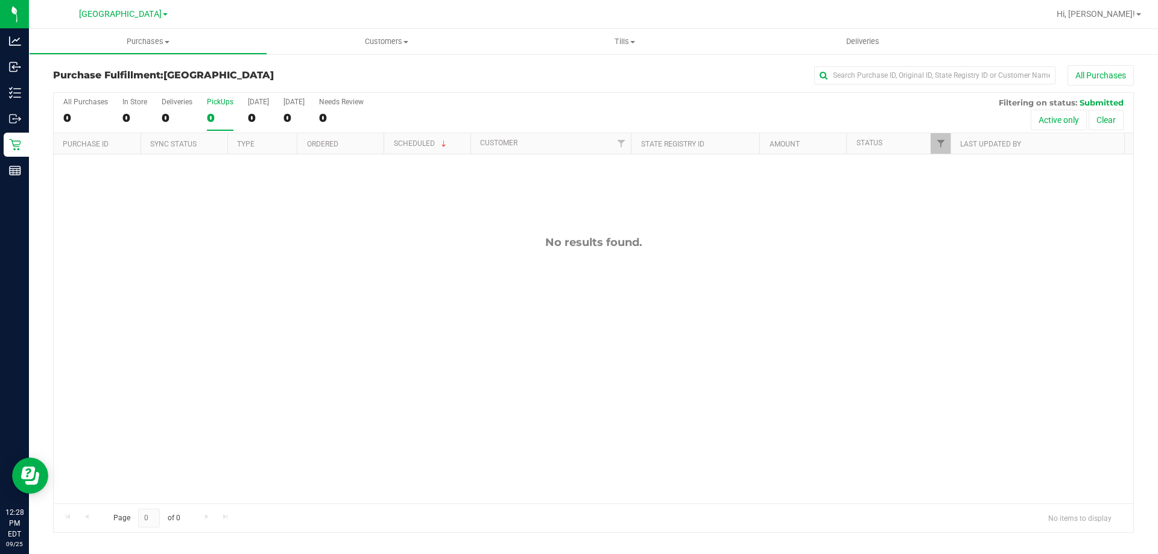
click at [0, 0] on input "PickUps 0" at bounding box center [0, 0] width 0 height 0
drag, startPoint x: 180, startPoint y: 119, endPoint x: 216, endPoint y: 123, distance: 36.4
click at [209, 103] on div "All Purchases 0 In Store 0 Deliveries 0 PickUps 0 Today 0 Tomorrow 0 Needs Revi…" at bounding box center [593, 98] width 1079 height 10
click at [216, 123] on div "0" at bounding box center [220, 118] width 27 height 14
click at [0, 0] on input "PickUps 0" at bounding box center [0, 0] width 0 height 0
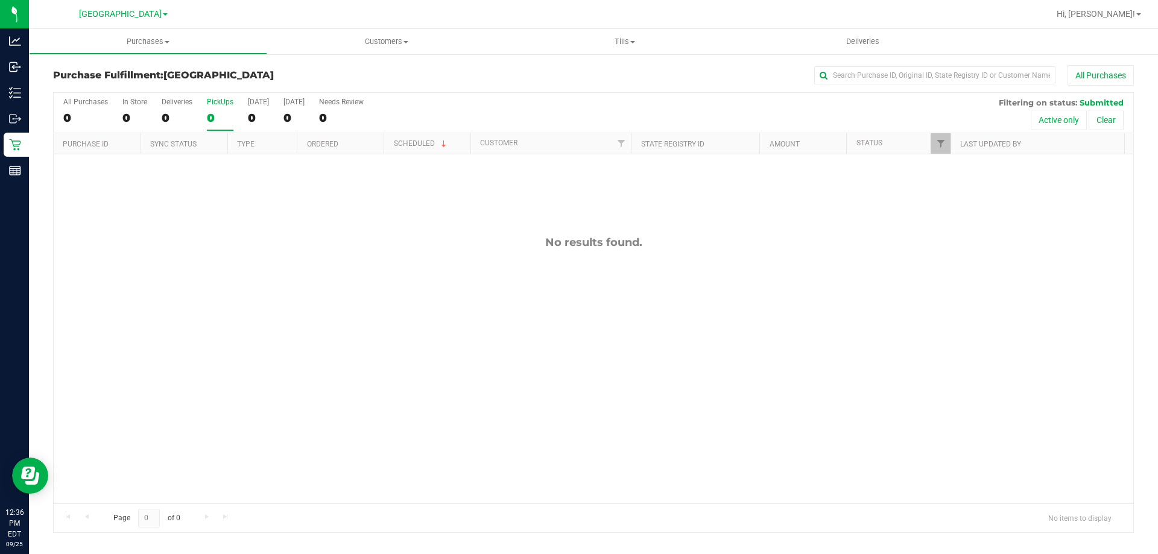
click at [236, 122] on div "All Purchases 0 In Store 0 Deliveries 0 PickUps 0 Today 0 Tomorrow 0 Needs Revi…" at bounding box center [593, 113] width 1079 height 40
click at [215, 112] on div "0" at bounding box center [220, 118] width 27 height 14
click at [0, 0] on input "PickUps 0" at bounding box center [0, 0] width 0 height 0
click at [235, 122] on div "All Purchases 0 In Store 0 Deliveries 0 PickUps 0 Today 0 Tomorrow 0 Needs Revi…" at bounding box center [593, 113] width 1079 height 40
click at [222, 115] on div "0" at bounding box center [220, 118] width 27 height 14
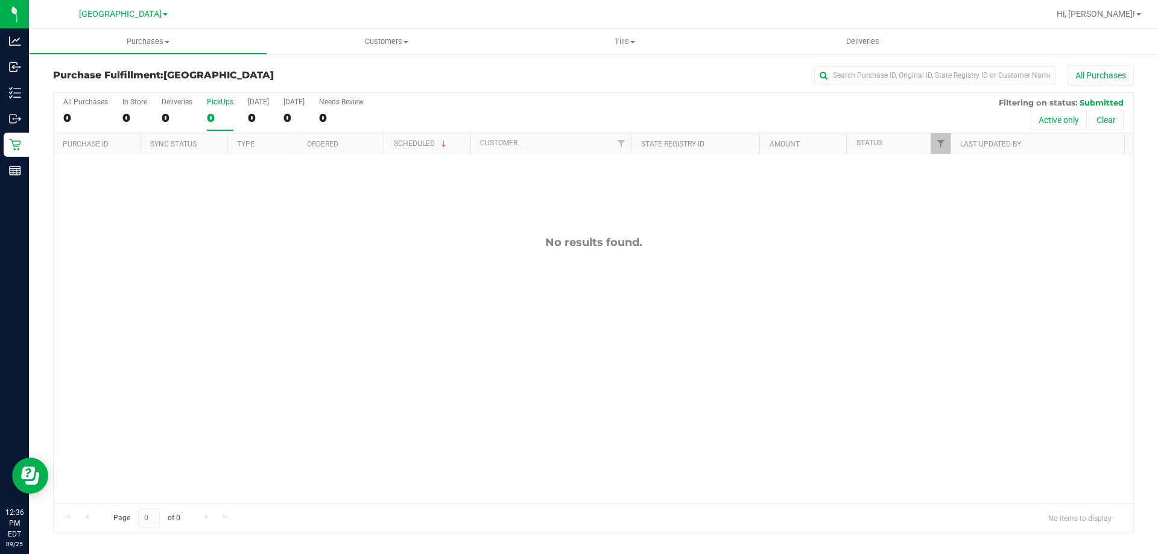
click at [0, 0] on input "PickUps 0" at bounding box center [0, 0] width 0 height 0
click at [213, 118] on div "0" at bounding box center [220, 118] width 27 height 14
click at [0, 0] on input "PickUps 0" at bounding box center [0, 0] width 0 height 0
click at [218, 113] on div "0" at bounding box center [220, 118] width 27 height 14
click at [0, 0] on input "PickUps 0" at bounding box center [0, 0] width 0 height 0
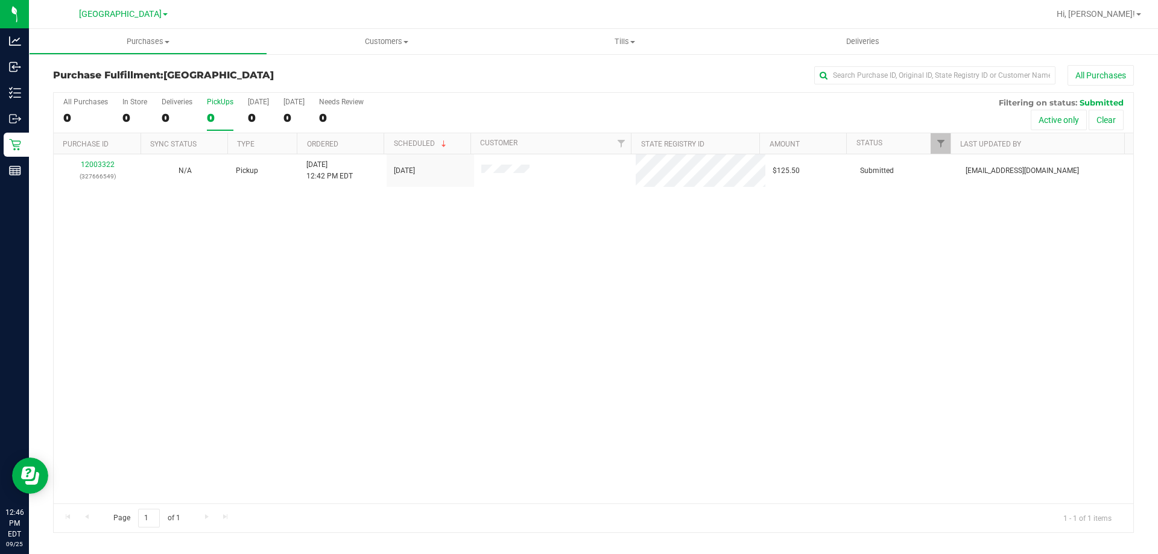
click at [219, 118] on div "0" at bounding box center [220, 118] width 27 height 14
click at [0, 0] on input "PickUps 0" at bounding box center [0, 0] width 0 height 0
click at [227, 121] on div "1" at bounding box center [220, 118] width 27 height 14
click at [0, 0] on input "PickUps 1" at bounding box center [0, 0] width 0 height 0
click at [223, 111] on div at bounding box center [593, 313] width 1079 height 440
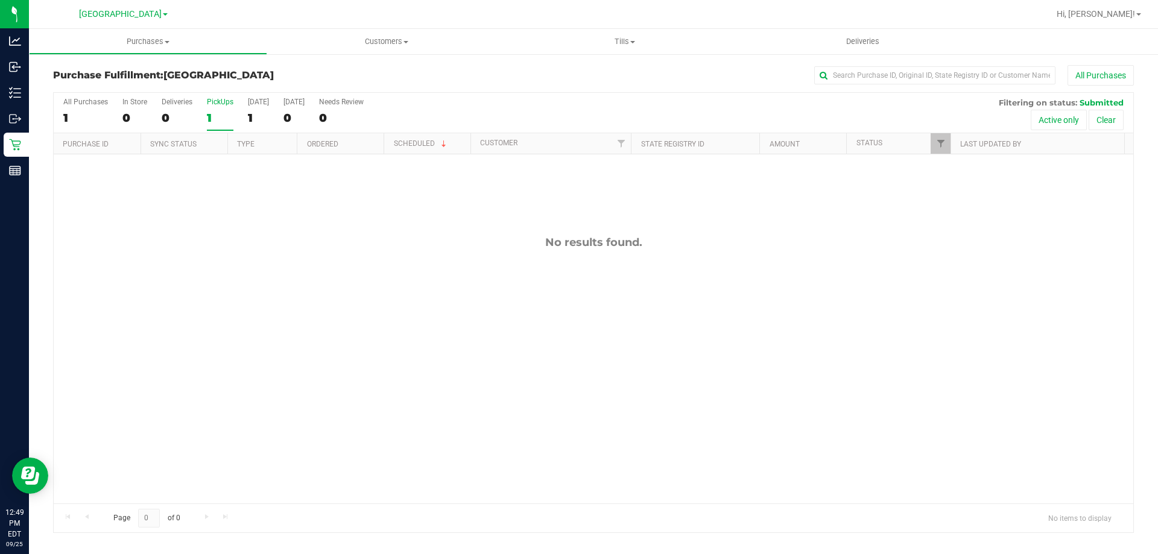
click at [223, 112] on div "1" at bounding box center [220, 118] width 27 height 14
click at [0, 0] on input "PickUps 1" at bounding box center [0, 0] width 0 height 0
click at [194, 106] on div "All Purchases 0 In Store 0 Deliveries 0 PickUps 0 Today 0 Tomorrow 0 Needs Revi…" at bounding box center [593, 113] width 1079 height 40
click at [225, 111] on div "0" at bounding box center [220, 118] width 27 height 14
click at [0, 0] on input "PickUps 0" at bounding box center [0, 0] width 0 height 0
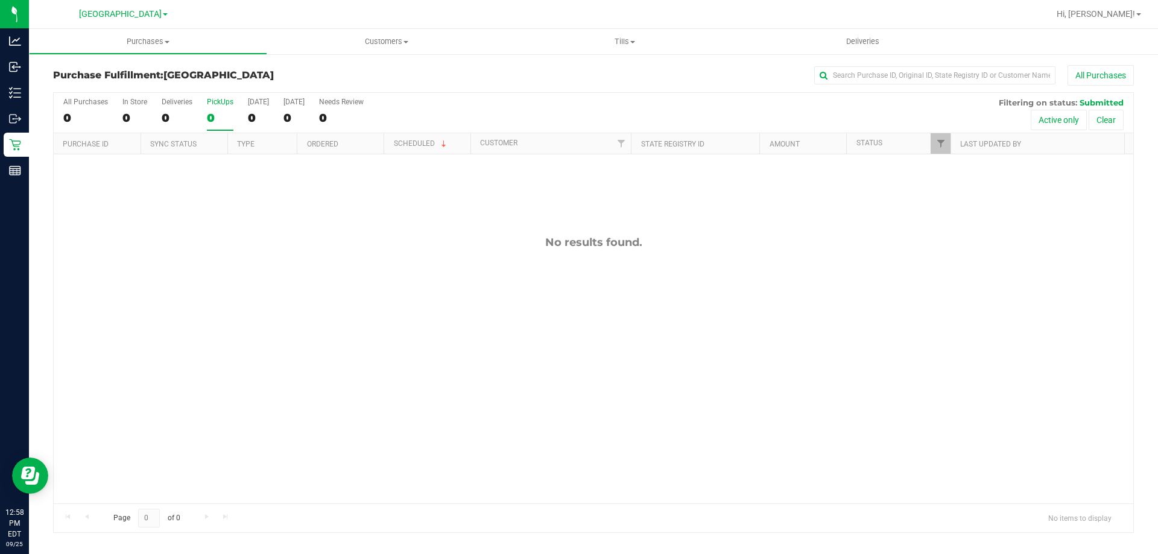
click at [219, 120] on div "0" at bounding box center [220, 118] width 27 height 14
click at [0, 0] on input "PickUps 0" at bounding box center [0, 0] width 0 height 0
click at [222, 109] on label "PickUps 0" at bounding box center [220, 114] width 27 height 33
click at [0, 0] on input "PickUps 0" at bounding box center [0, 0] width 0 height 0
click at [218, 112] on div "0" at bounding box center [220, 118] width 27 height 14
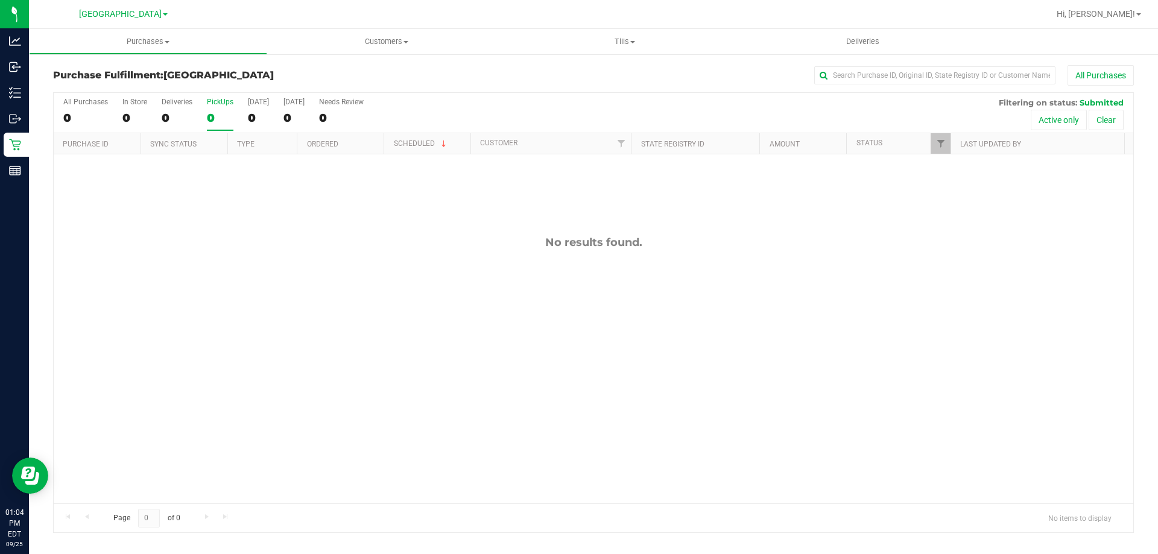
click at [0, 0] on input "PickUps 0" at bounding box center [0, 0] width 0 height 0
click at [226, 115] on div "0" at bounding box center [220, 118] width 27 height 14
click at [0, 0] on input "PickUps 0" at bounding box center [0, 0] width 0 height 0
click at [225, 121] on div "0" at bounding box center [220, 118] width 27 height 14
click at [0, 0] on input "PickUps 0" at bounding box center [0, 0] width 0 height 0
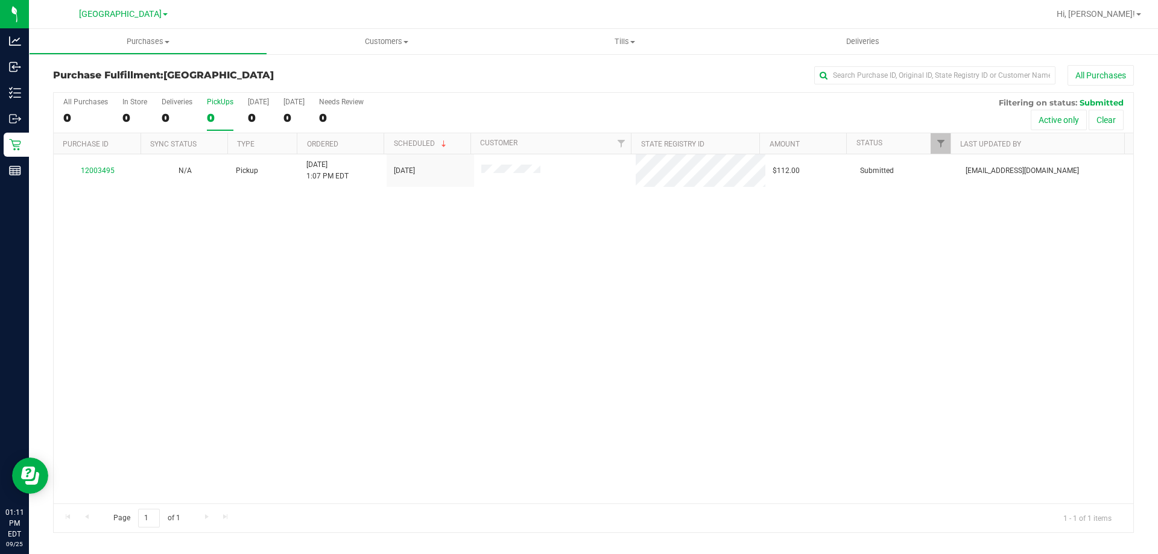
click at [221, 123] on div "0" at bounding box center [220, 118] width 27 height 14
click at [0, 0] on input "PickUps 0" at bounding box center [0, 0] width 0 height 0
click at [229, 116] on div "1" at bounding box center [220, 118] width 27 height 14
click at [0, 0] on input "PickUps 1" at bounding box center [0, 0] width 0 height 0
click at [210, 107] on label "PickUps 1" at bounding box center [220, 114] width 27 height 33
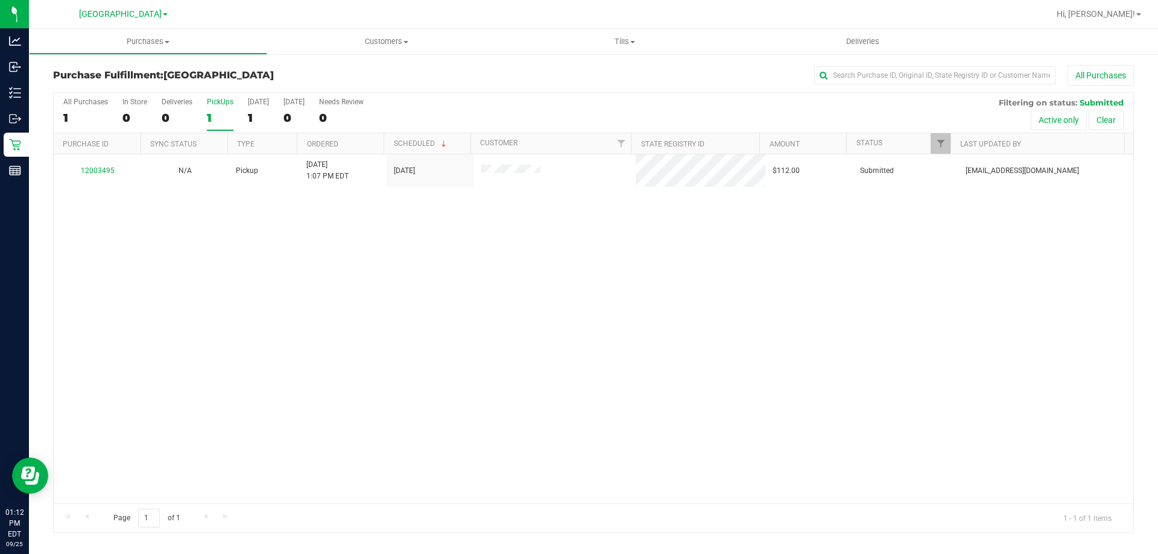
click at [0, 0] on input "PickUps 1" at bounding box center [0, 0] width 0 height 0
click at [219, 105] on div "PickUps" at bounding box center [220, 102] width 27 height 8
click at [0, 0] on input "PickUps 1" at bounding box center [0, 0] width 0 height 0
click at [219, 115] on div "1" at bounding box center [220, 118] width 27 height 14
click at [0, 0] on input "PickUps 1" at bounding box center [0, 0] width 0 height 0
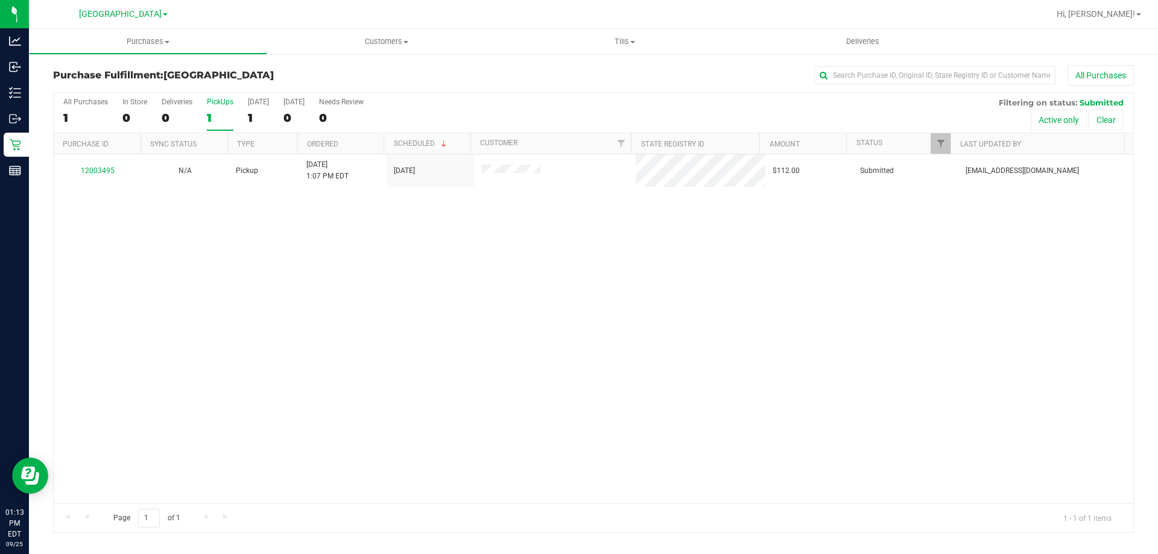
click at [217, 116] on div "1" at bounding box center [220, 118] width 27 height 14
click at [0, 0] on input "PickUps 1" at bounding box center [0, 0] width 0 height 0
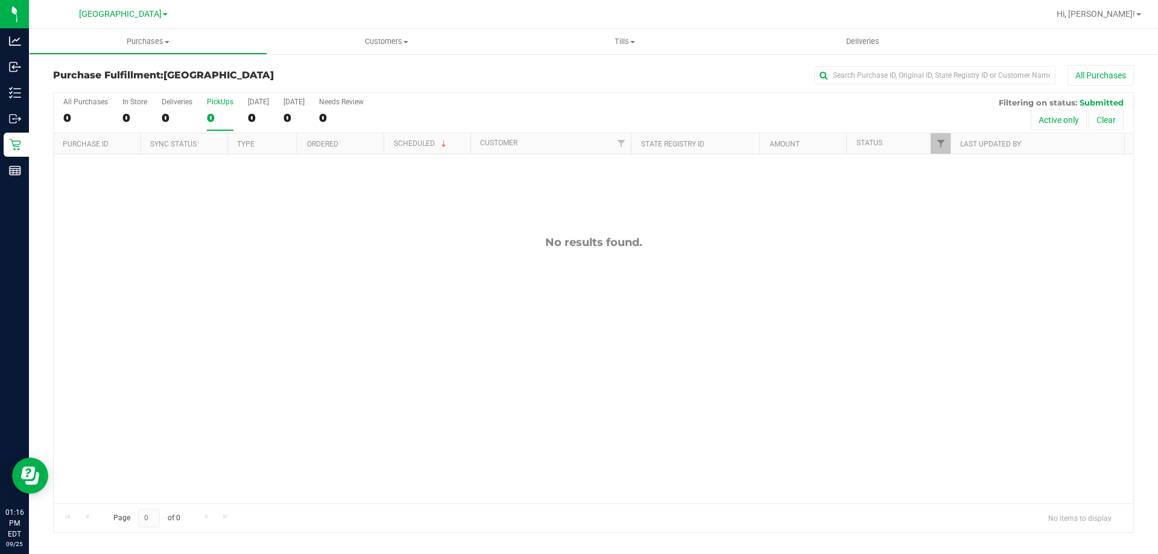
click at [195, 110] on div "All Purchases 0 In Store 0 Deliveries 0 PickUps 0 Today 0 Tomorrow 0 Needs Revi…" at bounding box center [593, 113] width 1079 height 40
click at [207, 115] on div "0" at bounding box center [220, 118] width 27 height 14
click at [0, 0] on input "PickUps 0" at bounding box center [0, 0] width 0 height 0
click at [216, 116] on div "0" at bounding box center [220, 118] width 27 height 14
click at [0, 0] on input "PickUps 0" at bounding box center [0, 0] width 0 height 0
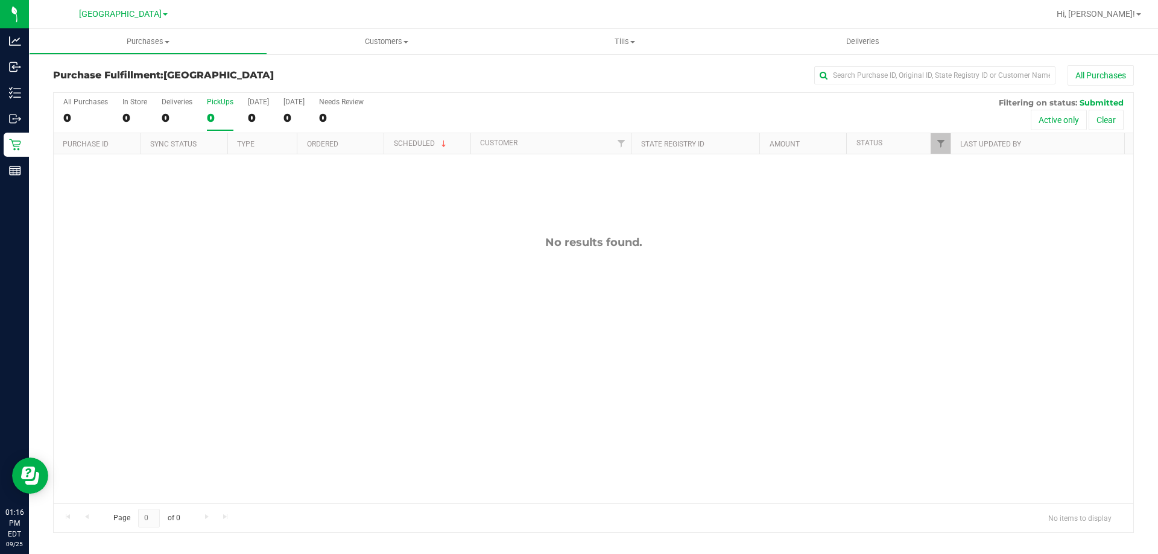
click at [220, 111] on div "0" at bounding box center [220, 118] width 27 height 14
click at [0, 0] on input "PickUps 0" at bounding box center [0, 0] width 0 height 0
click at [218, 120] on div "0" at bounding box center [220, 118] width 27 height 14
click at [0, 0] on input "PickUps 0" at bounding box center [0, 0] width 0 height 0
click at [226, 117] on div "0" at bounding box center [220, 118] width 27 height 14
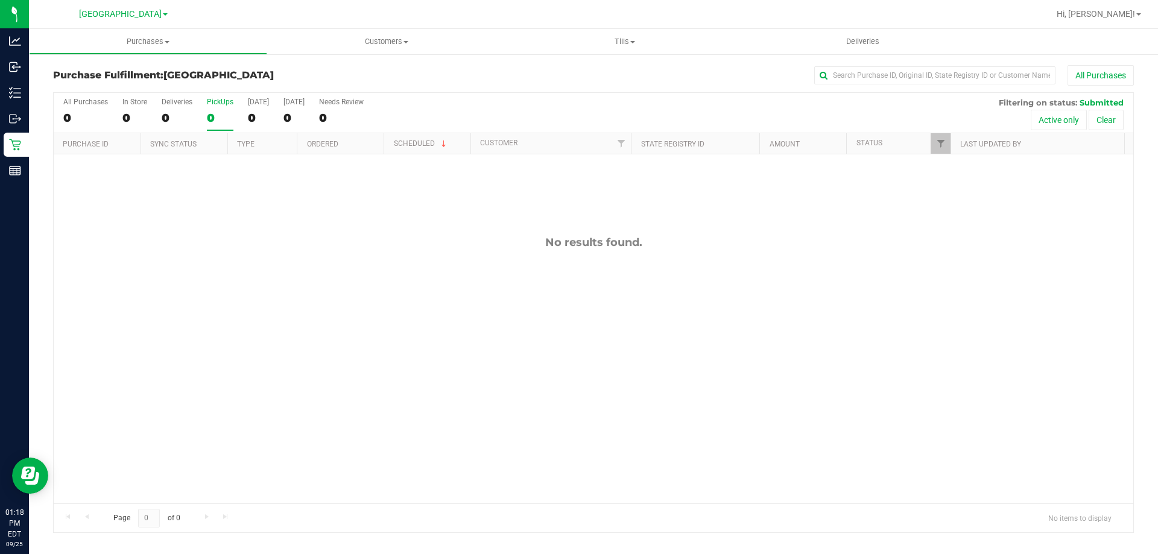
click at [0, 0] on input "PickUps 0" at bounding box center [0, 0] width 0 height 0
click at [228, 121] on div "0" at bounding box center [220, 118] width 27 height 14
click at [0, 0] on input "PickUps 0" at bounding box center [0, 0] width 0 height 0
drag, startPoint x: 227, startPoint y: 119, endPoint x: 162, endPoint y: 8, distance: 128.7
click at [226, 120] on div "0" at bounding box center [220, 118] width 27 height 14
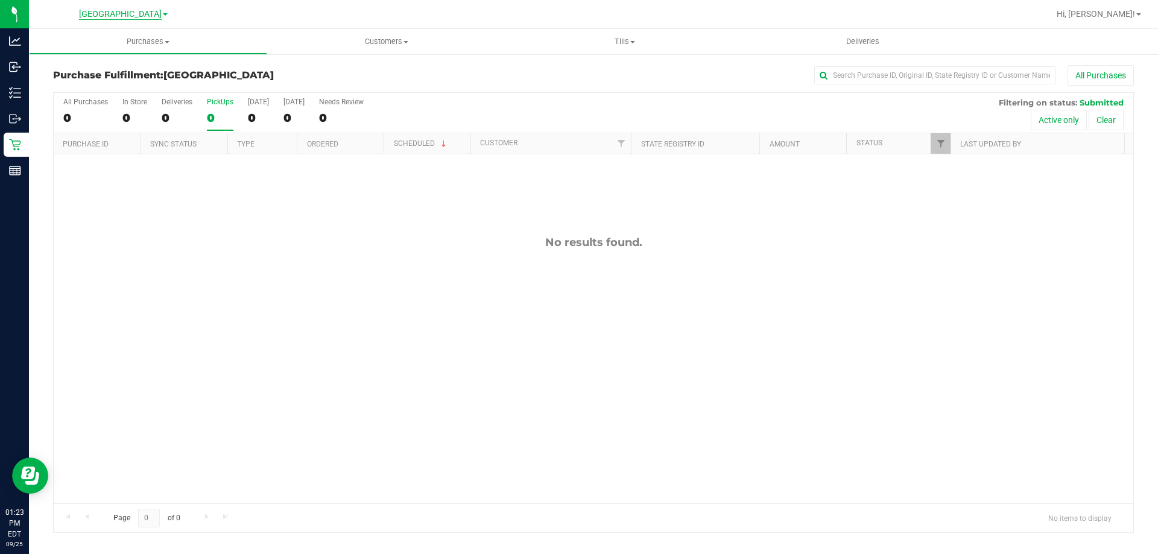
click at [0, 0] on input "PickUps 0" at bounding box center [0, 0] width 0 height 0
click at [207, 111] on div "0" at bounding box center [220, 118] width 27 height 14
click at [0, 0] on input "PickUps 0" at bounding box center [0, 0] width 0 height 0
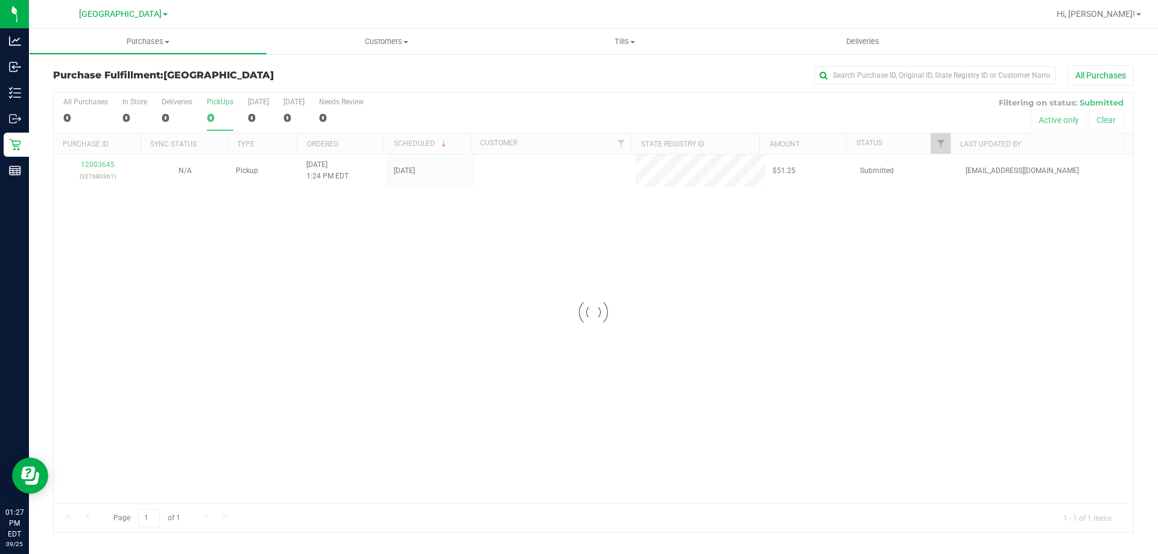
click at [229, 116] on div "0" at bounding box center [220, 118] width 27 height 14
click at [0, 0] on input "PickUps 0" at bounding box center [0, 0] width 0 height 0
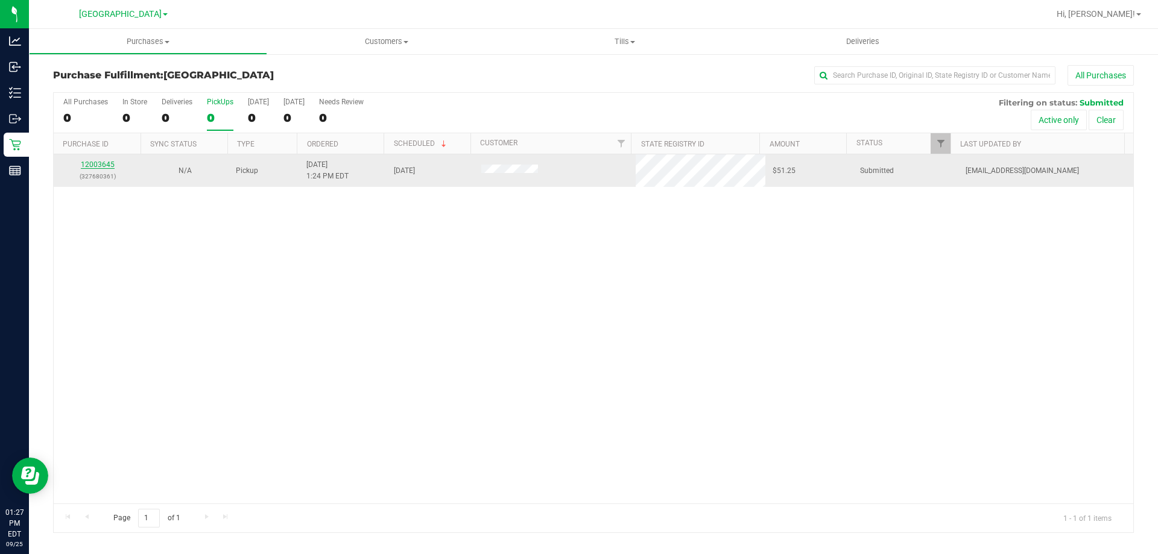
click at [107, 166] on link "12003645" at bounding box center [98, 164] width 34 height 8
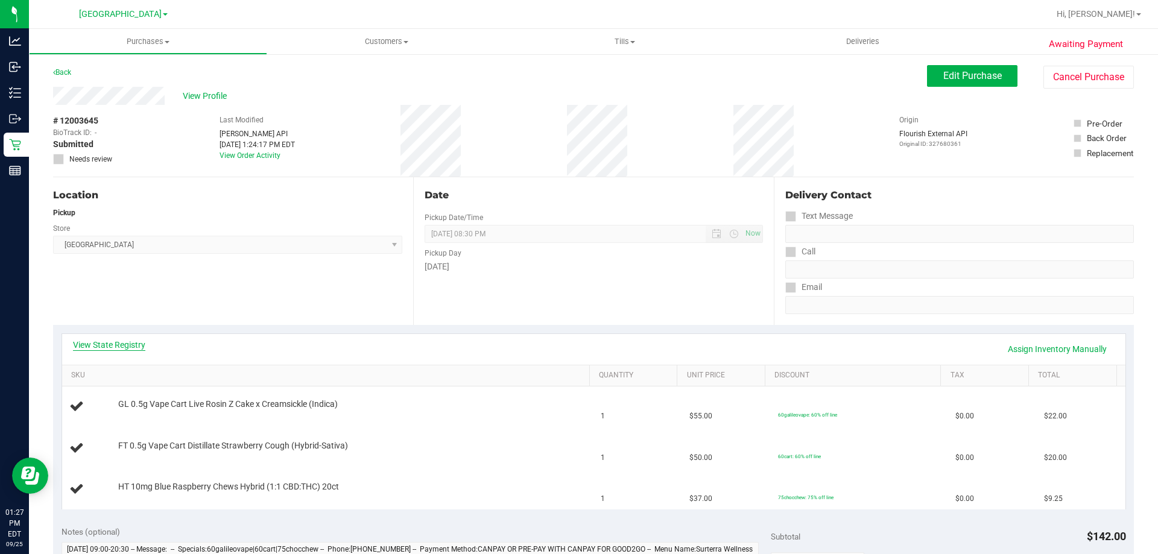
click at [112, 350] on link "View State Registry" at bounding box center [109, 345] width 72 height 12
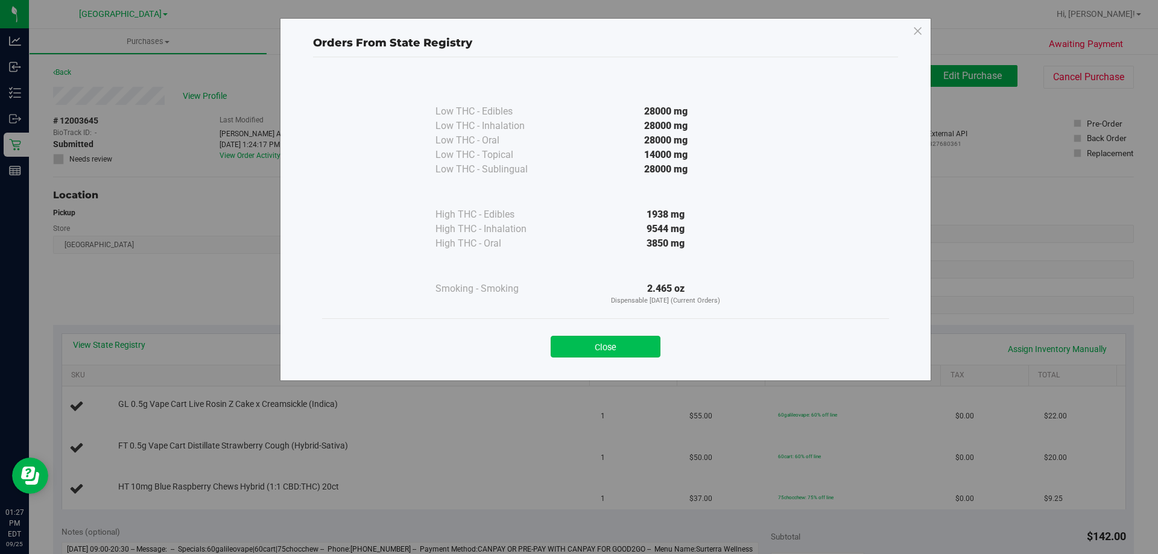
click at [602, 349] on button "Close" at bounding box center [606, 347] width 110 height 22
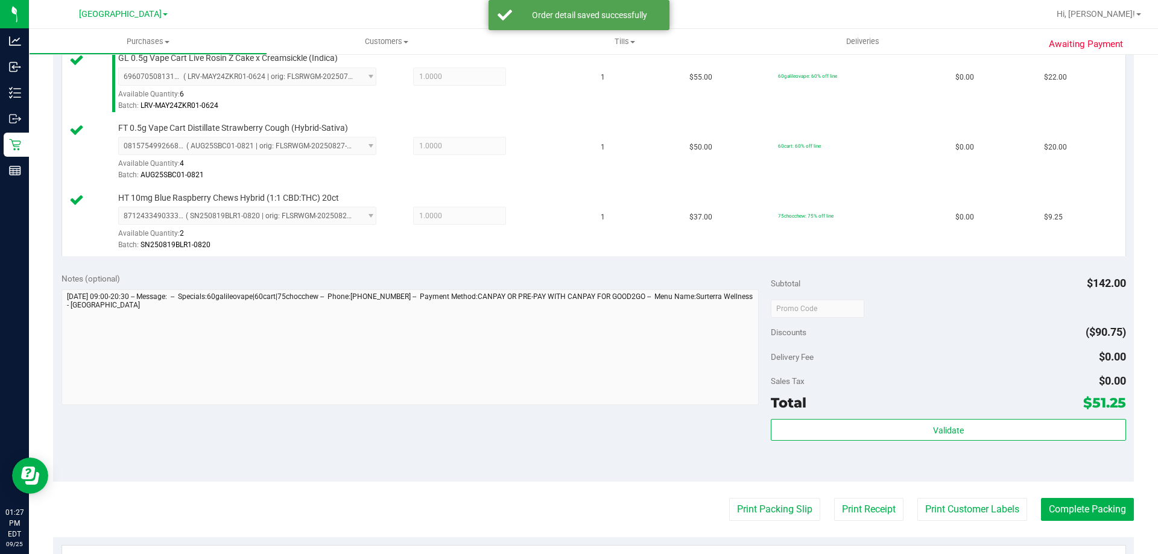
scroll to position [422, 0]
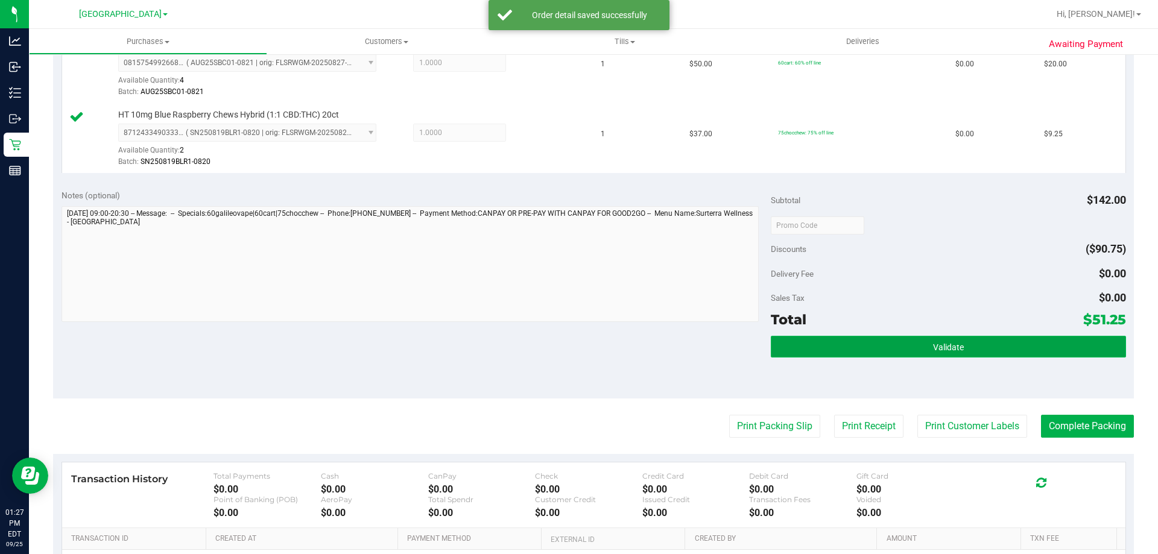
click at [895, 349] on button "Validate" at bounding box center [948, 347] width 355 height 22
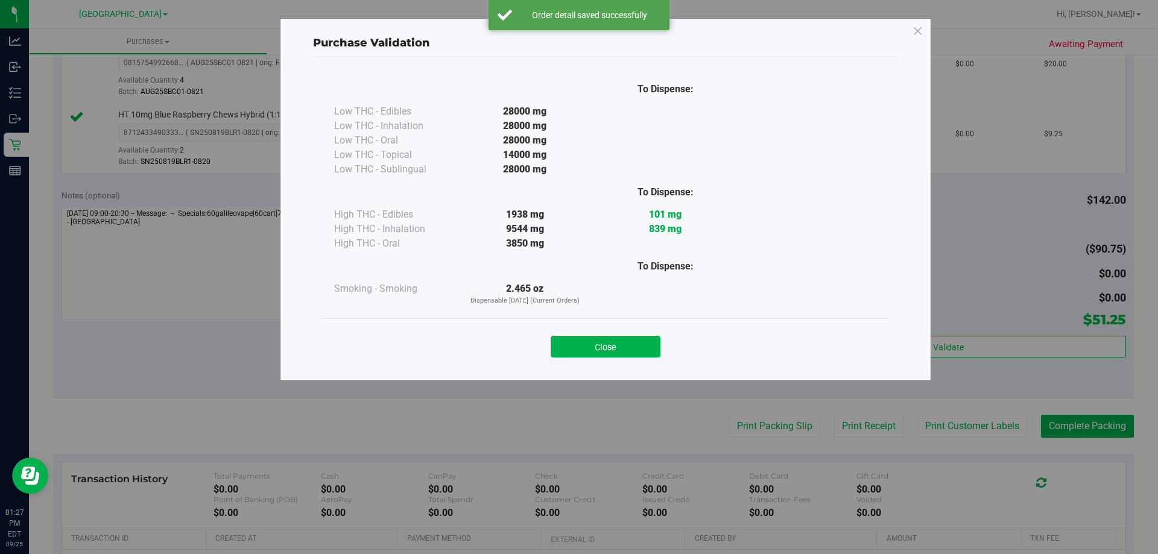
click at [608, 336] on button "Close" at bounding box center [606, 347] width 110 height 22
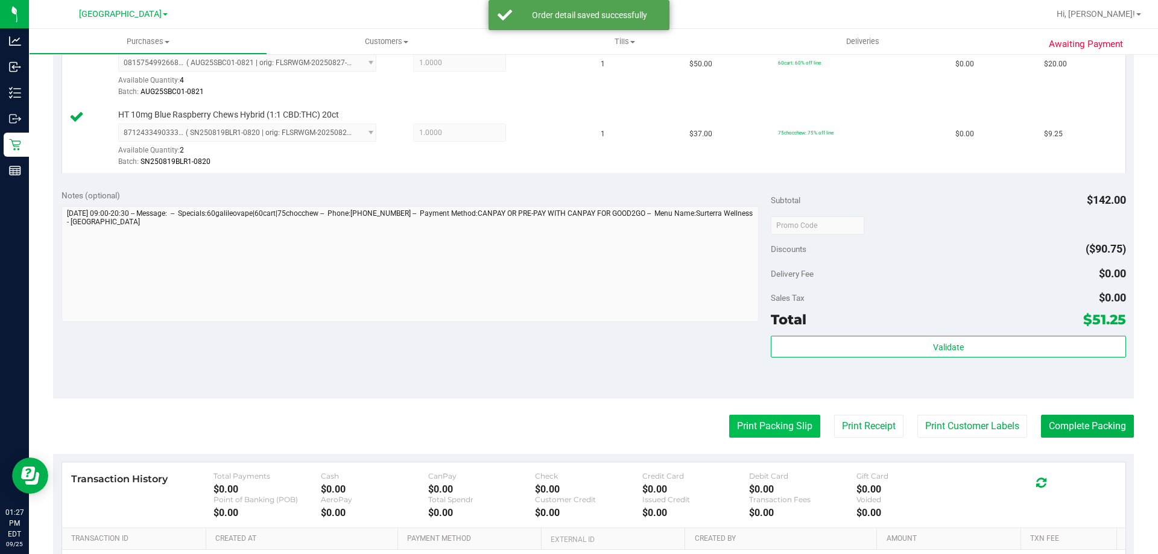
click at [764, 430] on button "Print Packing Slip" at bounding box center [774, 426] width 91 height 23
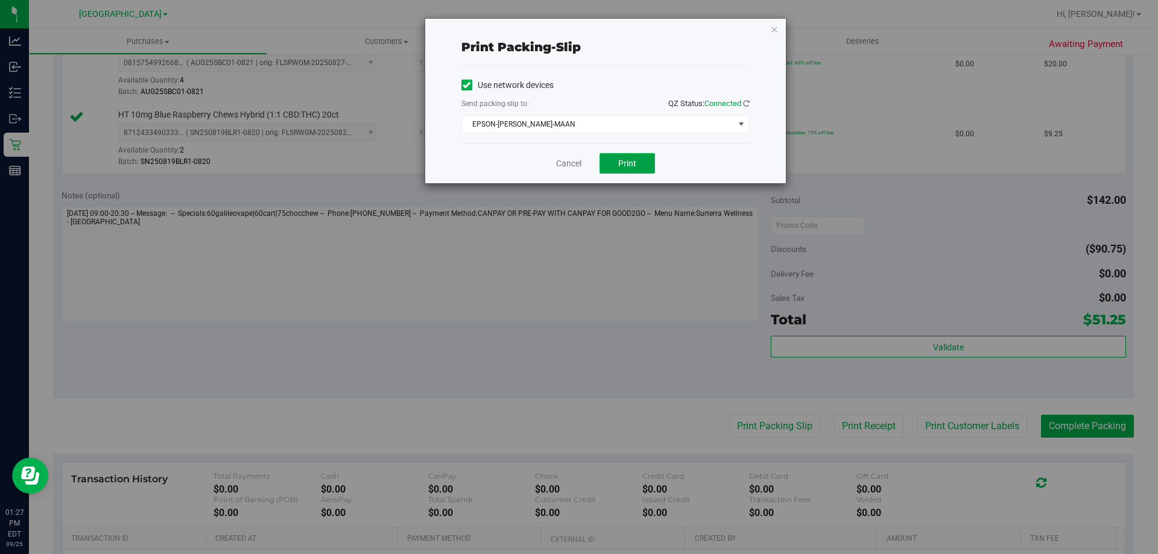
click at [624, 157] on button "Print" at bounding box center [626, 163] width 55 height 21
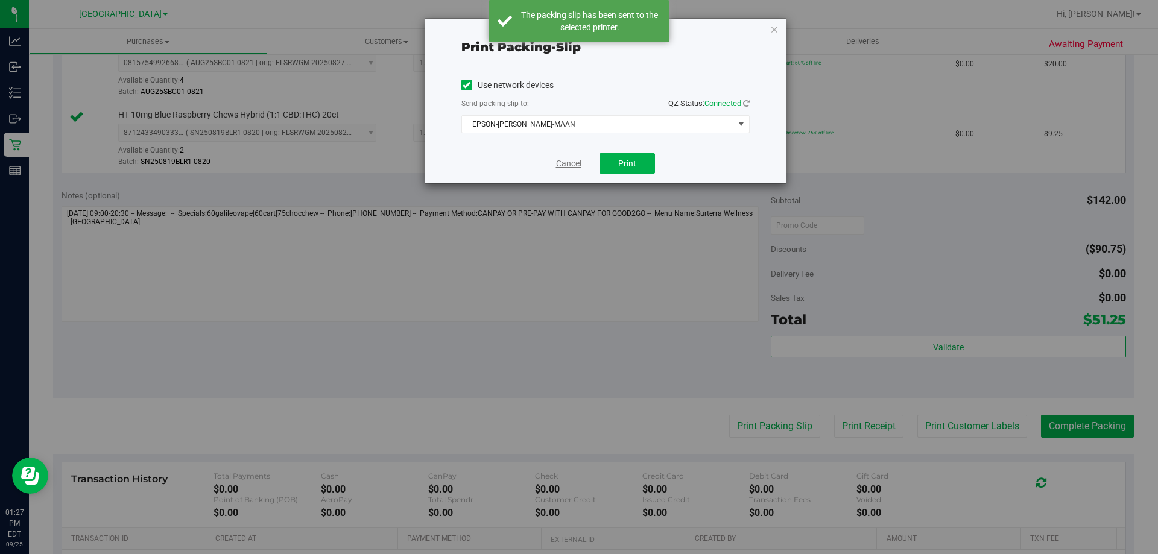
click at [574, 165] on link "Cancel" at bounding box center [568, 163] width 25 height 13
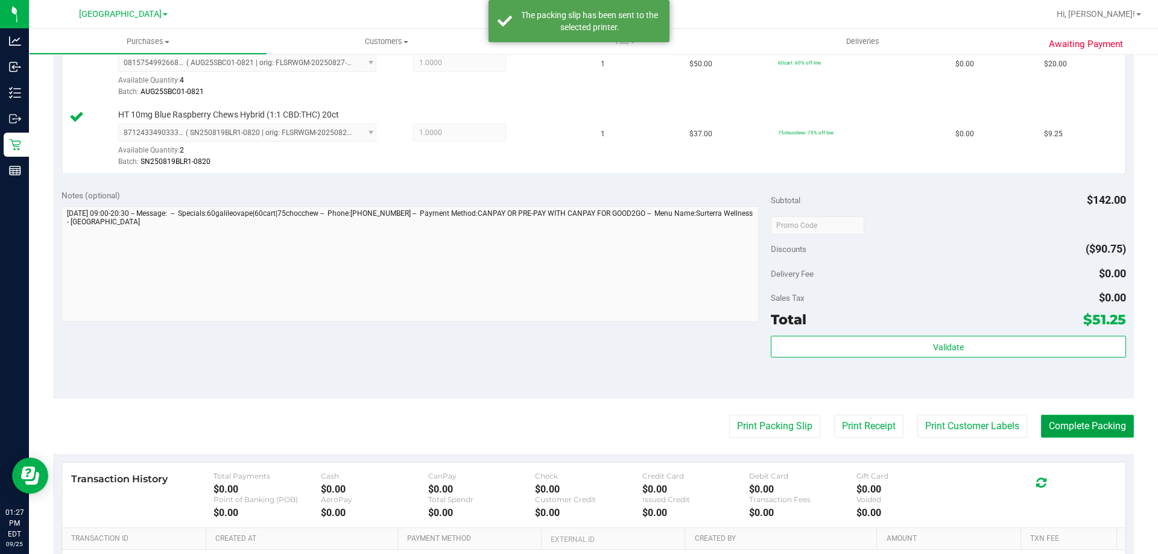
click at [1069, 428] on button "Complete Packing" at bounding box center [1087, 426] width 93 height 23
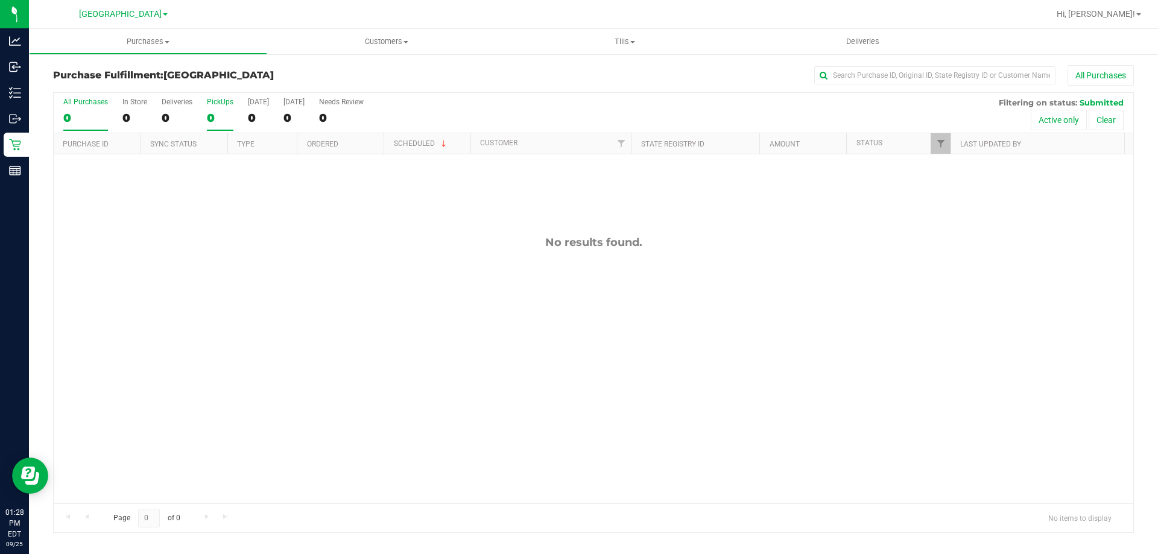
click at [224, 107] on label "PickUps 0" at bounding box center [220, 114] width 27 height 33
click at [0, 0] on input "PickUps 0" at bounding box center [0, 0] width 0 height 0
click at [210, 111] on div "0" at bounding box center [220, 118] width 27 height 14
click at [0, 0] on input "PickUps 0" at bounding box center [0, 0] width 0 height 0
click at [239, 117] on div "All Purchases 0 In Store 0 Deliveries 0 PickUps 0 Today 0 Tomorrow 0 Needs Revi…" at bounding box center [593, 113] width 1079 height 40
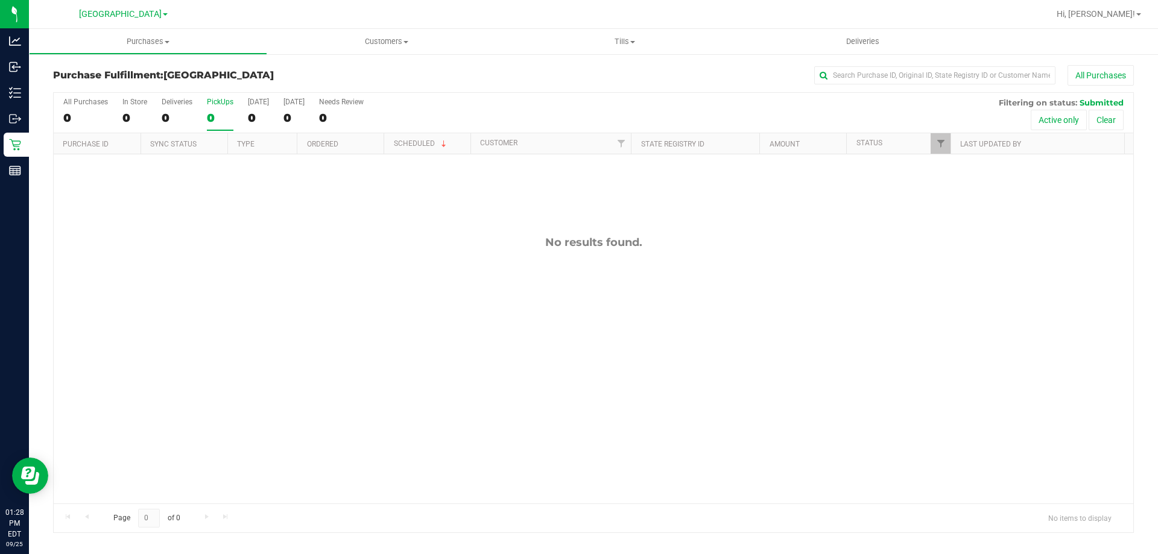
click at [227, 124] on div "0" at bounding box center [220, 118] width 27 height 14
click at [0, 0] on input "PickUps 0" at bounding box center [0, 0] width 0 height 0
click at [229, 121] on div "0" at bounding box center [220, 118] width 27 height 14
click at [0, 0] on input "PickUps 0" at bounding box center [0, 0] width 0 height 0
click at [210, 116] on div "0" at bounding box center [220, 118] width 27 height 14
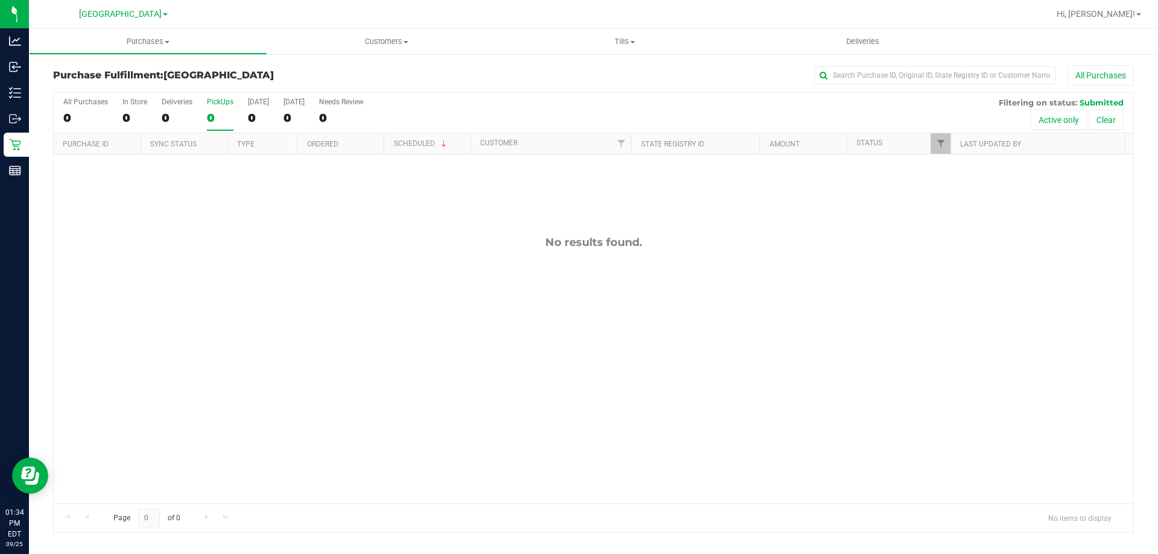
click at [0, 0] on input "PickUps 0" at bounding box center [0, 0] width 0 height 0
click at [215, 105] on div "PickUps" at bounding box center [220, 102] width 27 height 8
click at [0, 0] on input "PickUps 0" at bounding box center [0, 0] width 0 height 0
click at [203, 115] on div "All Purchases 0 In Store 0 Deliveries 0 PickUps 0 Today 0 Tomorrow 0 Needs Revi…" at bounding box center [593, 113] width 1079 height 40
click at [203, 116] on div "All Purchases 0 In Store 0 Deliveries 0 PickUps 0 Today 0 Tomorrow 0 Needs Revi…" at bounding box center [593, 113] width 1079 height 40
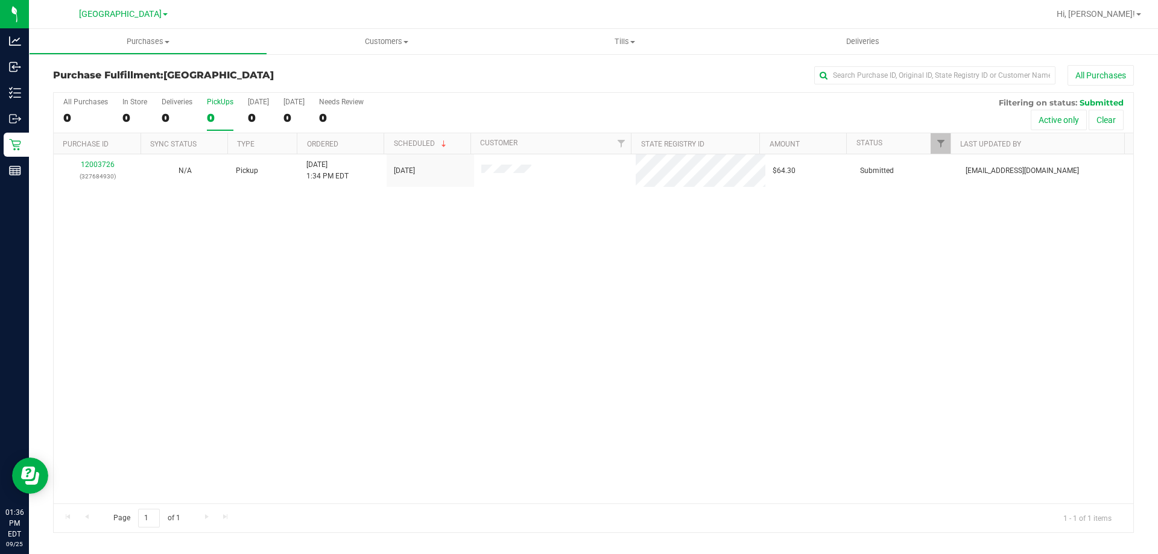
click at [217, 111] on div "0" at bounding box center [220, 118] width 27 height 14
click at [0, 0] on input "PickUps 0" at bounding box center [0, 0] width 0 height 0
click at [224, 118] on div "1" at bounding box center [220, 118] width 27 height 14
click at [0, 0] on input "PickUps 1" at bounding box center [0, 0] width 0 height 0
click at [216, 107] on label "PickUps 0" at bounding box center [220, 114] width 27 height 33
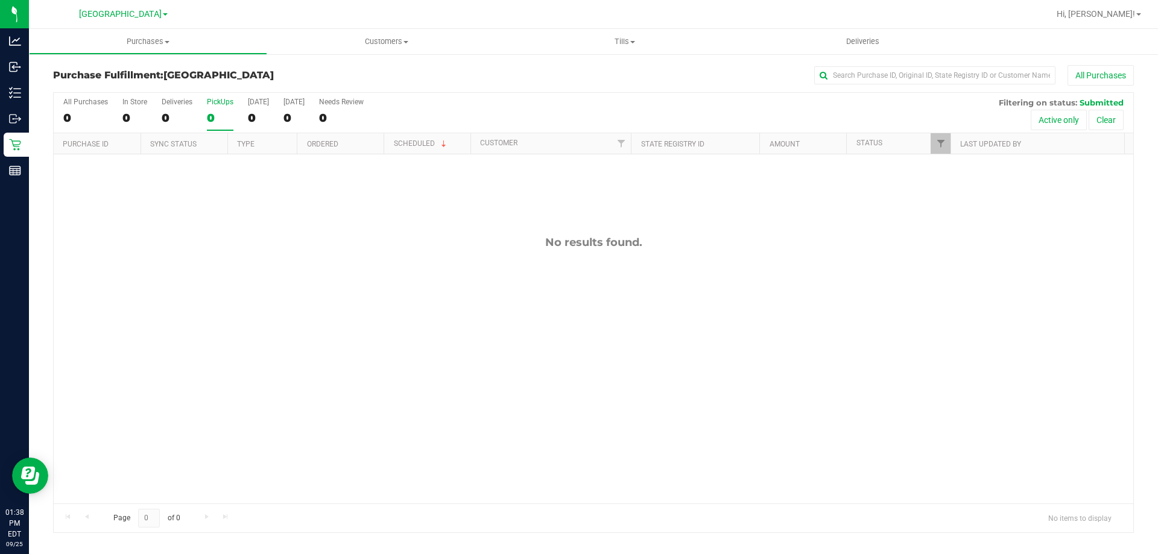
click at [0, 0] on input "PickUps 0" at bounding box center [0, 0] width 0 height 0
click at [221, 117] on div "0" at bounding box center [220, 118] width 27 height 14
click at [0, 0] on input "PickUps 0" at bounding box center [0, 0] width 0 height 0
click at [220, 119] on div "0" at bounding box center [220, 118] width 27 height 14
click at [0, 0] on input "PickUps 0" at bounding box center [0, 0] width 0 height 0
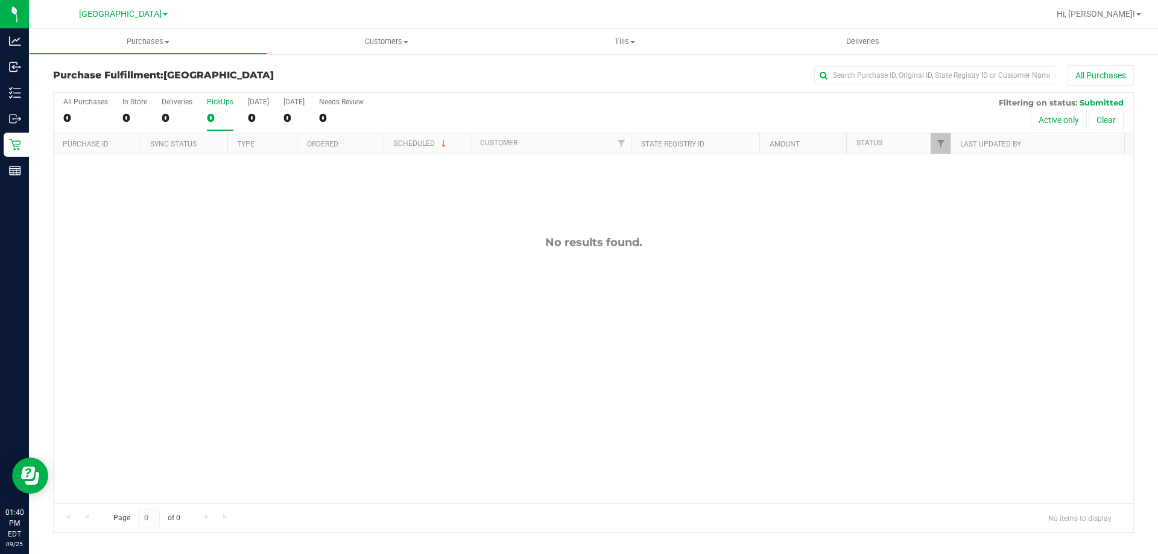
click at [207, 113] on div "0" at bounding box center [220, 118] width 27 height 14
click at [0, 0] on input "PickUps 0" at bounding box center [0, 0] width 0 height 0
click at [210, 128] on label "PickUps 0" at bounding box center [220, 114] width 27 height 33
click at [0, 0] on input "PickUps 0" at bounding box center [0, 0] width 0 height 0
click at [218, 98] on div "PickUps" at bounding box center [220, 102] width 27 height 8
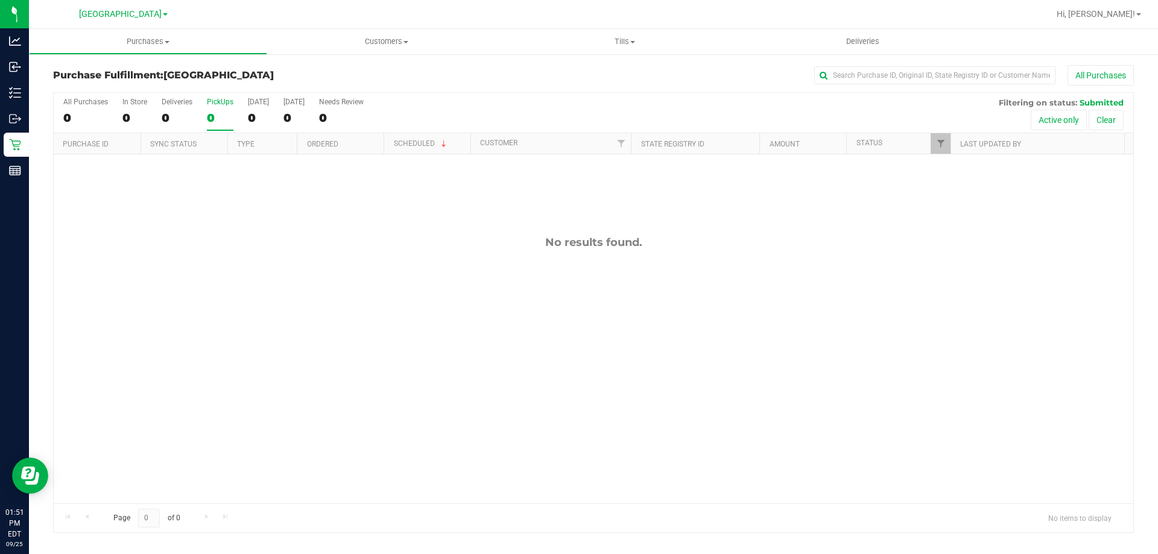
click at [0, 0] on input "PickUps 0" at bounding box center [0, 0] width 0 height 0
click at [226, 115] on div "0" at bounding box center [220, 118] width 27 height 14
click at [0, 0] on input "PickUps 0" at bounding box center [0, 0] width 0 height 0
click at [224, 107] on label "PickUps 0" at bounding box center [220, 114] width 27 height 33
click at [0, 0] on input "PickUps 0" at bounding box center [0, 0] width 0 height 0
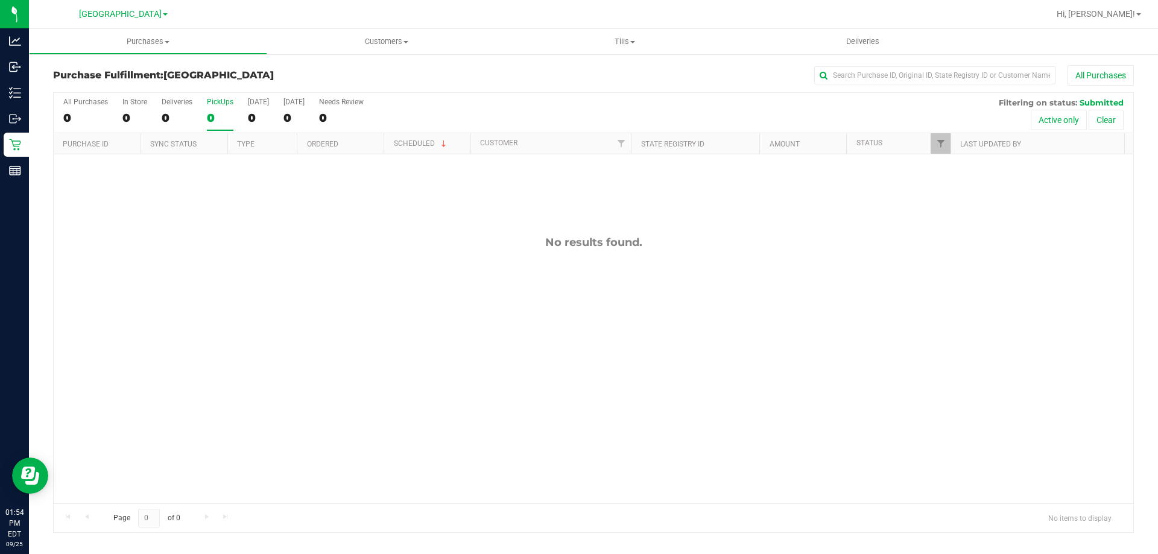
drag, startPoint x: 226, startPoint y: 121, endPoint x: 191, endPoint y: 18, distance: 108.9
click at [225, 121] on div "0" at bounding box center [220, 118] width 27 height 14
click at [0, 0] on input "PickUps 0" at bounding box center [0, 0] width 0 height 0
click at [220, 127] on label "PickUps 0" at bounding box center [220, 114] width 27 height 33
click at [0, 0] on input "PickUps 0" at bounding box center [0, 0] width 0 height 0
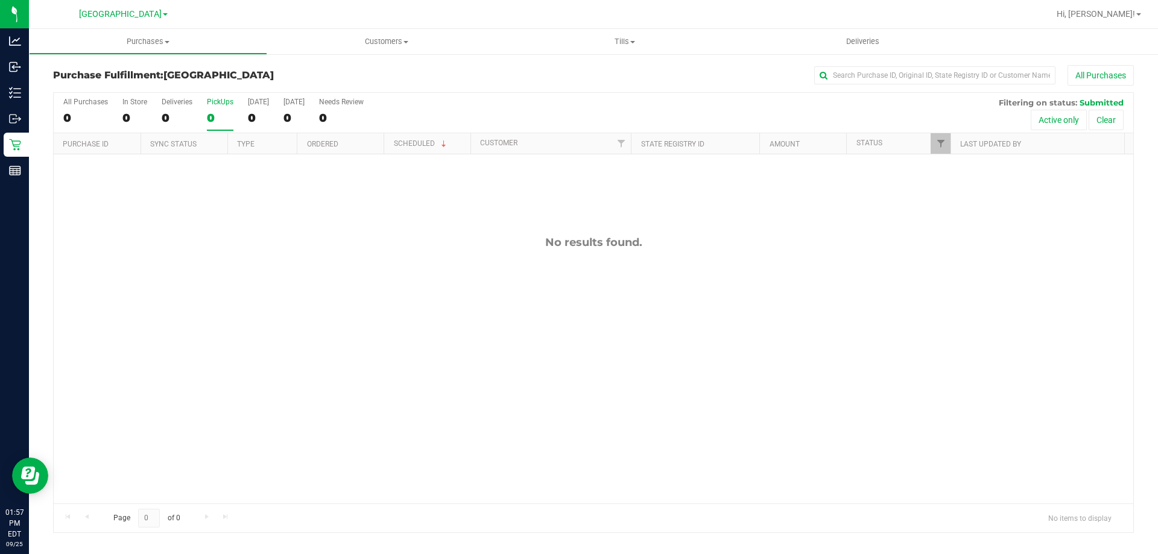
click at [215, 118] on div "0" at bounding box center [220, 118] width 27 height 14
click at [0, 0] on input "PickUps 0" at bounding box center [0, 0] width 0 height 0
drag, startPoint x: 224, startPoint y: 122, endPoint x: 180, endPoint y: 10, distance: 120.3
click at [219, 115] on div "0" at bounding box center [220, 118] width 27 height 14
click at [0, 0] on input "PickUps 0" at bounding box center [0, 0] width 0 height 0
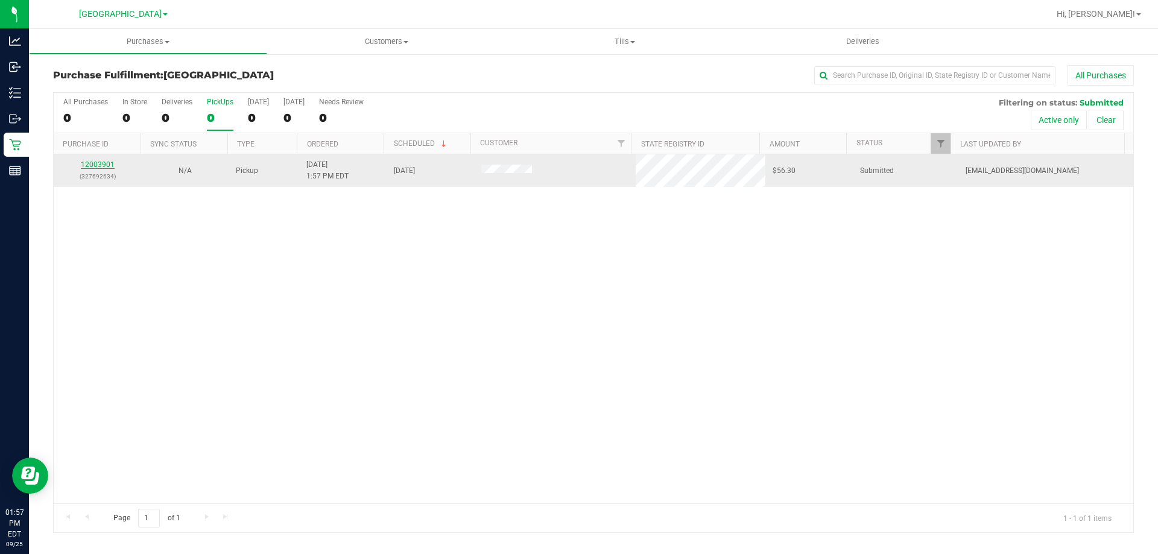
click at [88, 163] on link "12003901" at bounding box center [98, 164] width 34 height 8
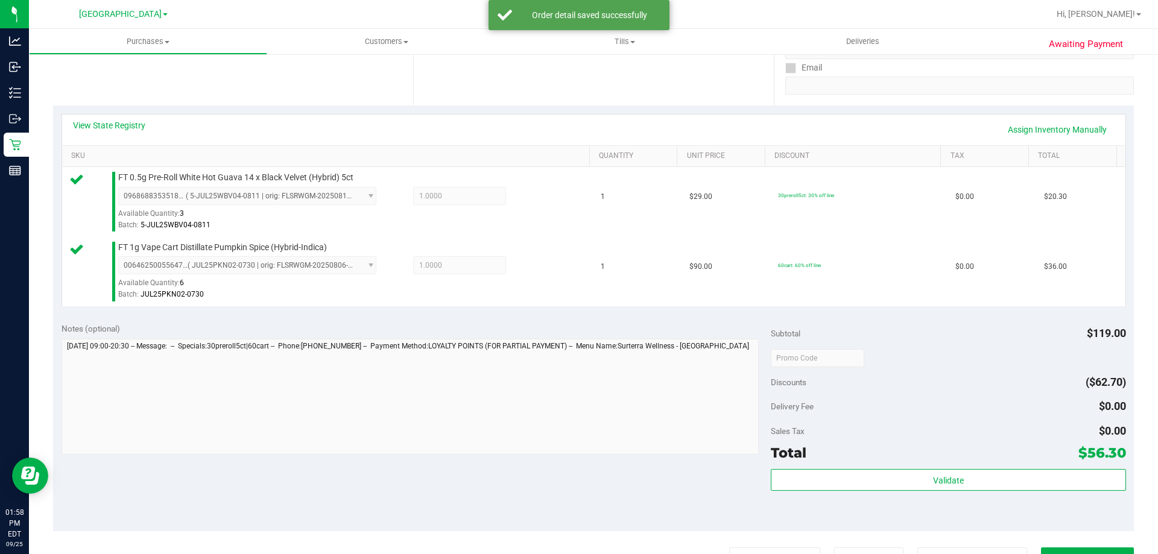
scroll to position [241, 0]
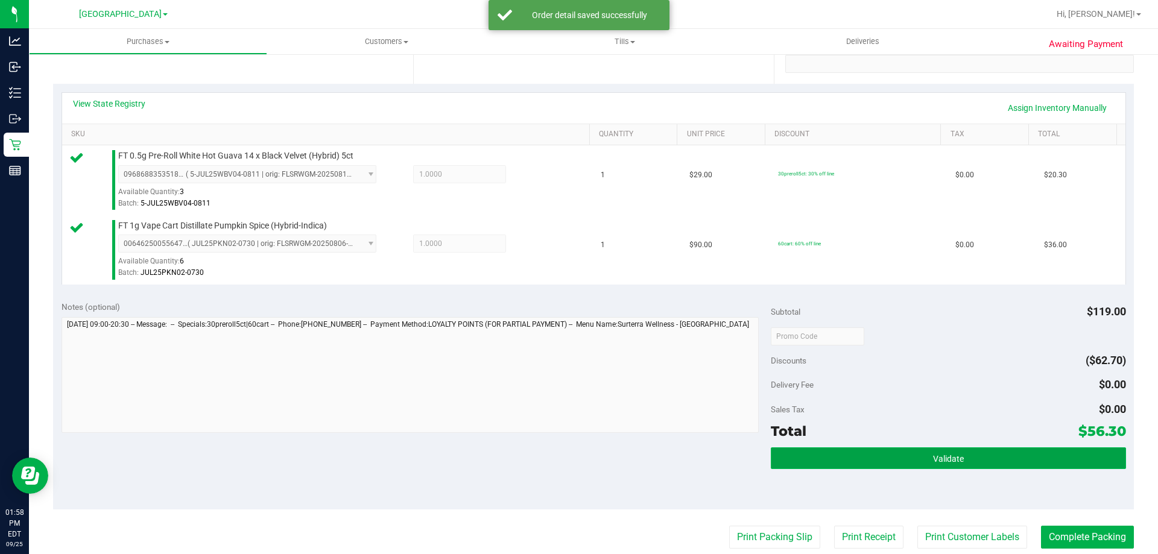
click at [874, 449] on button "Validate" at bounding box center [948, 458] width 355 height 22
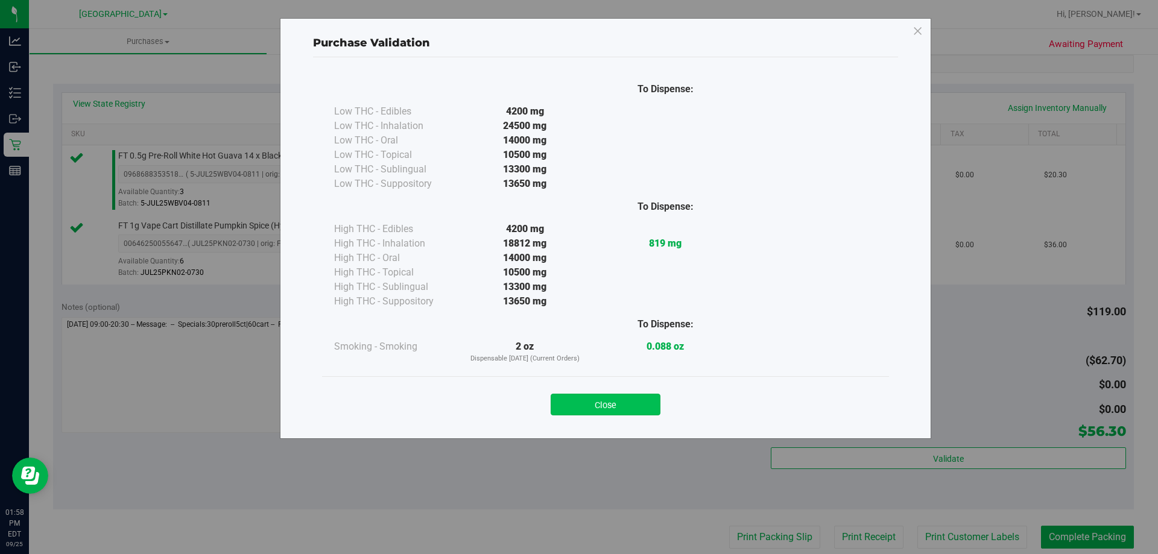
click at [593, 401] on button "Close" at bounding box center [606, 405] width 110 height 22
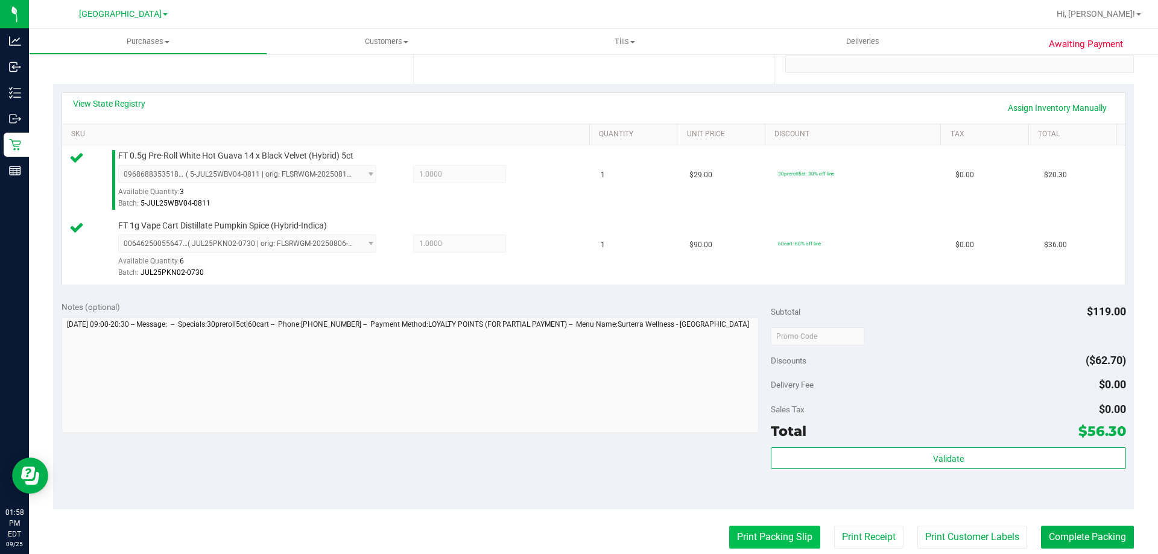
click at [787, 547] on button "Print Packing Slip" at bounding box center [774, 537] width 91 height 23
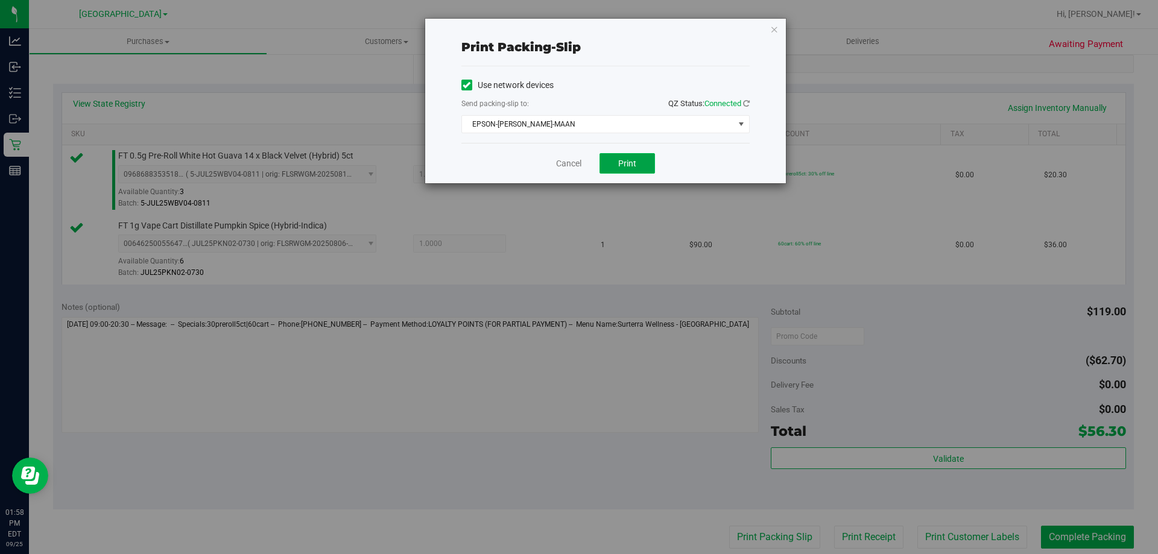
click at [626, 153] on button "Print" at bounding box center [626, 163] width 55 height 21
click at [568, 166] on link "Cancel" at bounding box center [568, 163] width 25 height 13
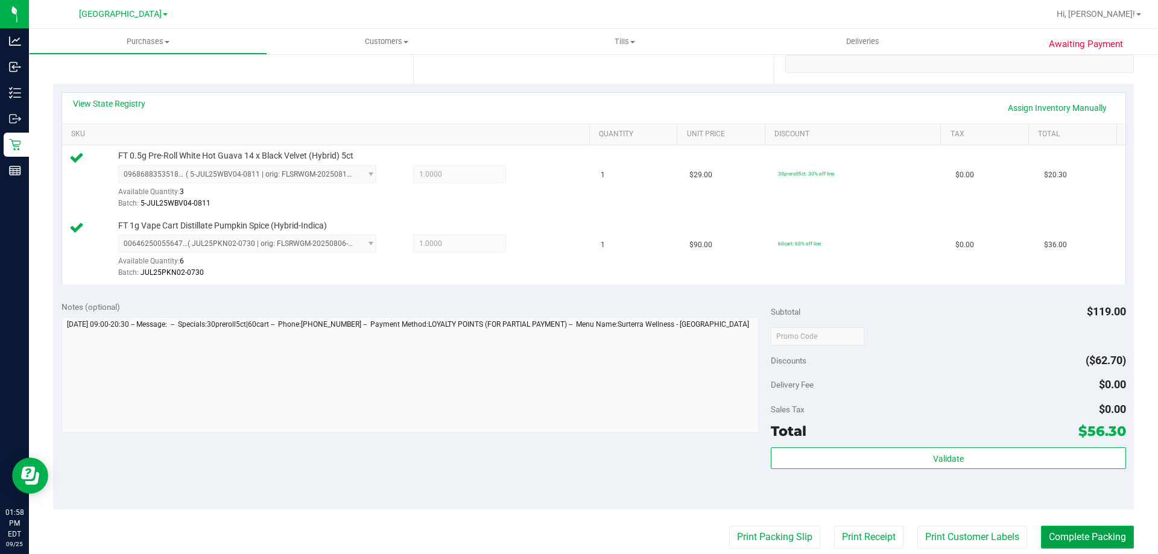
click at [1087, 536] on button "Complete Packing" at bounding box center [1087, 537] width 93 height 23
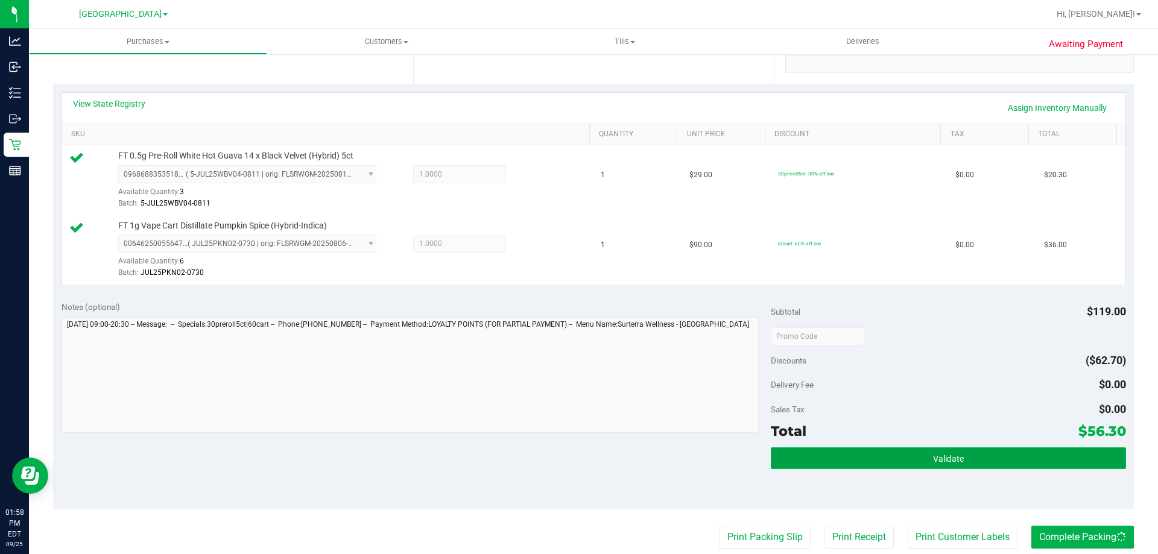
click at [1039, 456] on button "Validate" at bounding box center [948, 458] width 355 height 22
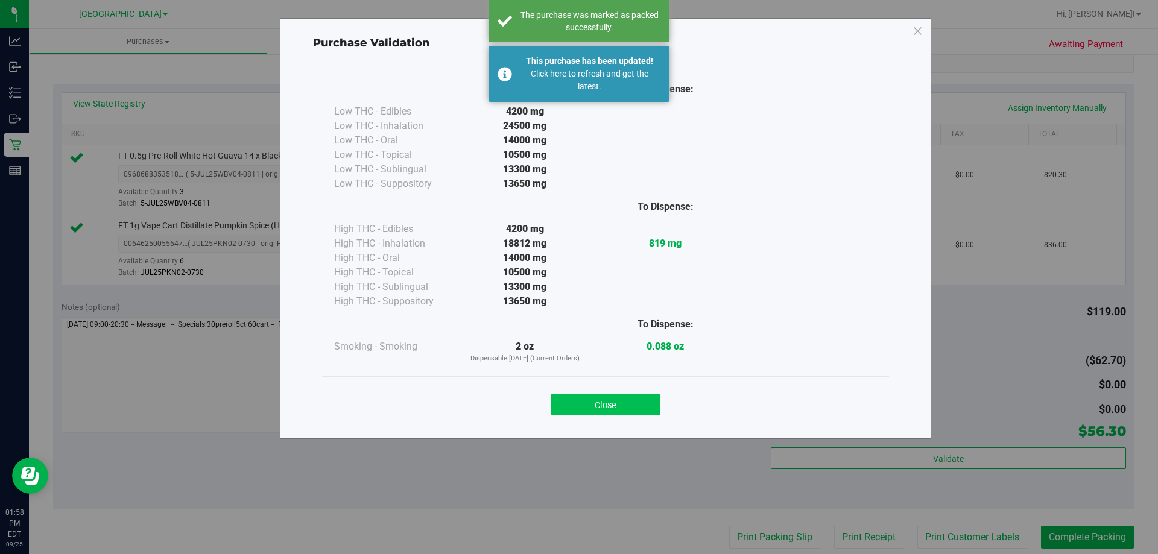
click at [628, 400] on button "Close" at bounding box center [606, 405] width 110 height 22
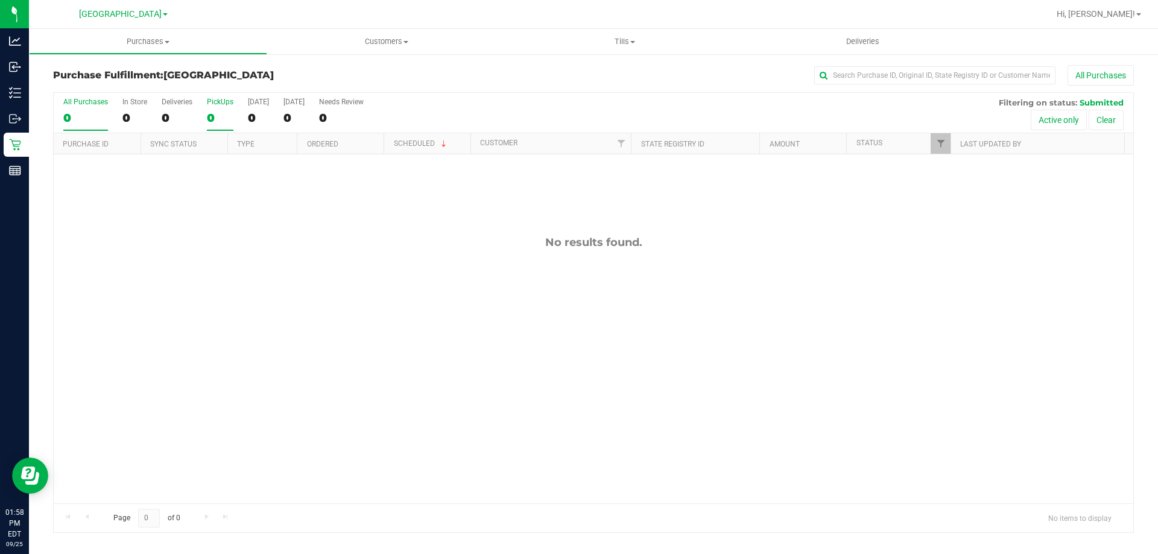
click at [212, 122] on label "PickUps 0" at bounding box center [220, 114] width 27 height 33
click at [0, 0] on input "PickUps 0" at bounding box center [0, 0] width 0 height 0
click at [216, 107] on label "PickUps 0" at bounding box center [220, 114] width 27 height 33
click at [0, 0] on input "PickUps 0" at bounding box center [0, 0] width 0 height 0
click at [215, 111] on div "0" at bounding box center [220, 118] width 27 height 14
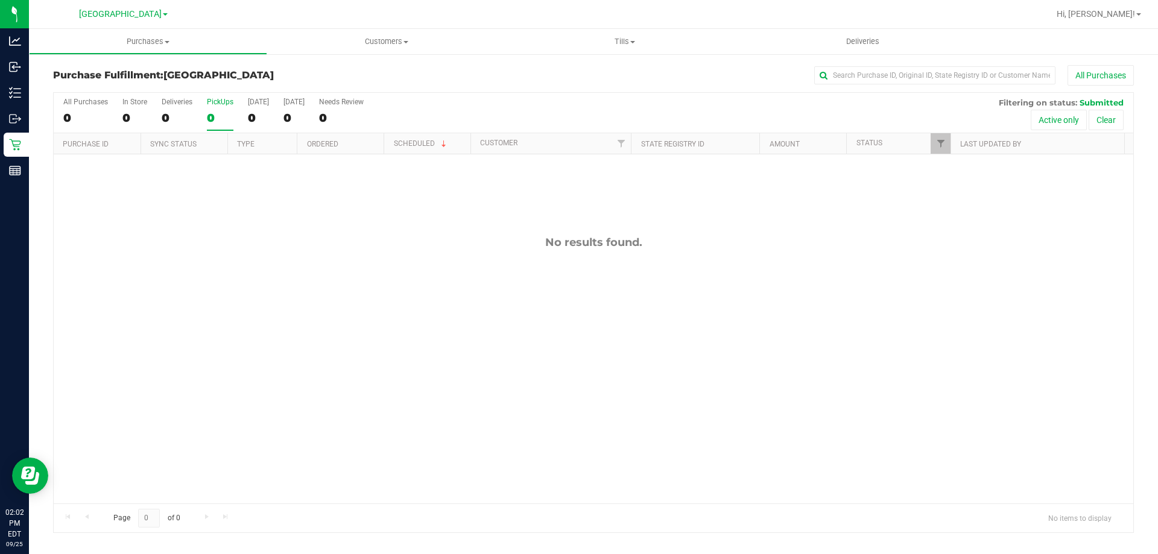
click at [0, 0] on input "PickUps 0" at bounding box center [0, 0] width 0 height 0
drag, startPoint x: 223, startPoint y: 120, endPoint x: 111, endPoint y: 9, distance: 157.3
click at [222, 119] on div "0" at bounding box center [220, 118] width 27 height 14
click at [0, 0] on input "PickUps 0" at bounding box center [0, 0] width 0 height 0
click at [223, 104] on div "PickUps" at bounding box center [220, 102] width 27 height 8
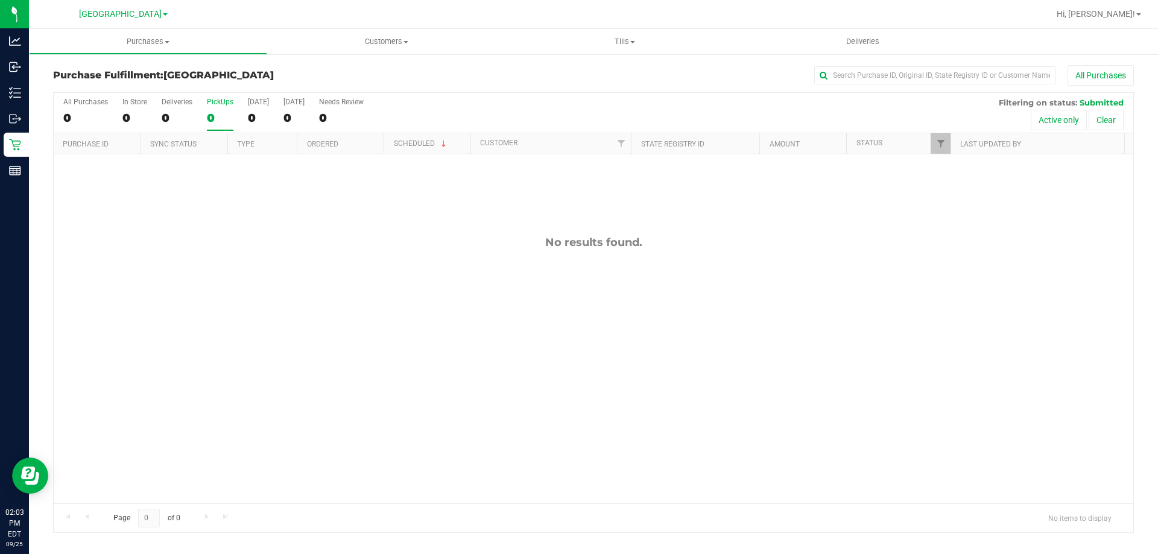
click at [0, 0] on input "PickUps 0" at bounding box center [0, 0] width 0 height 0
click at [227, 119] on div "0" at bounding box center [220, 118] width 27 height 14
click at [0, 0] on input "PickUps 0" at bounding box center [0, 0] width 0 height 0
click at [219, 116] on div "0" at bounding box center [220, 118] width 27 height 14
click at [0, 0] on input "PickUps 0" at bounding box center [0, 0] width 0 height 0
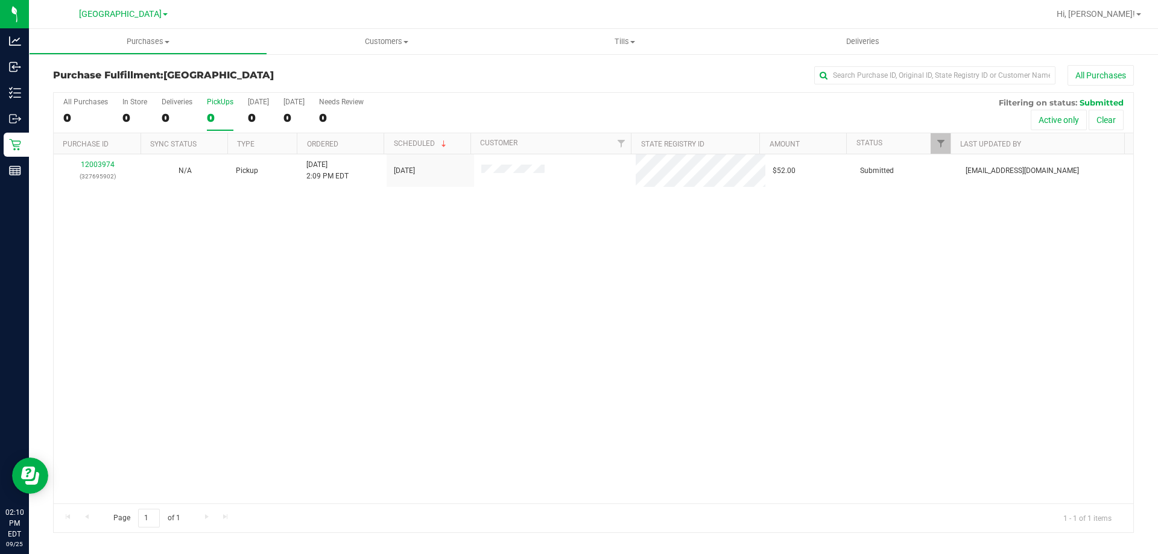
click at [224, 124] on div "0" at bounding box center [220, 118] width 27 height 14
click at [0, 0] on input "PickUps 0" at bounding box center [0, 0] width 0 height 0
drag, startPoint x: 221, startPoint y: 118, endPoint x: 147, endPoint y: 5, distance: 134.8
click at [219, 118] on div "1" at bounding box center [220, 118] width 27 height 14
click at [0, 0] on input "PickUps 1" at bounding box center [0, 0] width 0 height 0
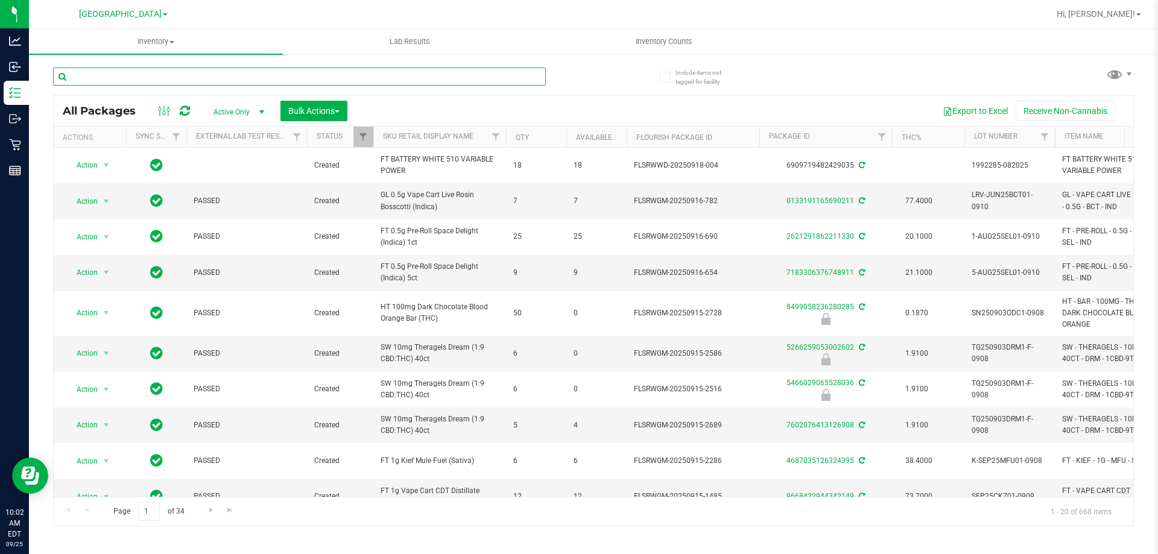
click at [215, 80] on input "text" at bounding box center [299, 77] width 493 height 18
type input "5349181448336348"
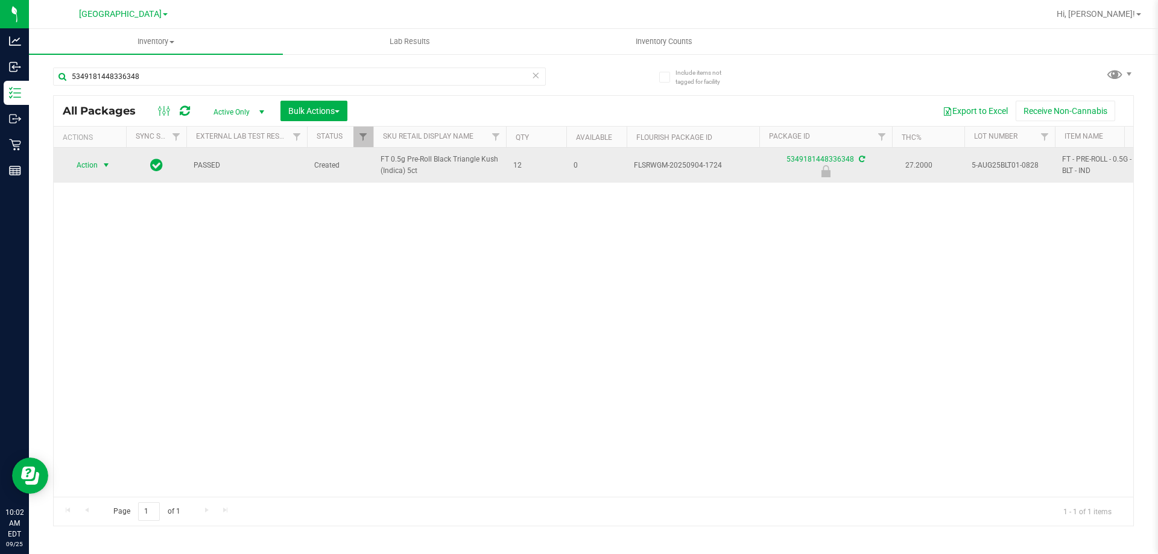
click at [95, 169] on span "Action" at bounding box center [82, 165] width 33 height 17
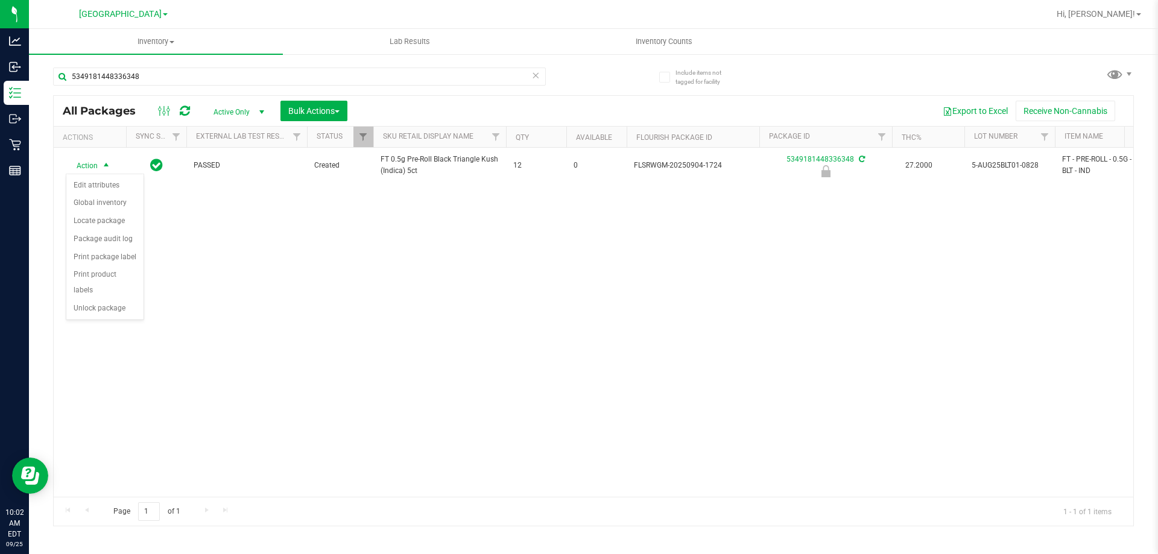
click at [120, 303] on div "Action Edit attributes Global inventory Locate package Package audit log Print …" at bounding box center [105, 247] width 78 height 147
click at [120, 300] on li "Unlock package" at bounding box center [104, 309] width 77 height 18
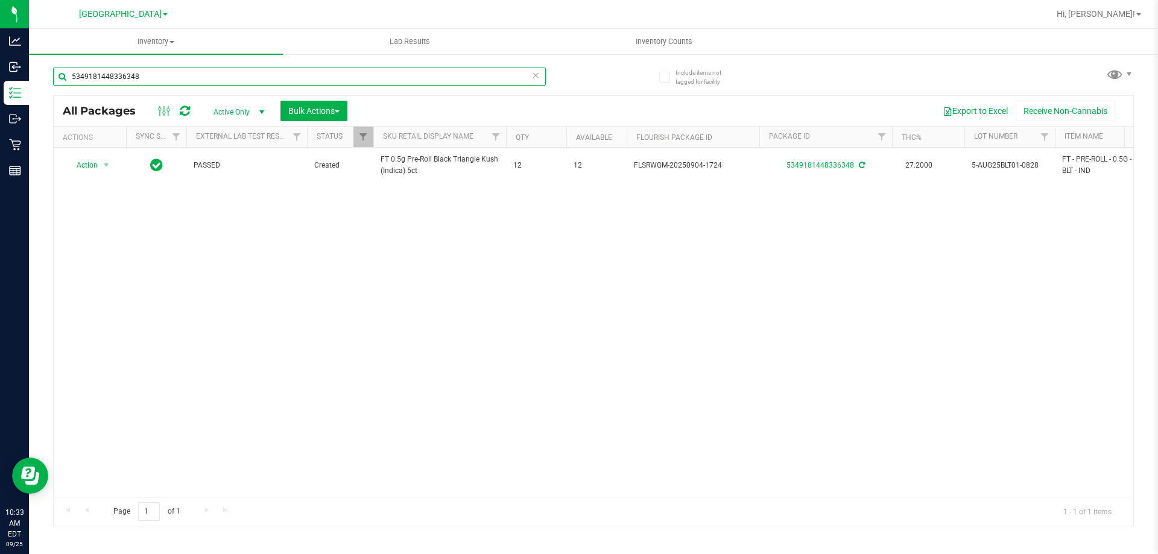
click at [261, 80] on input "5349181448336348" at bounding box center [299, 77] width 493 height 18
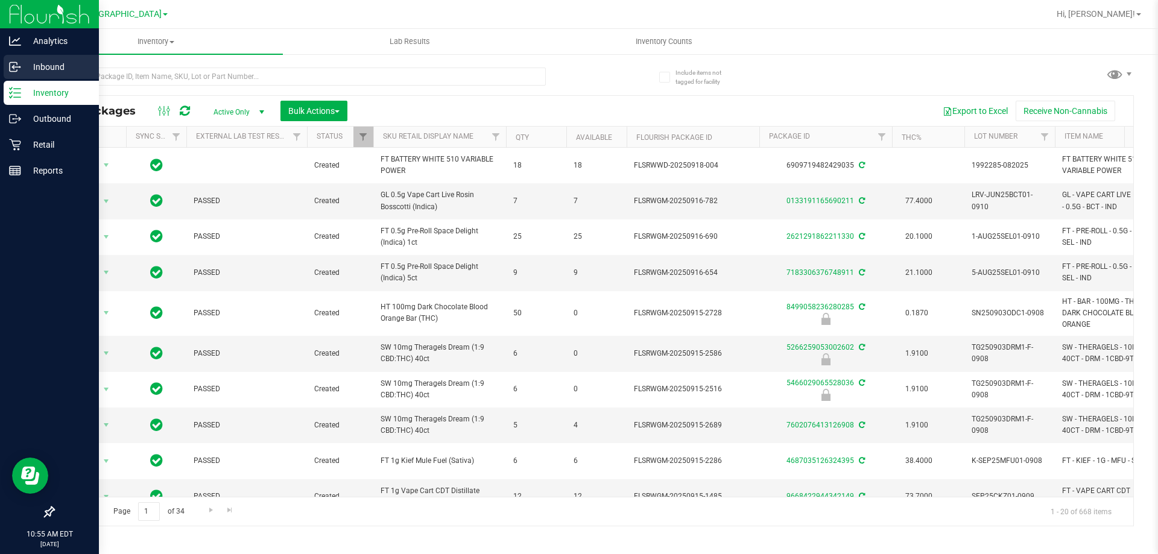
click at [34, 63] on p "Inbound" at bounding box center [57, 67] width 72 height 14
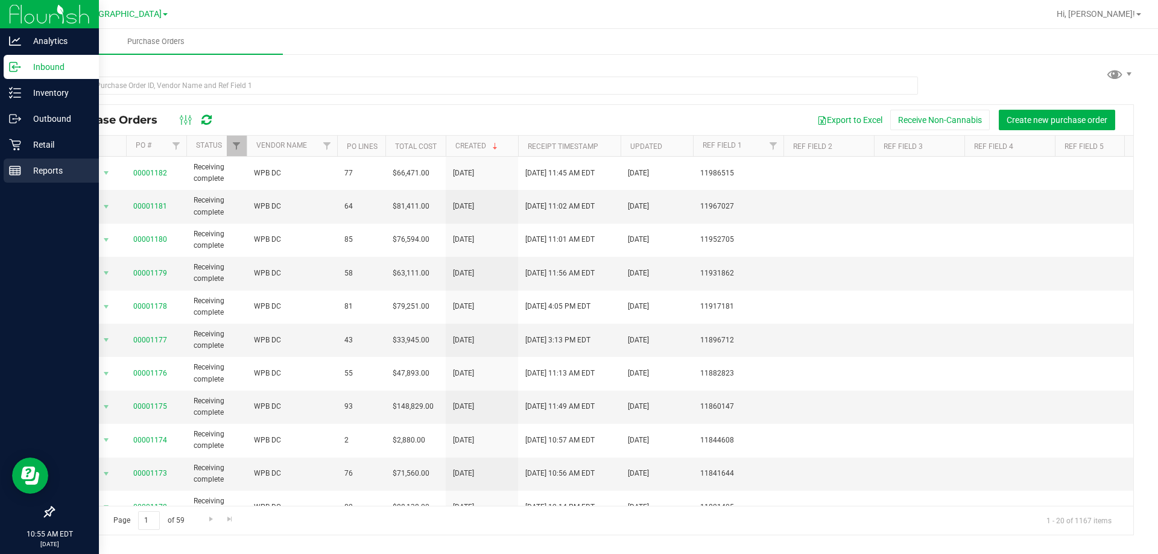
click at [21, 172] on p "Reports" at bounding box center [57, 170] width 72 height 14
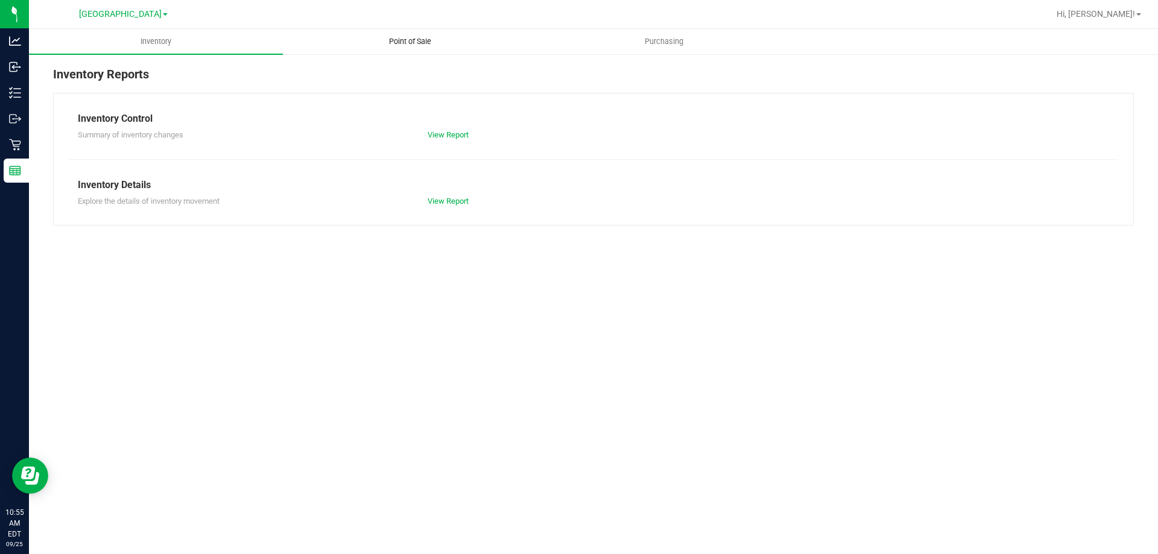
click at [396, 40] on span "Point of Sale" at bounding box center [410, 41] width 75 height 11
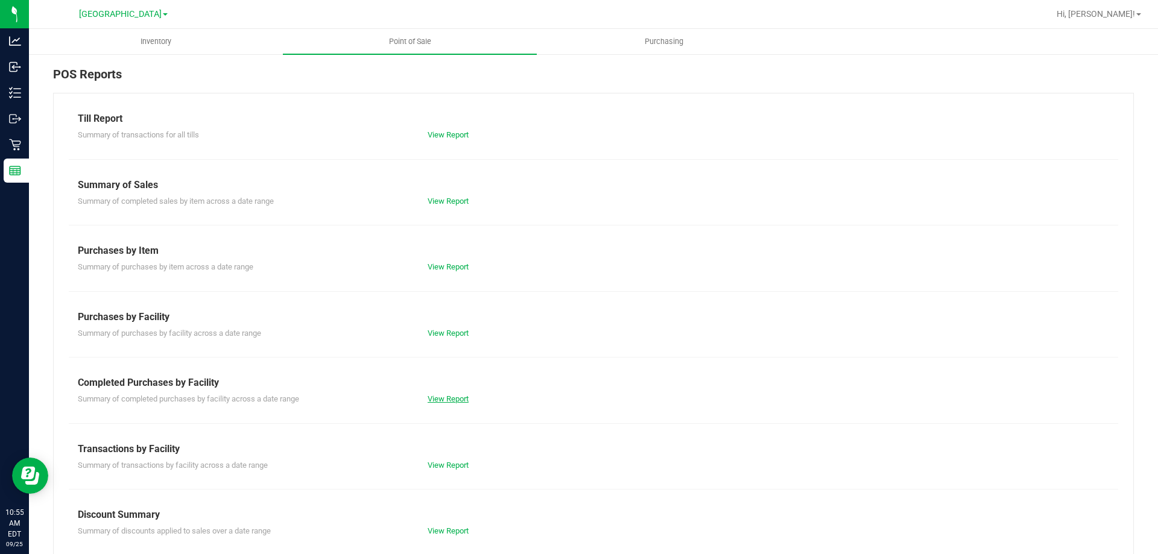
click at [451, 401] on link "View Report" at bounding box center [448, 398] width 41 height 9
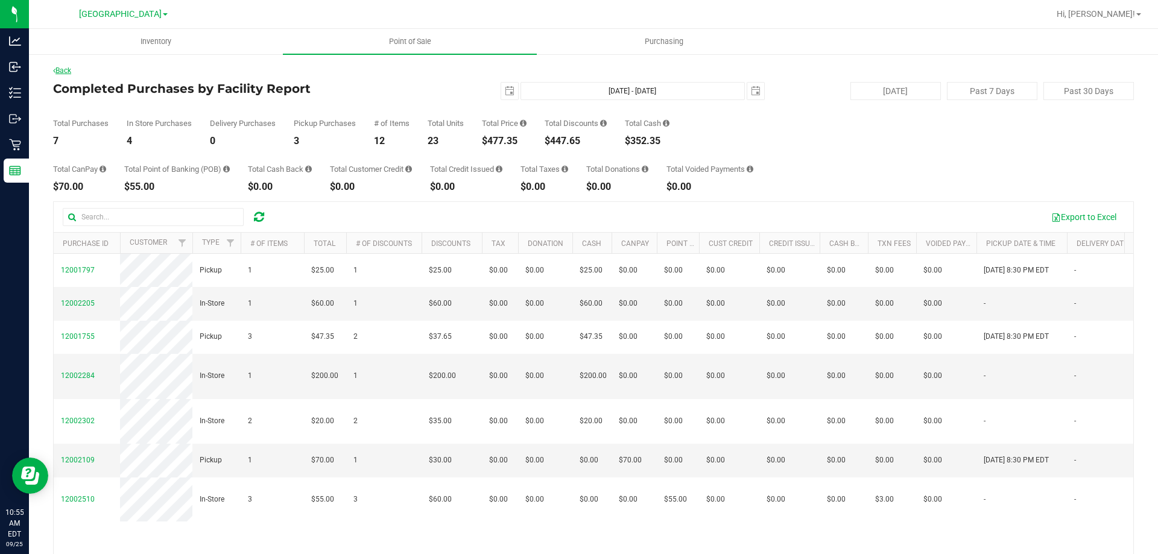
click at [68, 72] on link "Back" at bounding box center [62, 70] width 18 height 8
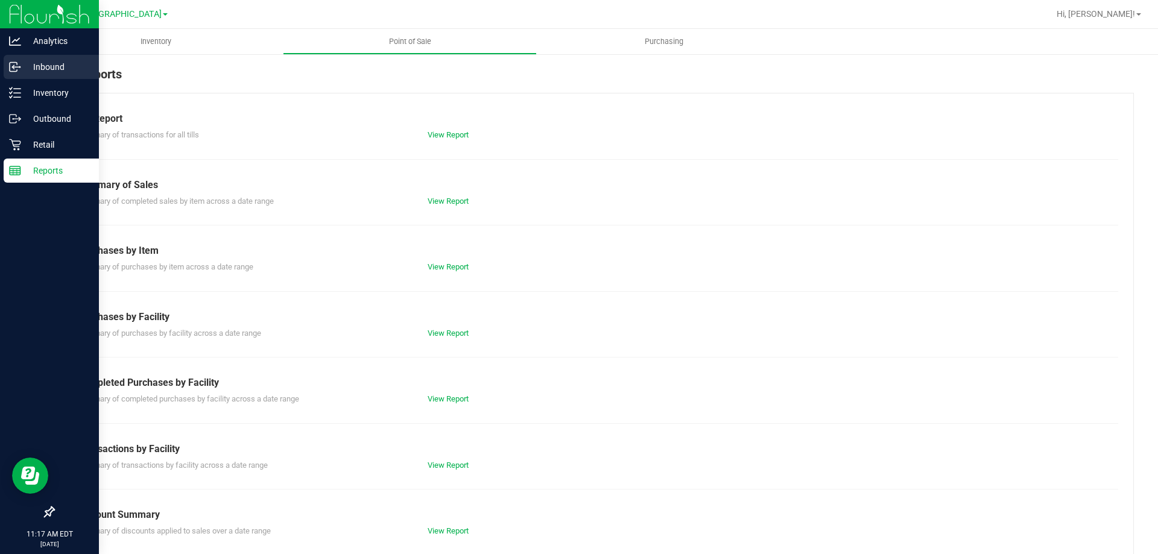
click at [14, 65] on icon at bounding box center [13, 66] width 2 height 2
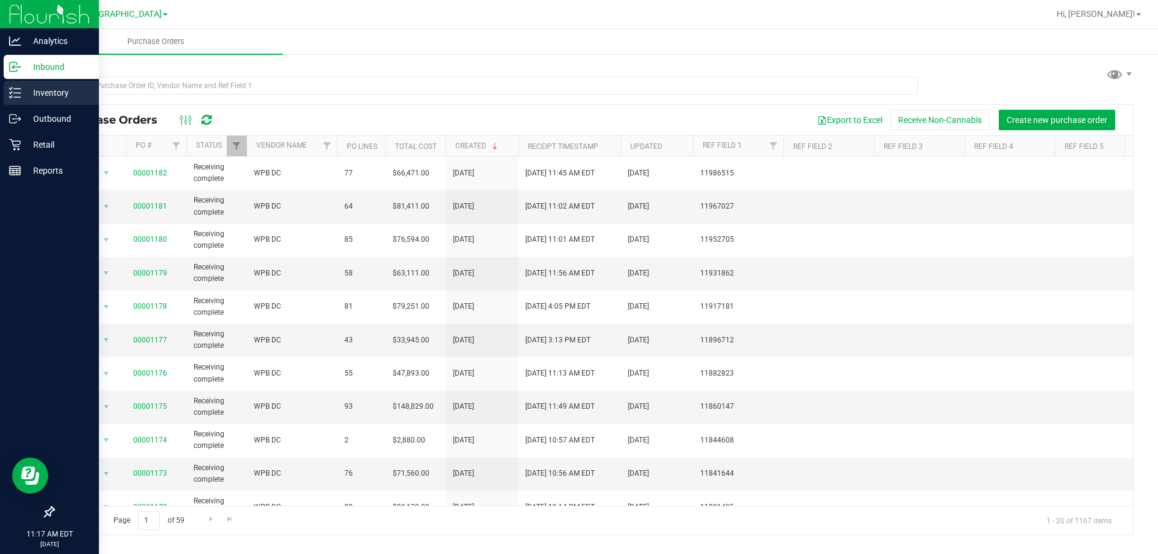
click at [21, 88] on icon at bounding box center [15, 93] width 12 height 12
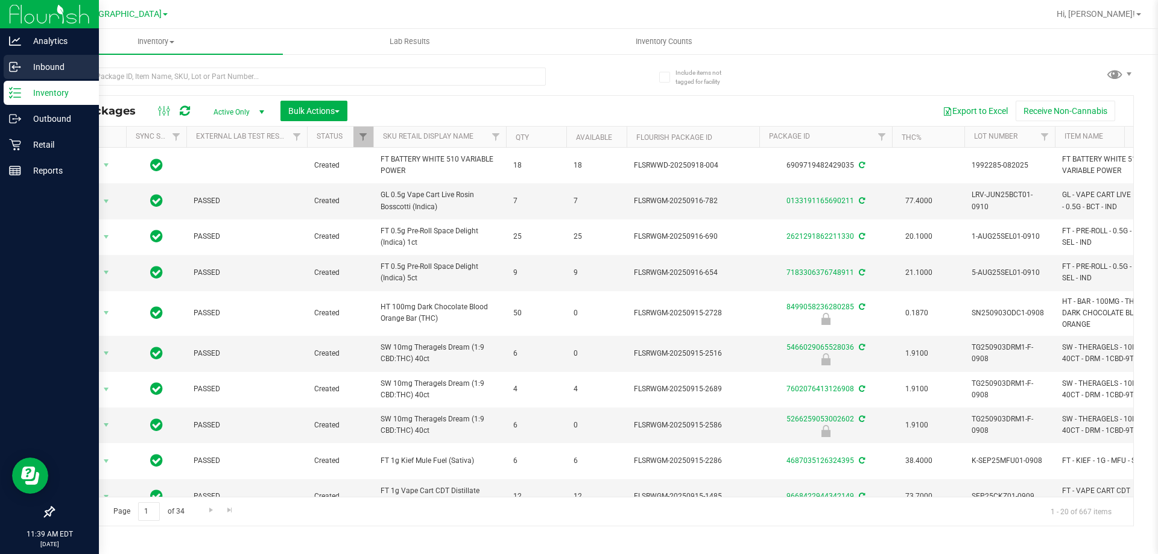
click at [28, 71] on p "Inbound" at bounding box center [57, 67] width 72 height 14
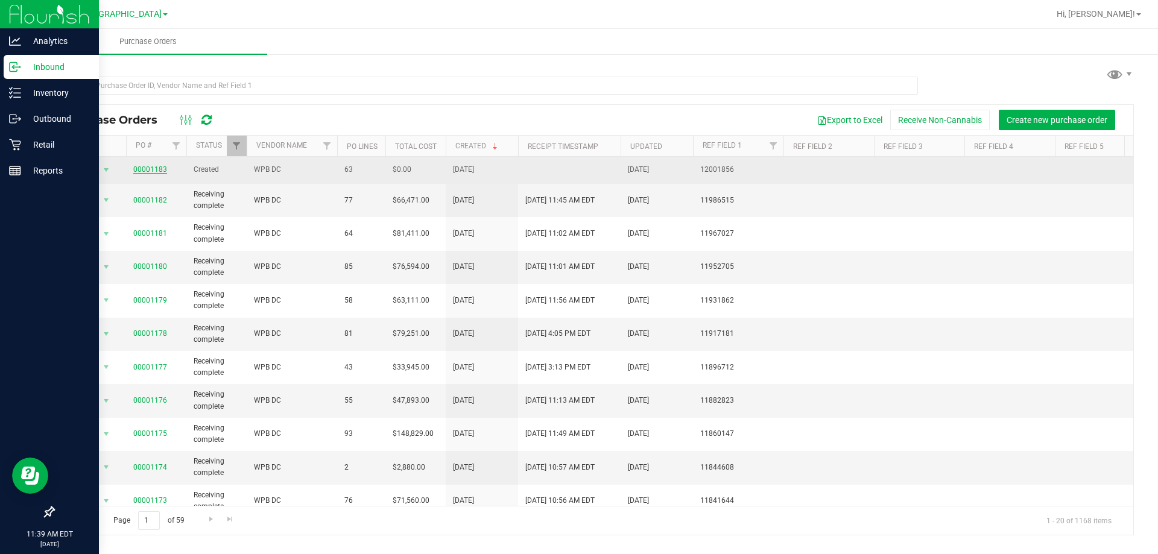
click at [151, 168] on link "00001183" at bounding box center [150, 169] width 34 height 8
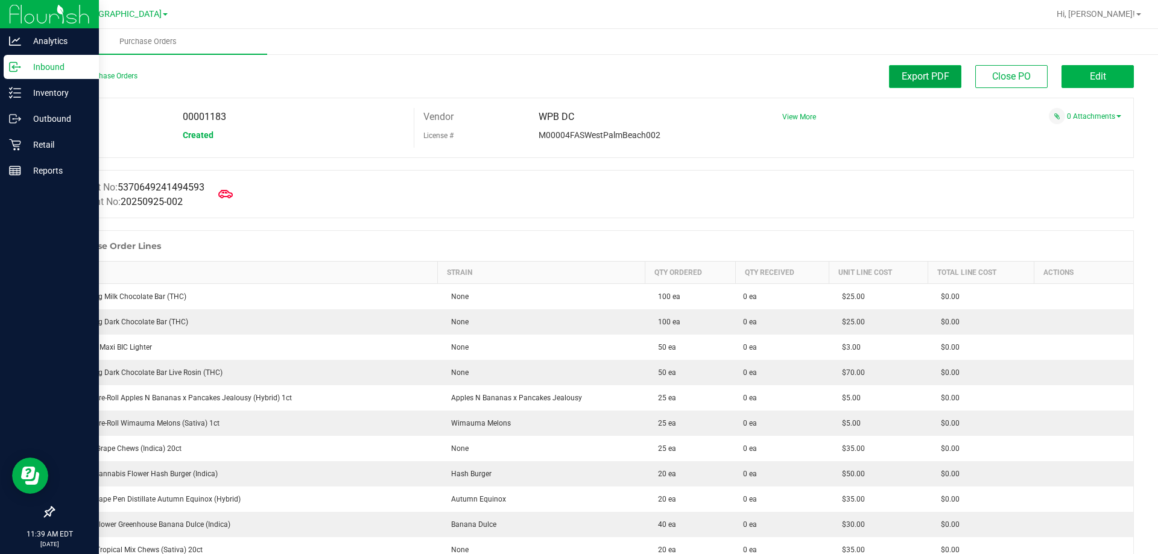
click at [934, 67] on button "Export PDF" at bounding box center [925, 76] width 72 height 23
click at [22, 87] on div "Inventory" at bounding box center [51, 93] width 95 height 24
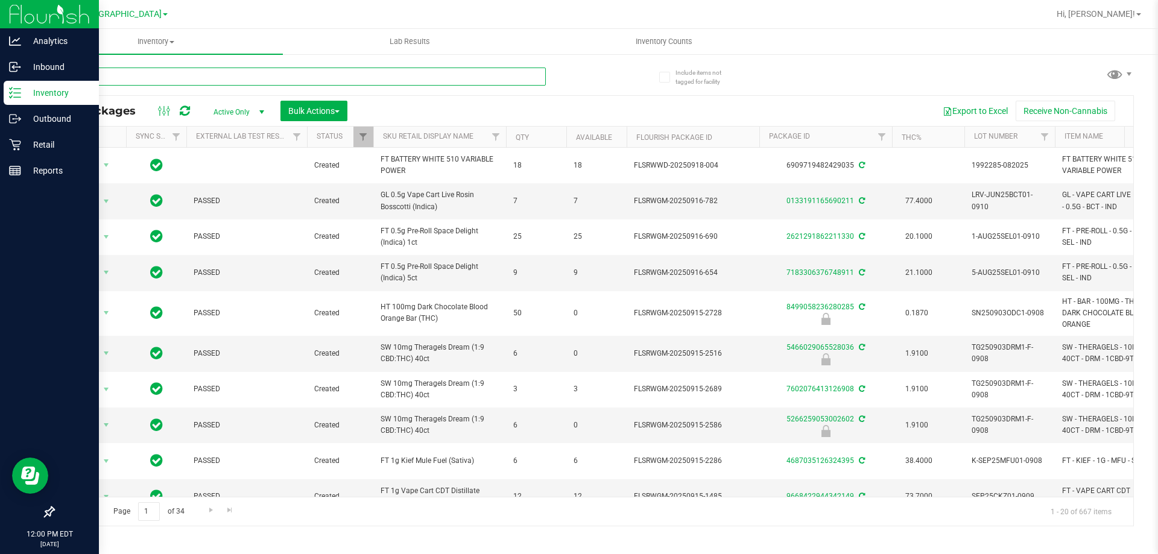
click at [300, 81] on input "text" at bounding box center [299, 77] width 493 height 18
type input "fic"
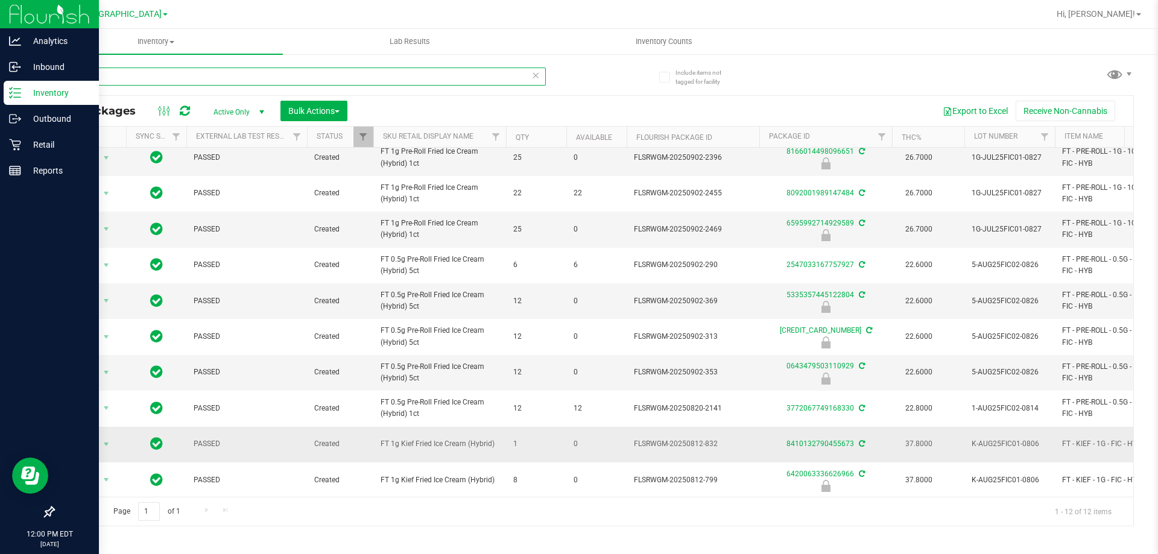
scroll to position [89, 0]
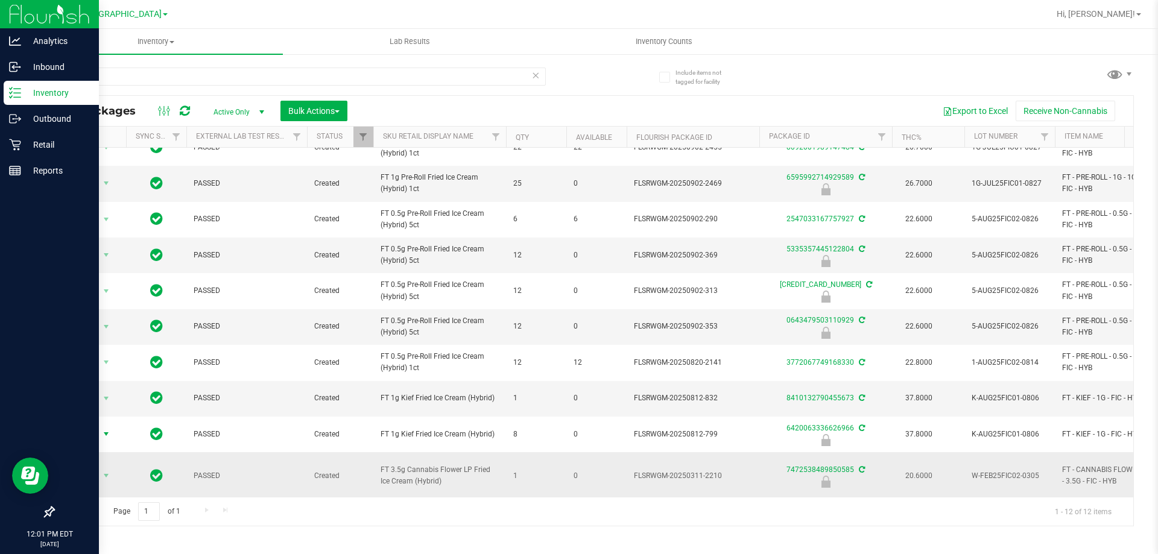
drag, startPoint x: 100, startPoint y: 434, endPoint x: 116, endPoint y: 481, distance: 50.3
click at [99, 434] on span "select" at bounding box center [106, 434] width 15 height 17
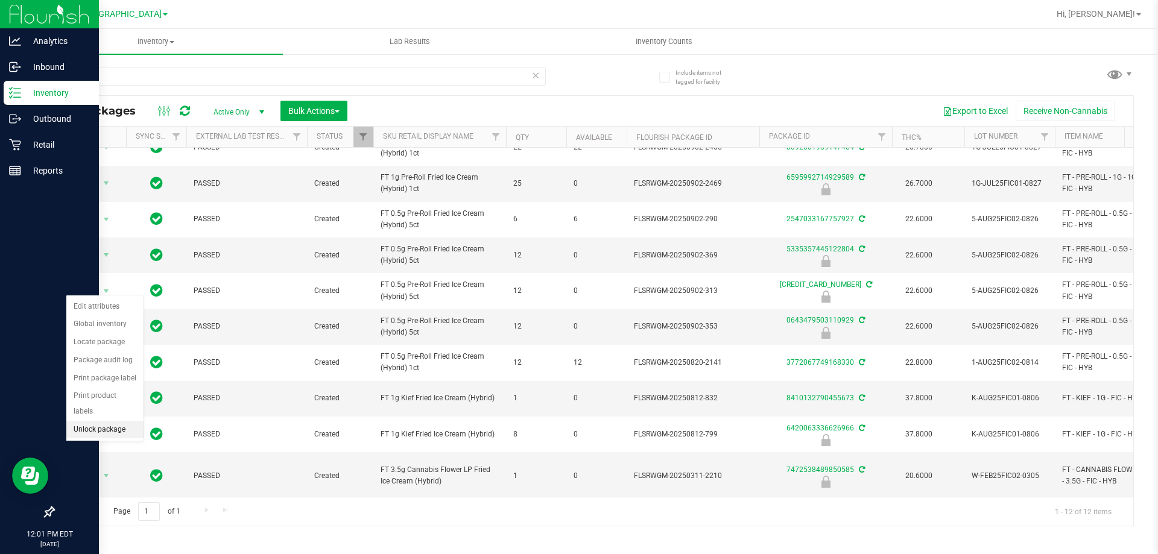
click at [126, 421] on li "Unlock package" at bounding box center [104, 430] width 77 height 18
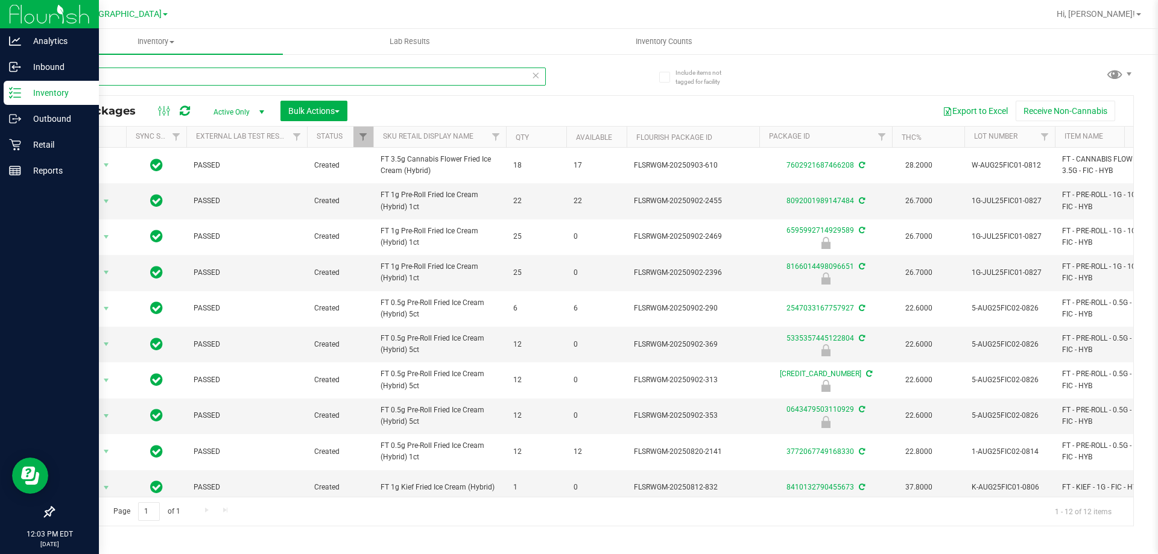
click at [170, 85] on input "fic" at bounding box center [299, 77] width 493 height 18
type input "cja"
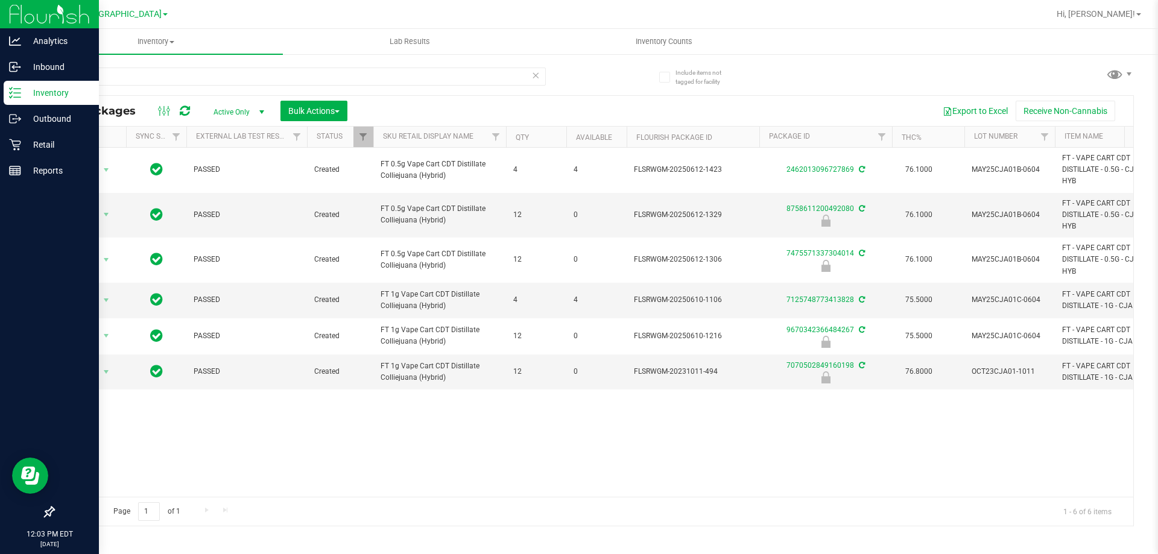
click at [389, 89] on div "cja" at bounding box center [299, 82] width 493 height 28
click at [388, 86] on div "cja" at bounding box center [299, 82] width 493 height 28
click at [386, 75] on input "cja" at bounding box center [299, 77] width 493 height 18
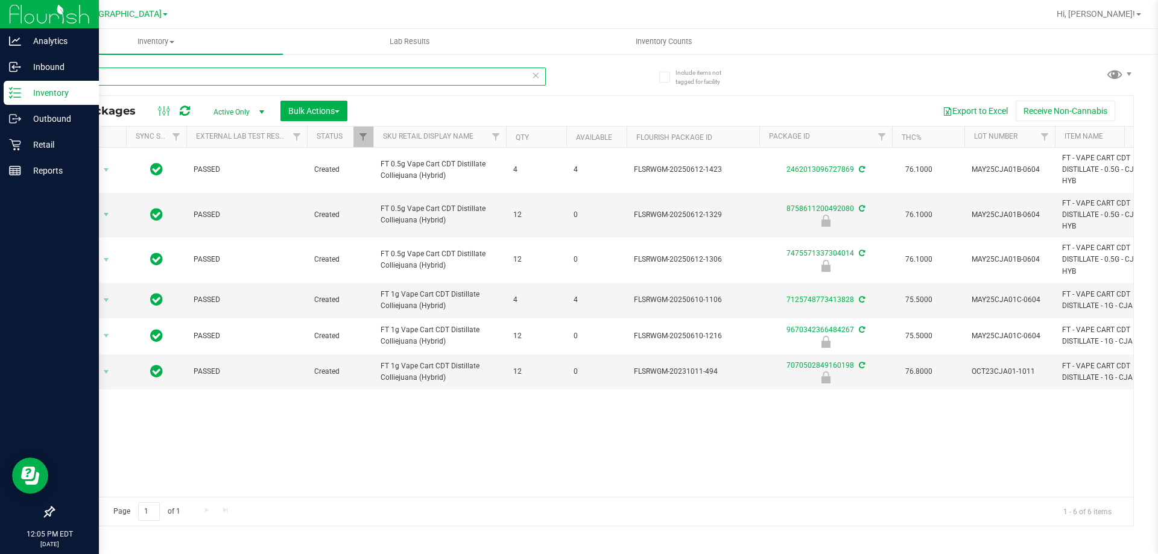
click at [386, 75] on input "cja" at bounding box center [299, 77] width 493 height 18
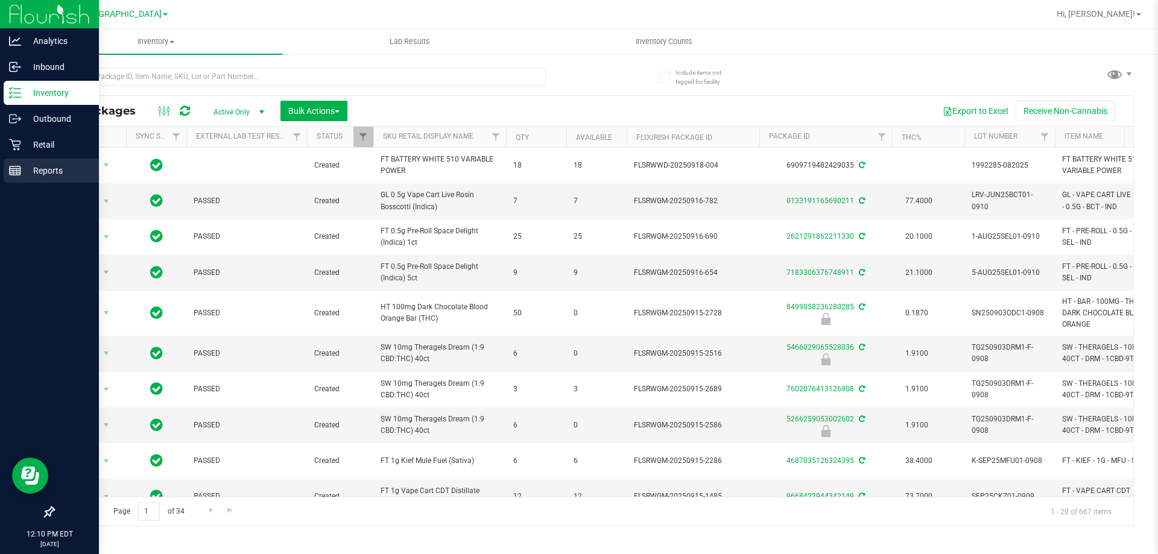
click at [25, 173] on p "Reports" at bounding box center [57, 170] width 72 height 14
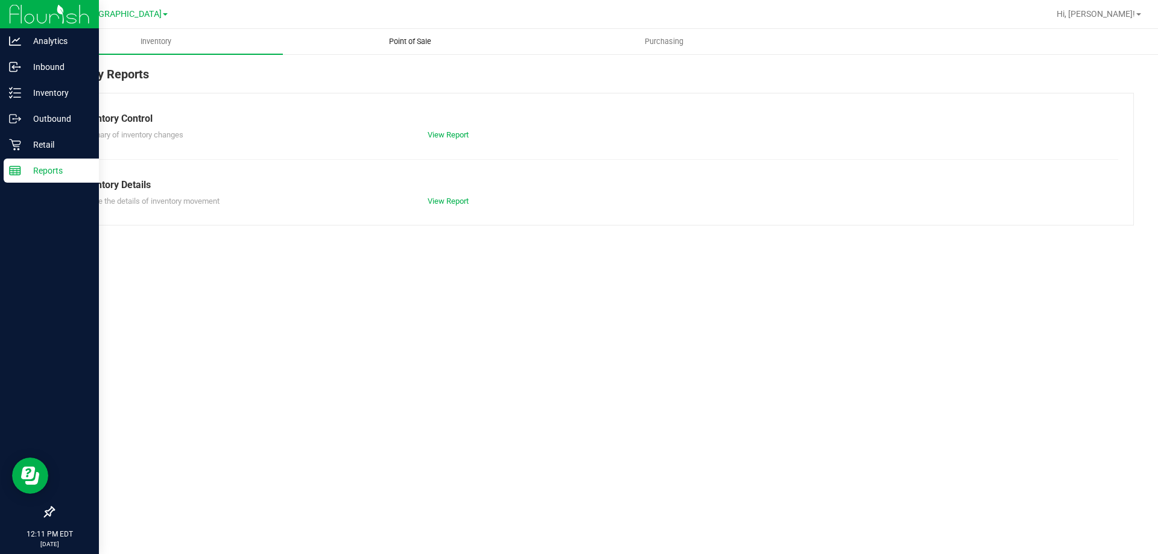
click at [423, 39] on span "Point of Sale" at bounding box center [410, 41] width 75 height 11
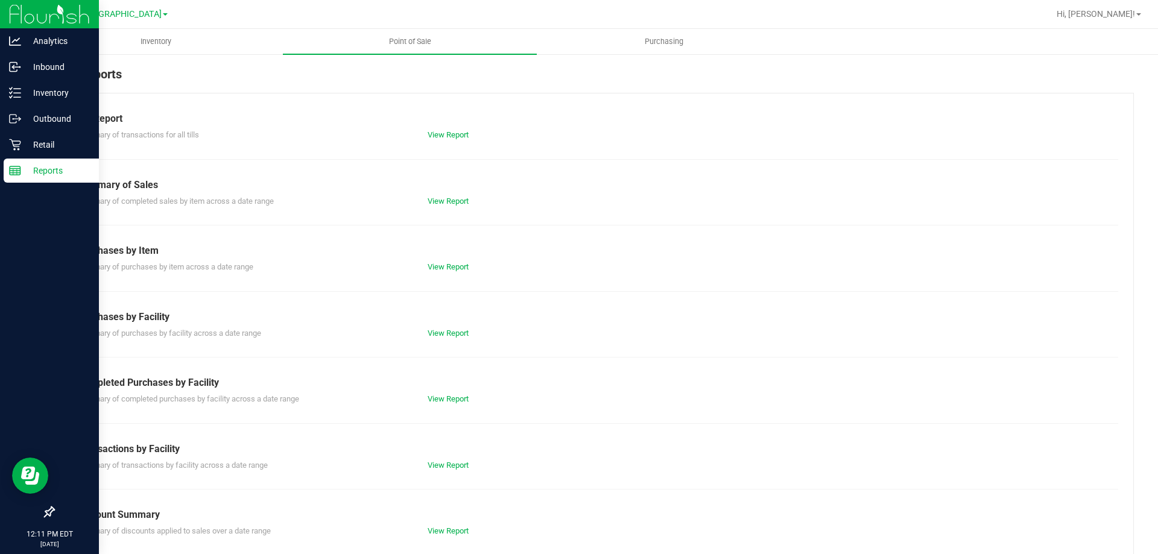
click at [460, 406] on div "Till Report Summary of transactions for all tills View Report Summary of Sales …" at bounding box center [593, 357] width 1081 height 529
click at [460, 393] on div "Summary of completed purchases by facility across a date range View Report" at bounding box center [593, 397] width 1049 height 15
click at [459, 396] on link "View Report" at bounding box center [448, 398] width 41 height 9
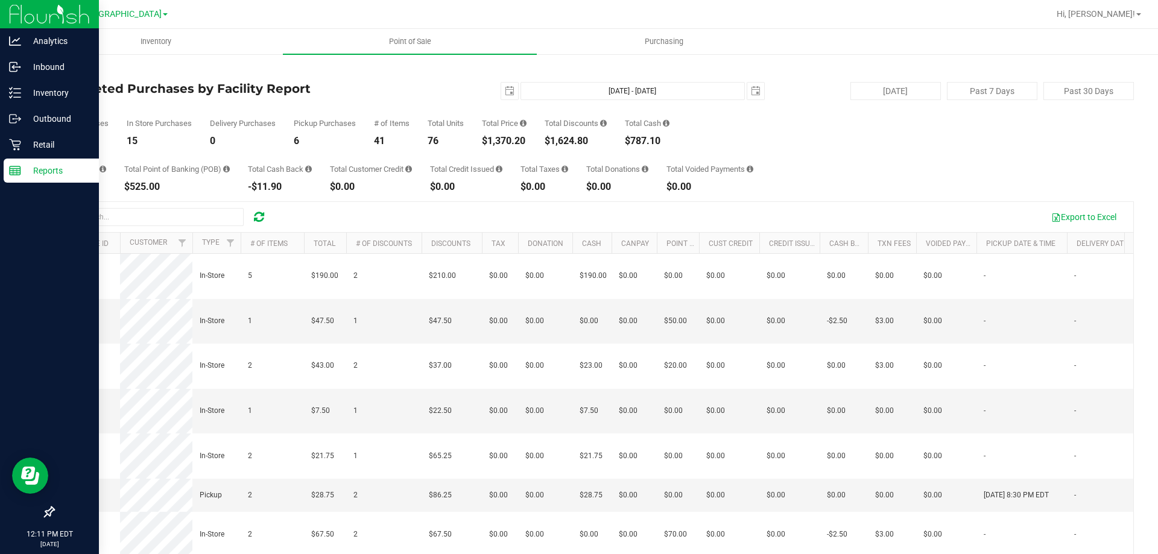
click at [59, 78] on div "Back Completed Purchases by Facility Report [DATE] [DATE] - [DATE] [DATE] [DATE…" at bounding box center [593, 348] width 1081 height 567
click at [63, 68] on link "Back" at bounding box center [62, 70] width 18 height 8
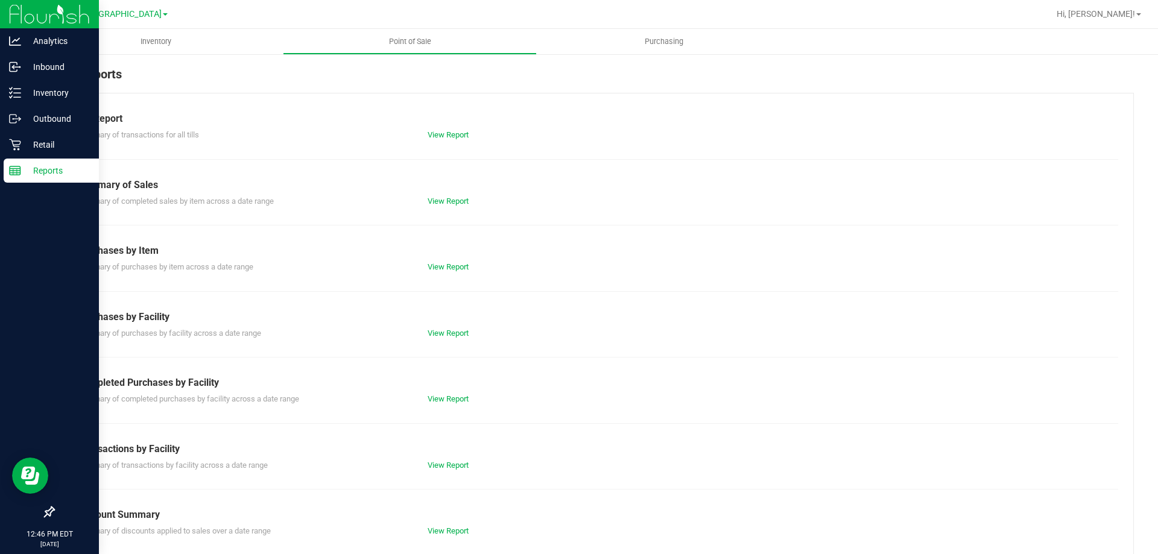
click at [19, 163] on div "Reports" at bounding box center [51, 171] width 95 height 24
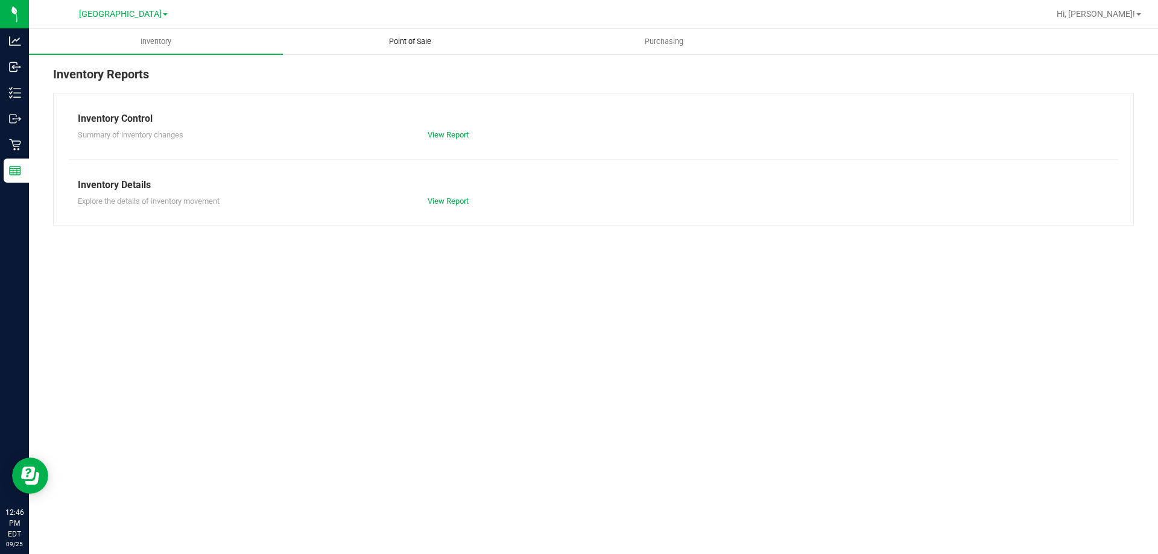
click at [416, 51] on uib-tab-heading "Point of Sale" at bounding box center [409, 42] width 253 height 24
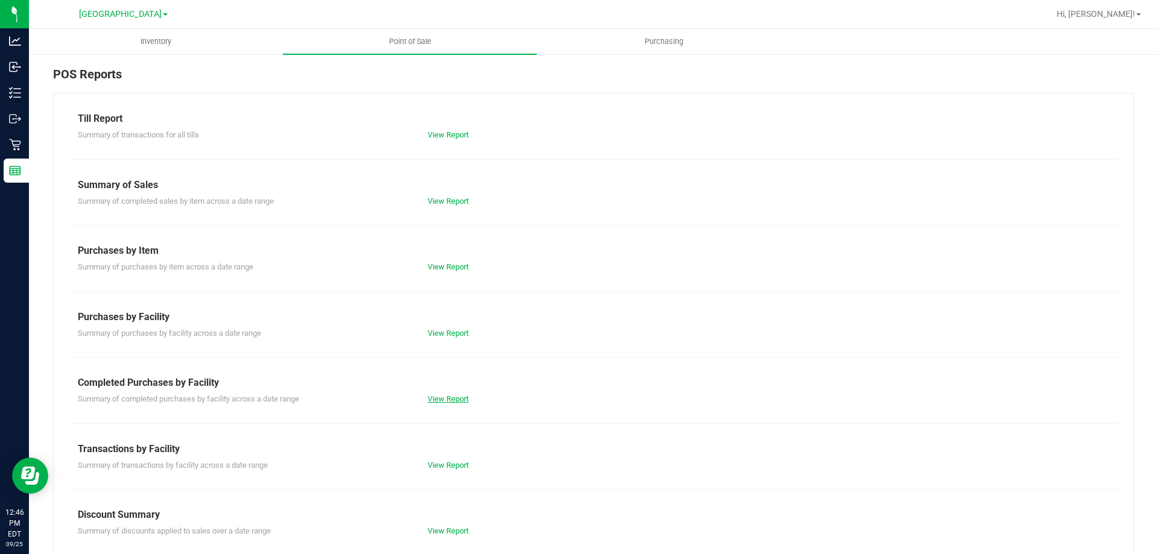
click at [449, 395] on link "View Report" at bounding box center [448, 398] width 41 height 9
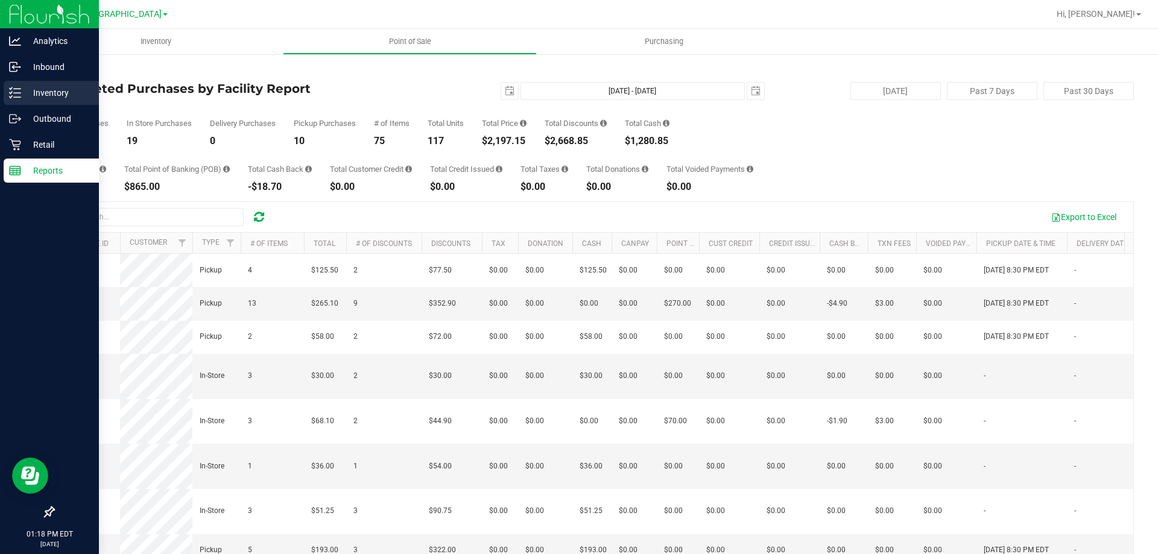
click at [27, 96] on p "Inventory" at bounding box center [57, 93] width 72 height 14
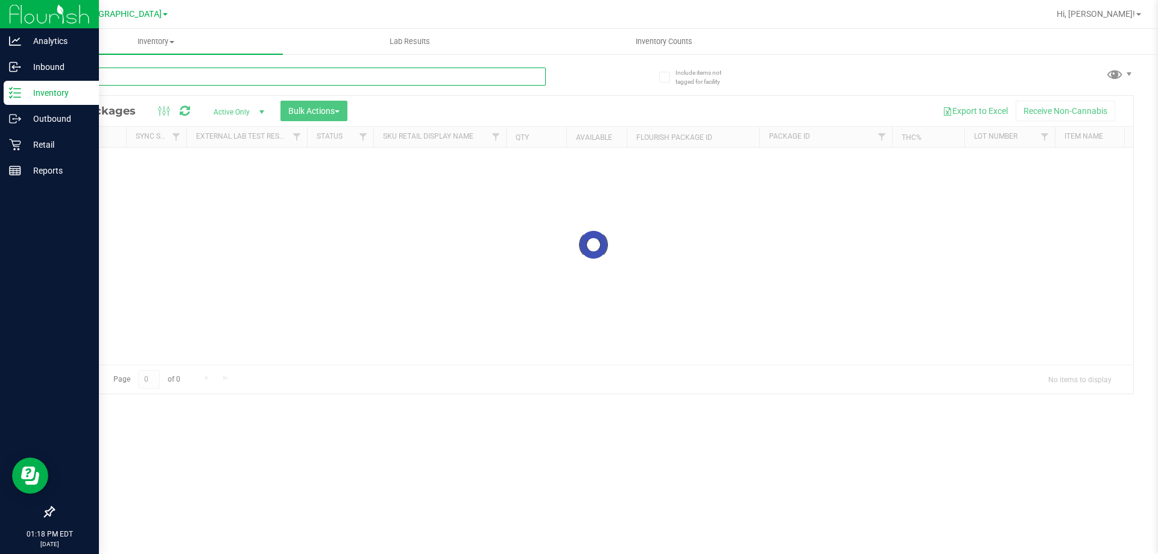
drag, startPoint x: 340, startPoint y: 78, endPoint x: 335, endPoint y: 75, distance: 6.2
click at [335, 75] on input "text" at bounding box center [299, 77] width 493 height 18
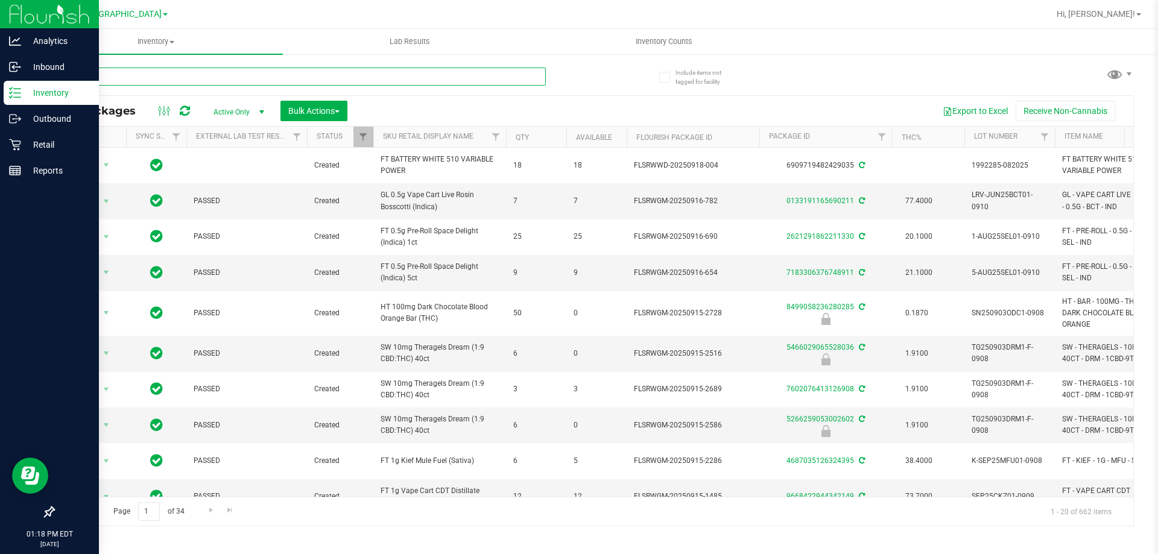
type input "pzt"
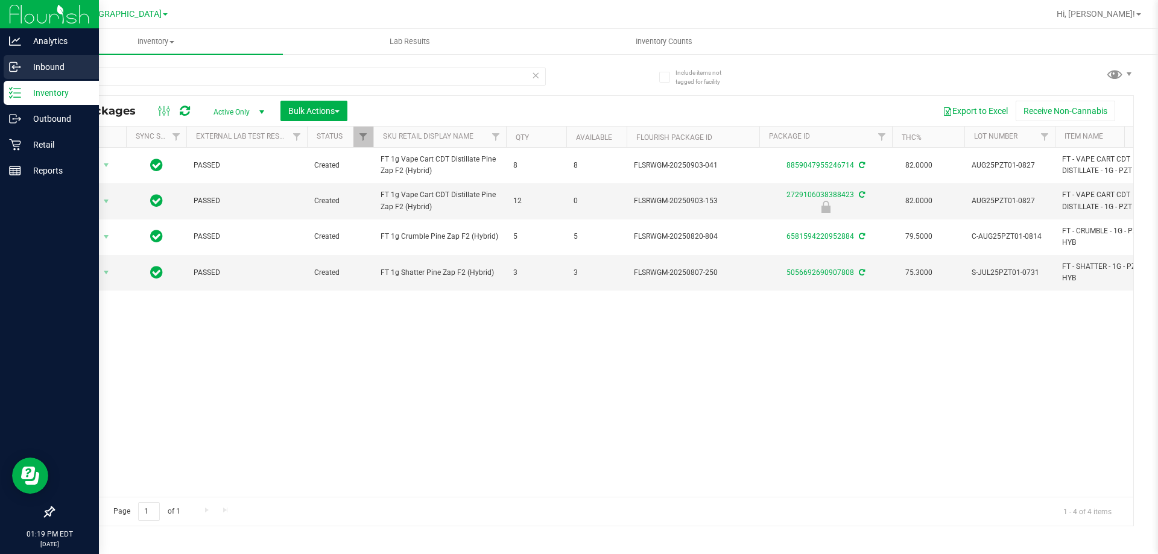
click at [21, 67] on p "Inbound" at bounding box center [57, 67] width 72 height 14
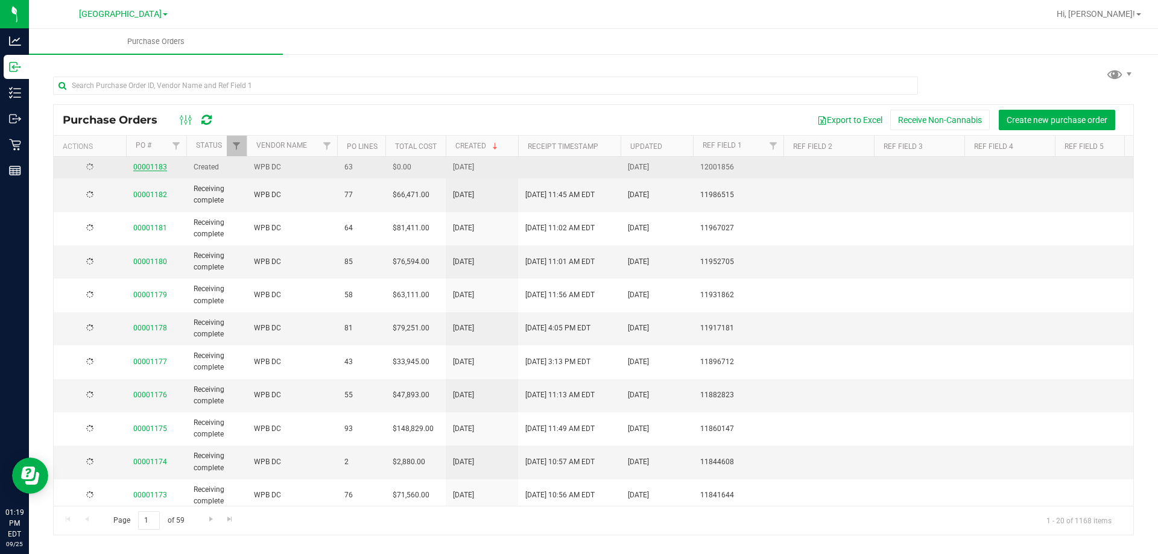
click at [164, 171] on link "00001183" at bounding box center [150, 167] width 34 height 8
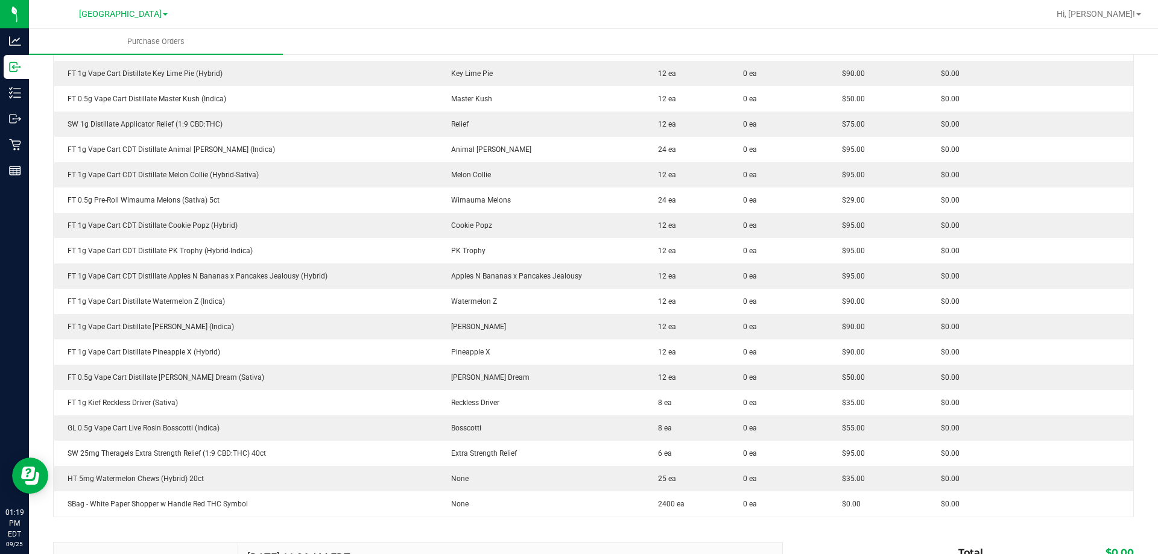
scroll to position [1387, 0]
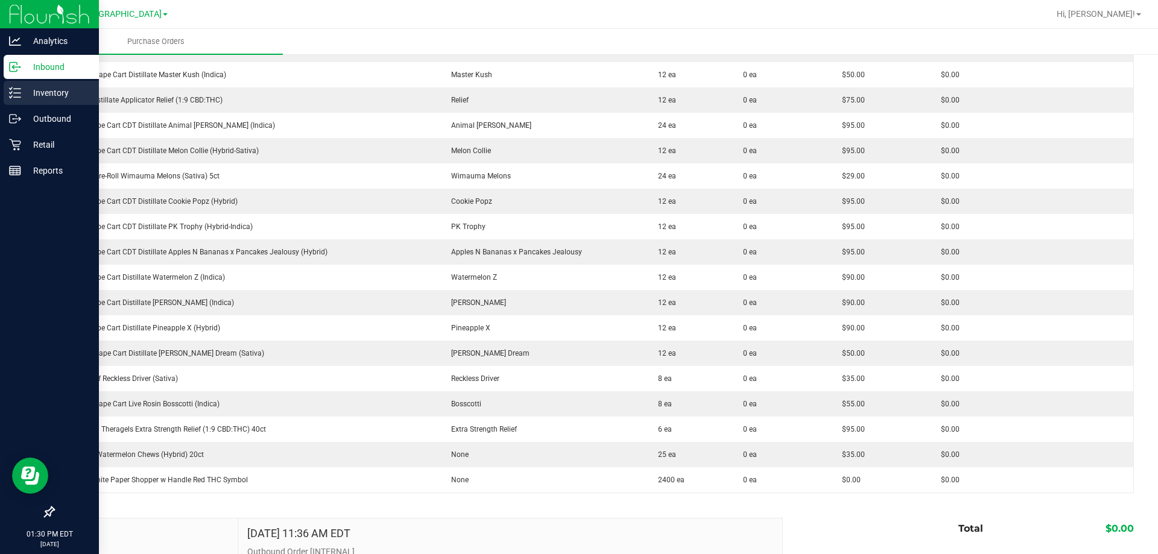
click at [16, 89] on line at bounding box center [17, 89] width 7 height 0
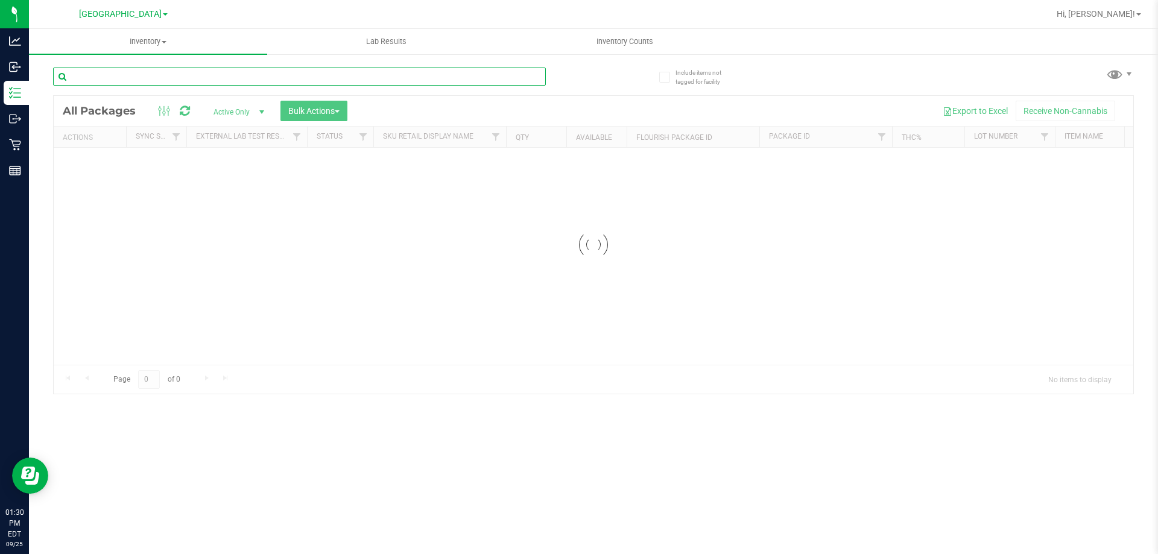
click at [244, 75] on input "text" at bounding box center [299, 77] width 493 height 18
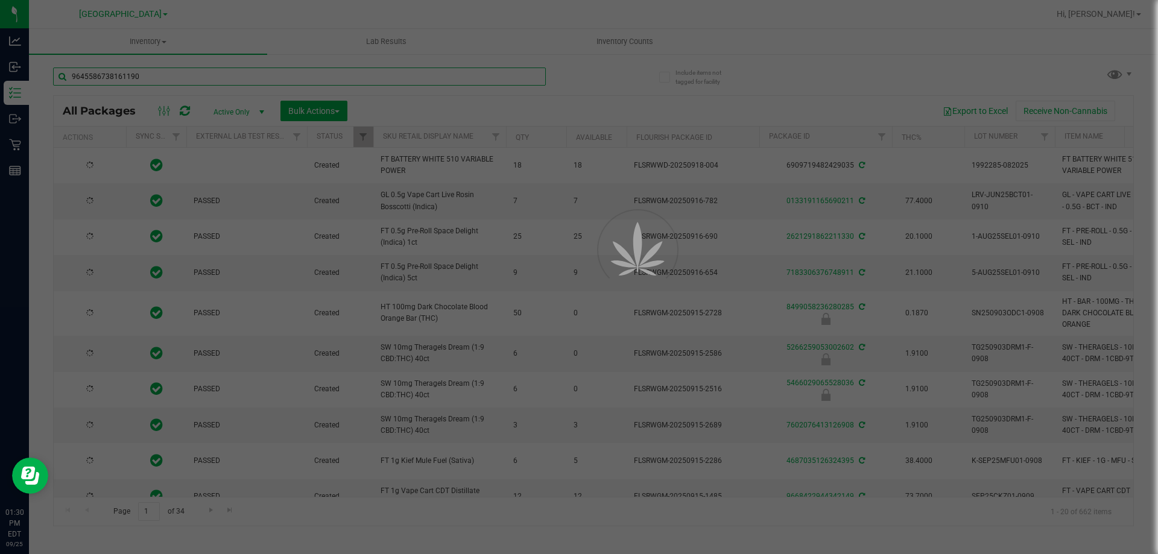
type input "9645586738161190"
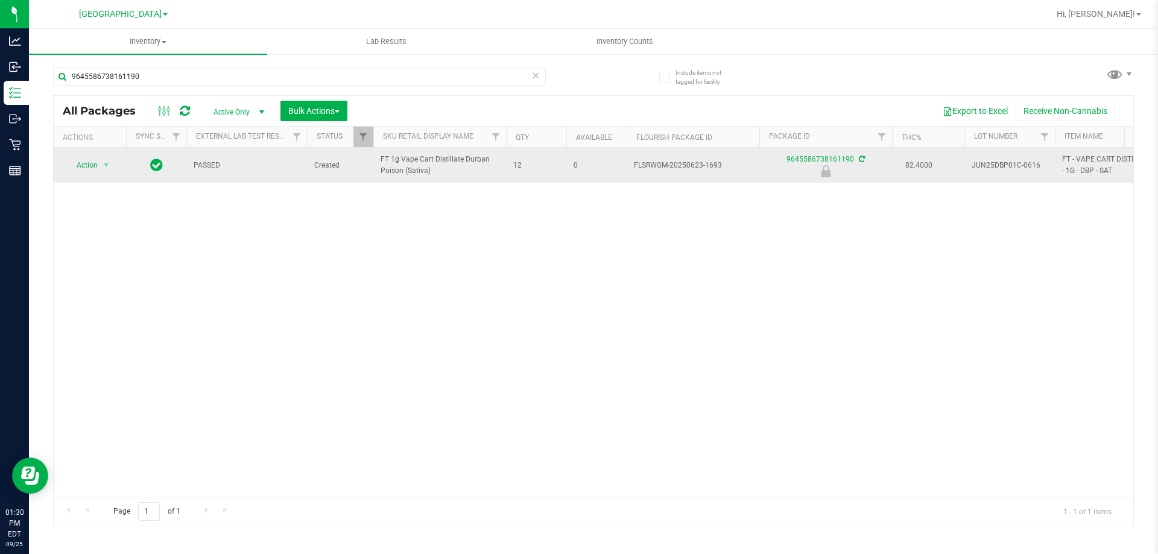
click at [120, 175] on td "Action Action Edit attributes Global inventory Locate package Package audit log…" at bounding box center [90, 165] width 72 height 35
click at [97, 169] on span "Action" at bounding box center [82, 165] width 33 height 17
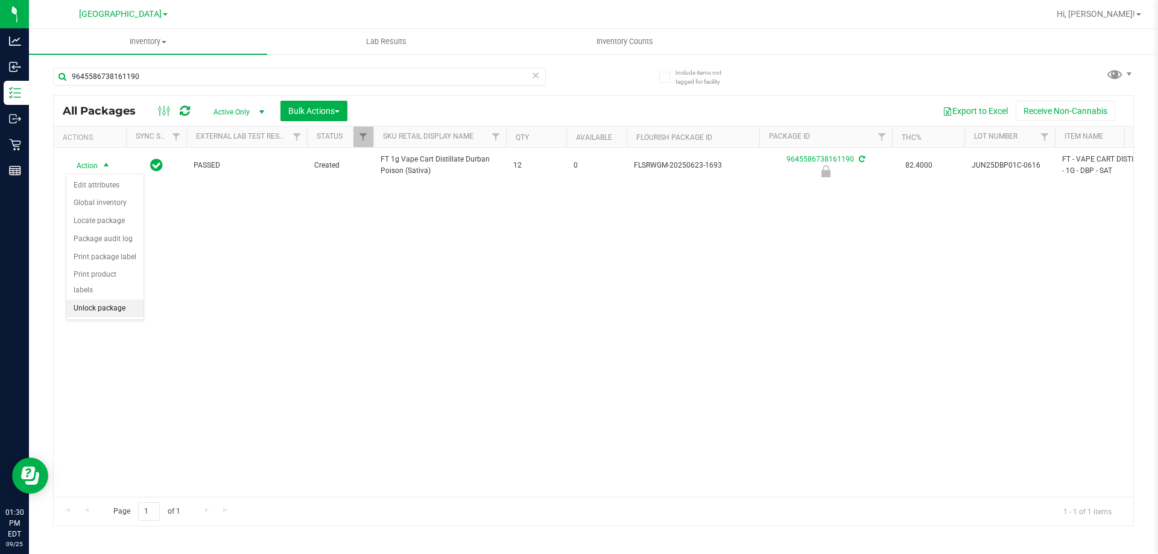
drag, startPoint x: 94, startPoint y: 291, endPoint x: 93, endPoint y: 274, distance: 16.3
click at [93, 300] on li "Unlock package" at bounding box center [104, 309] width 77 height 18
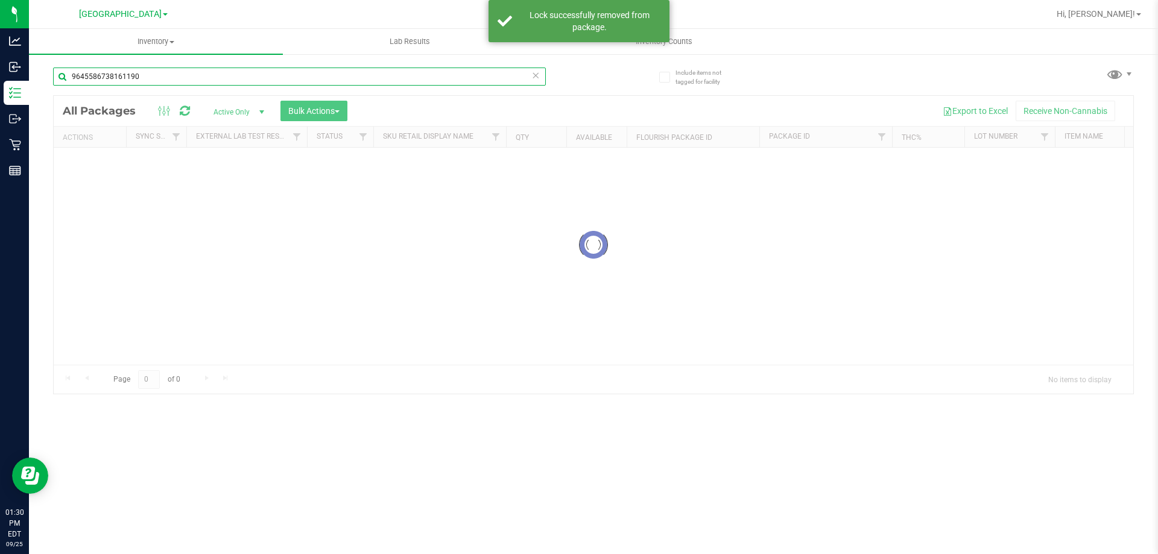
click at [151, 75] on input "9645586738161190" at bounding box center [299, 77] width 493 height 18
click at [151, 75] on div "Inventory All packages All inventory Waste log Create inventory Lab Results Inv…" at bounding box center [593, 291] width 1129 height 525
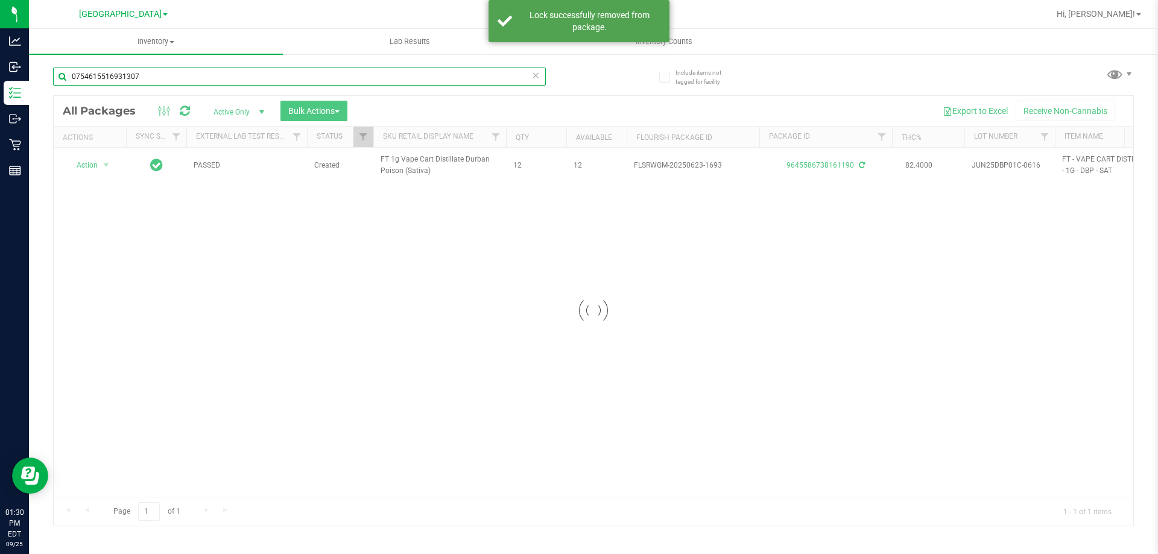
type input "0754615516931307"
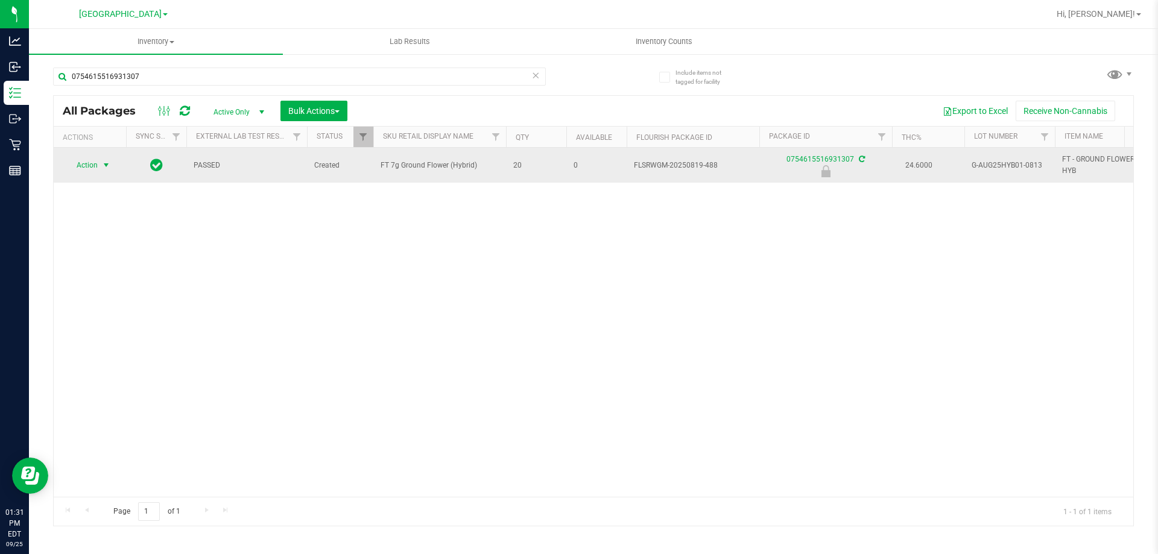
click at [103, 163] on span "select" at bounding box center [106, 165] width 10 height 10
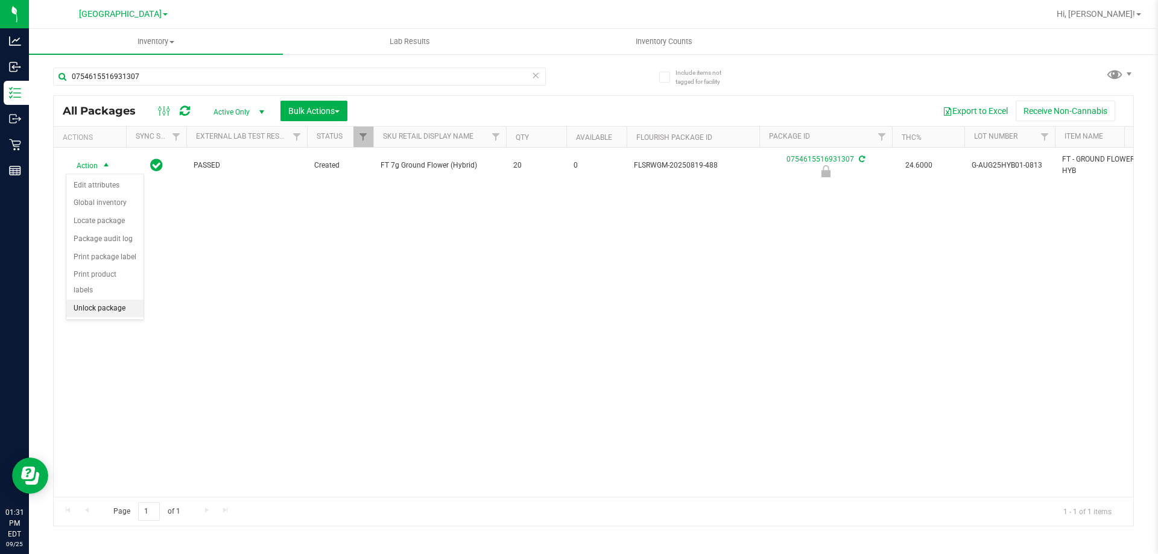
click at [111, 300] on li "Unlock package" at bounding box center [104, 309] width 77 height 18
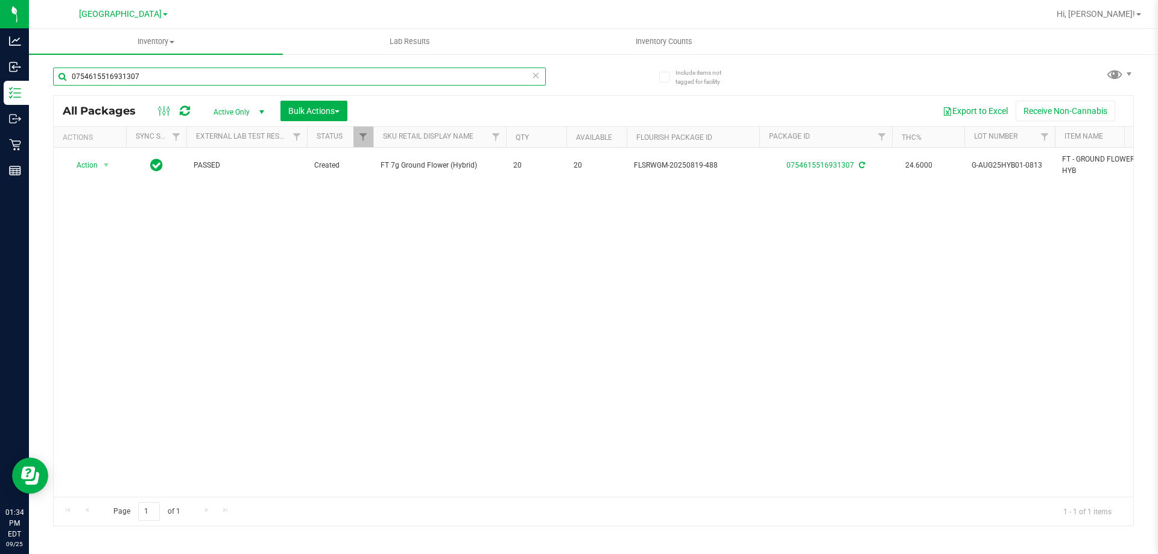
click at [142, 75] on input "0754615516931307" at bounding box center [299, 77] width 493 height 18
